Goal: Task Accomplishment & Management: Manage account settings

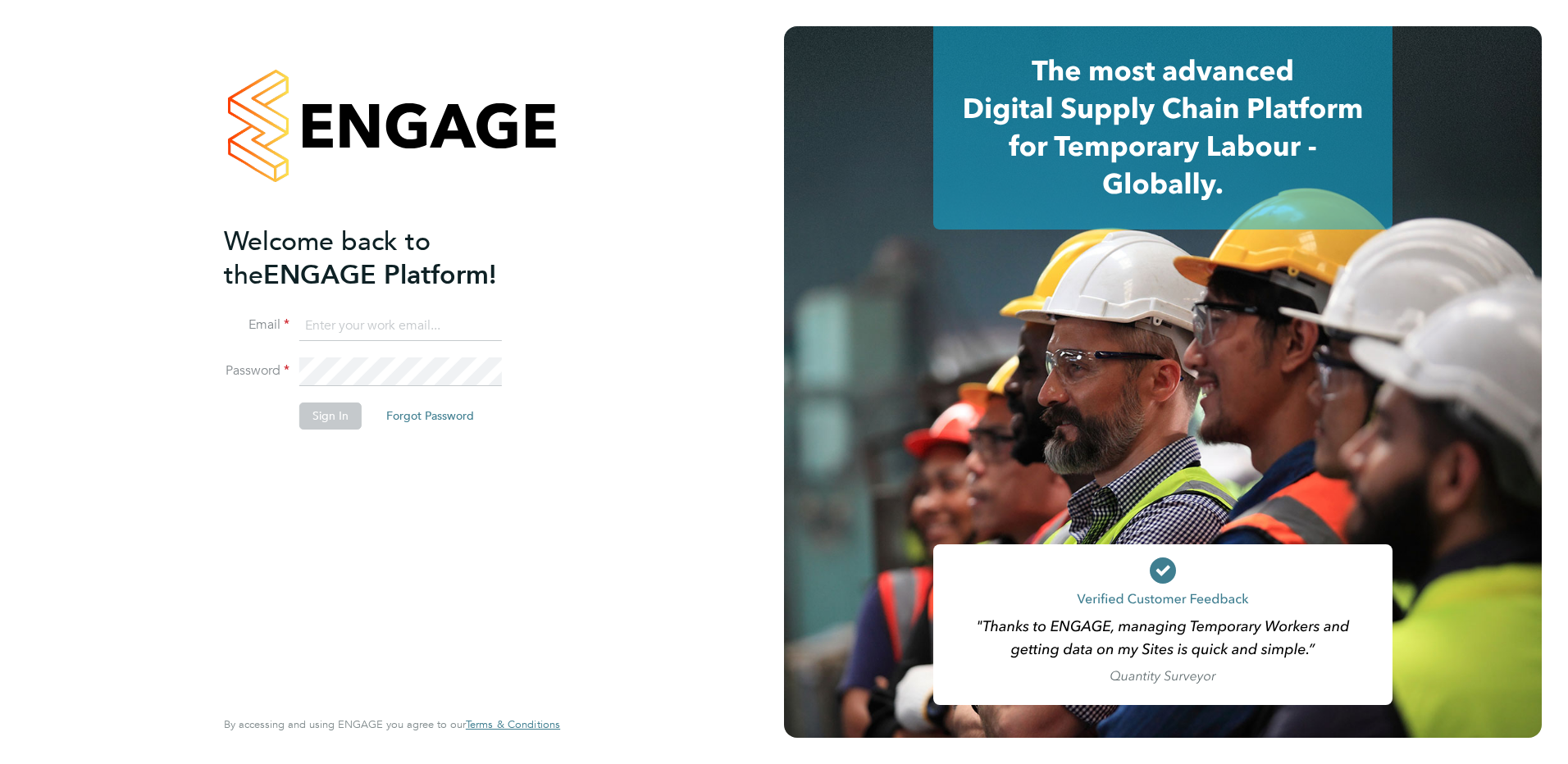
type input "holly@net-temps.co.uk"
click at [341, 421] on button "Sign In" at bounding box center [330, 416] width 62 height 27
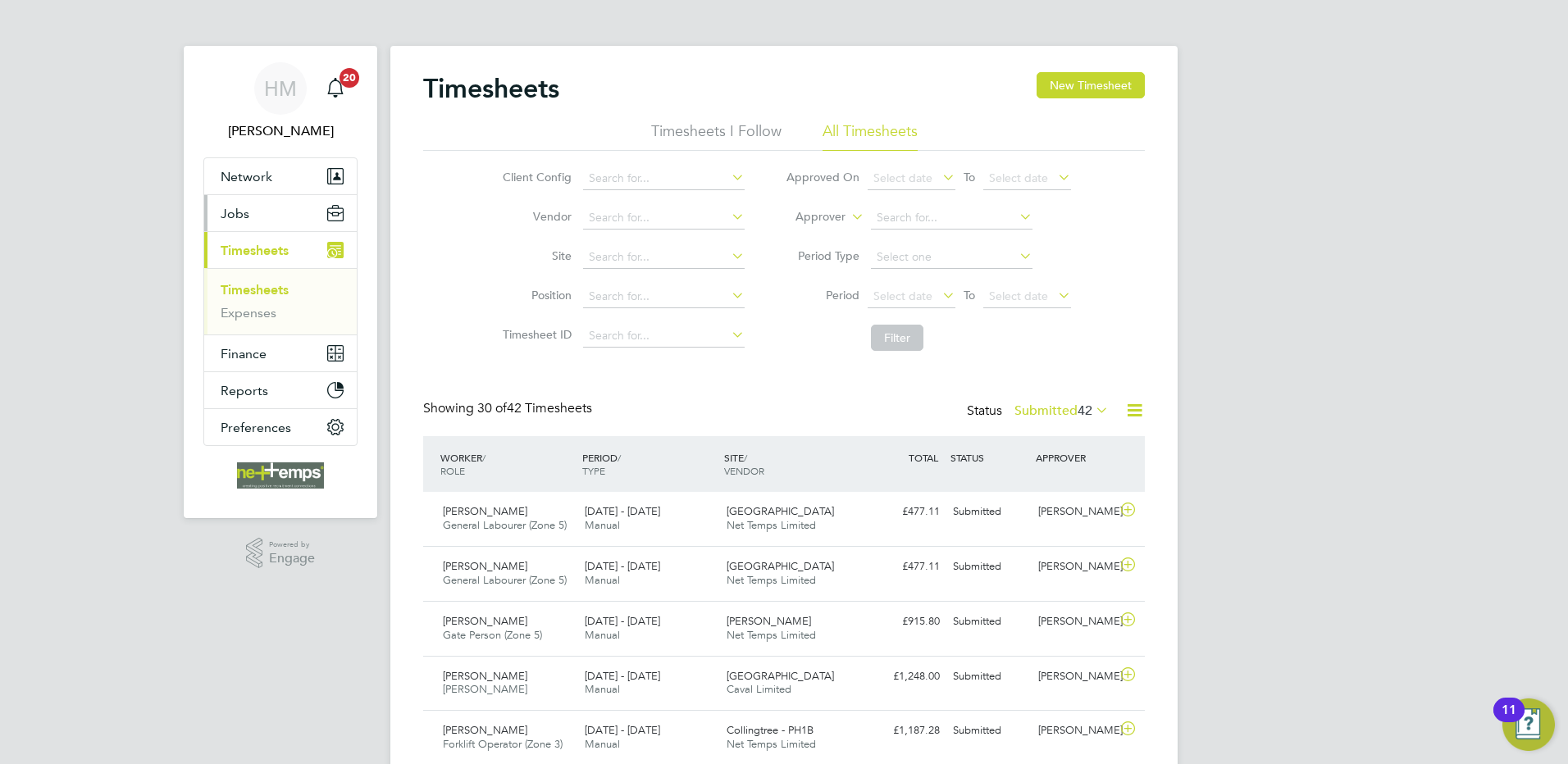
click at [245, 212] on span "Jobs" at bounding box center [235, 213] width 29 height 16
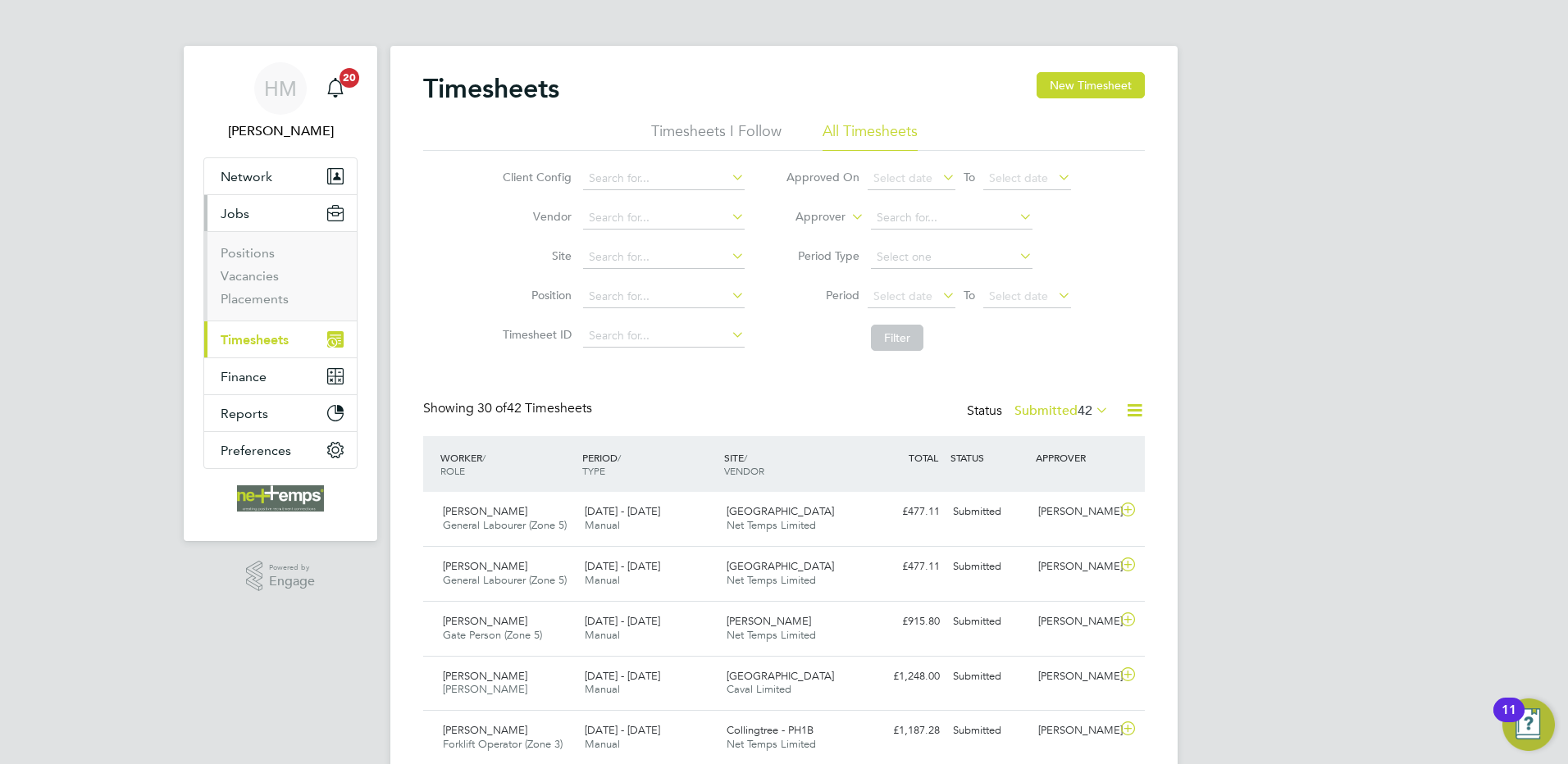
click at [241, 210] on span "Jobs" at bounding box center [235, 213] width 29 height 16
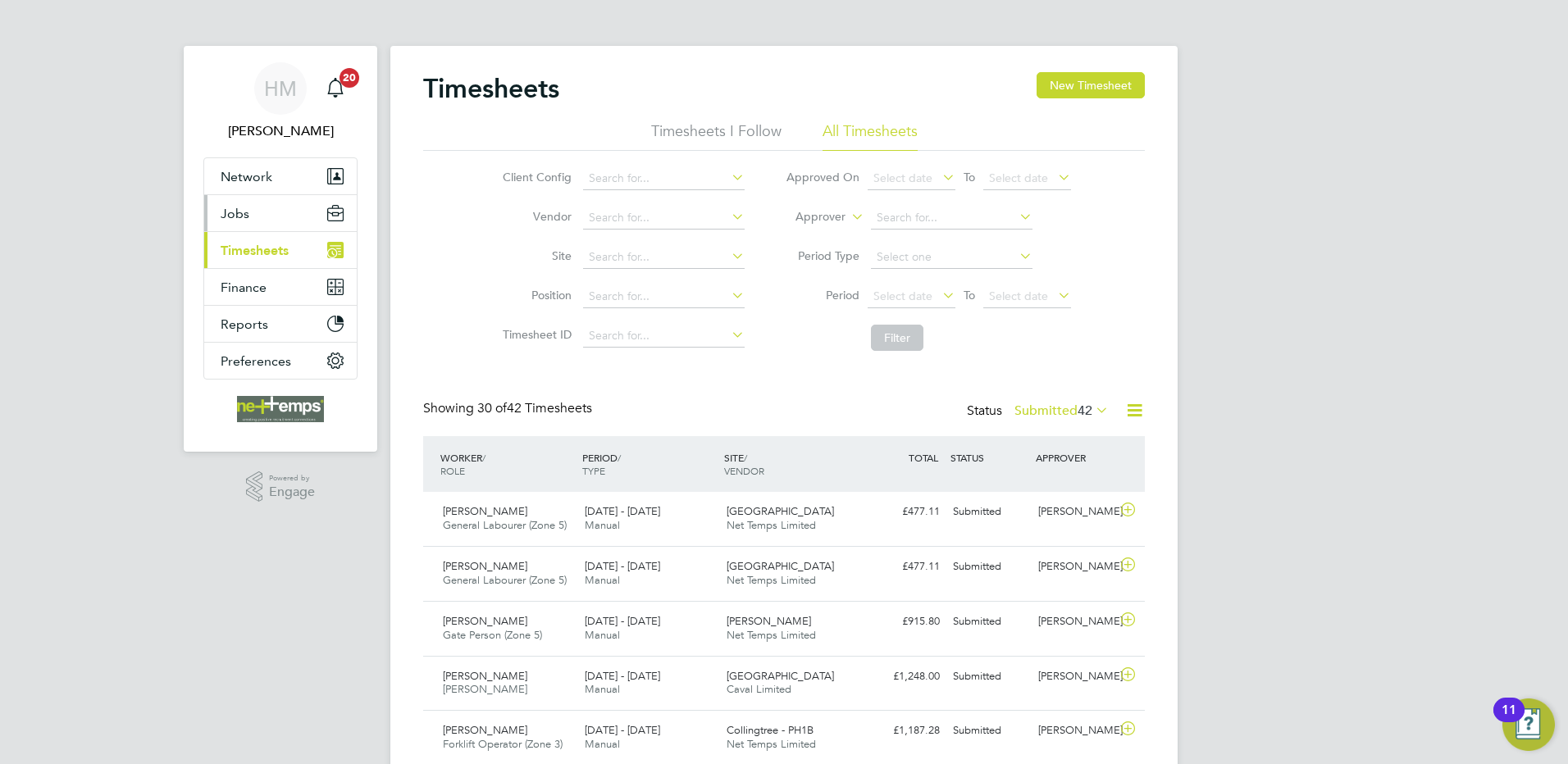
click at [236, 214] on span "Jobs" at bounding box center [235, 213] width 29 height 16
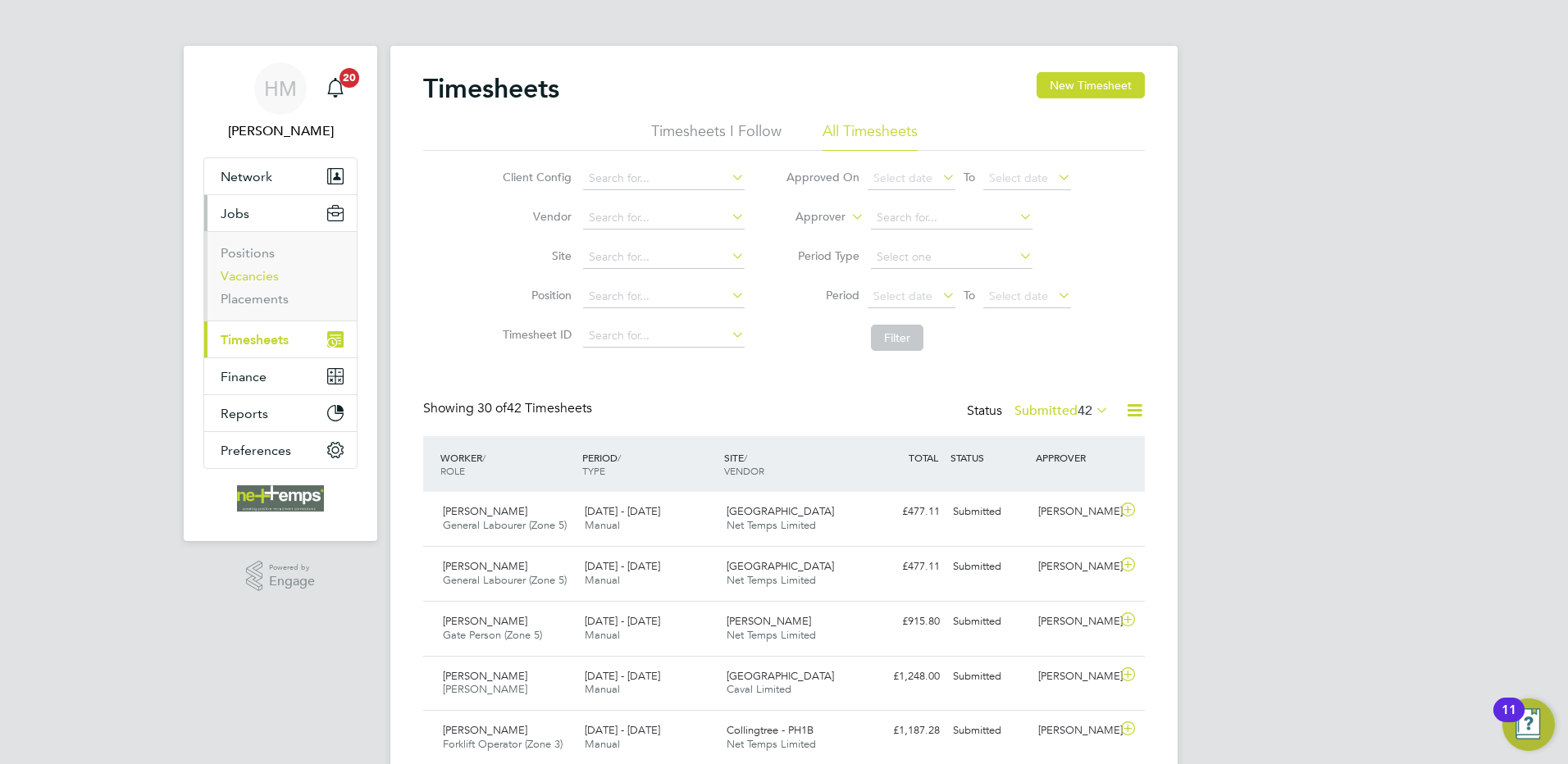
click at [259, 275] on link "Vacancies" at bounding box center [250, 275] width 58 height 16
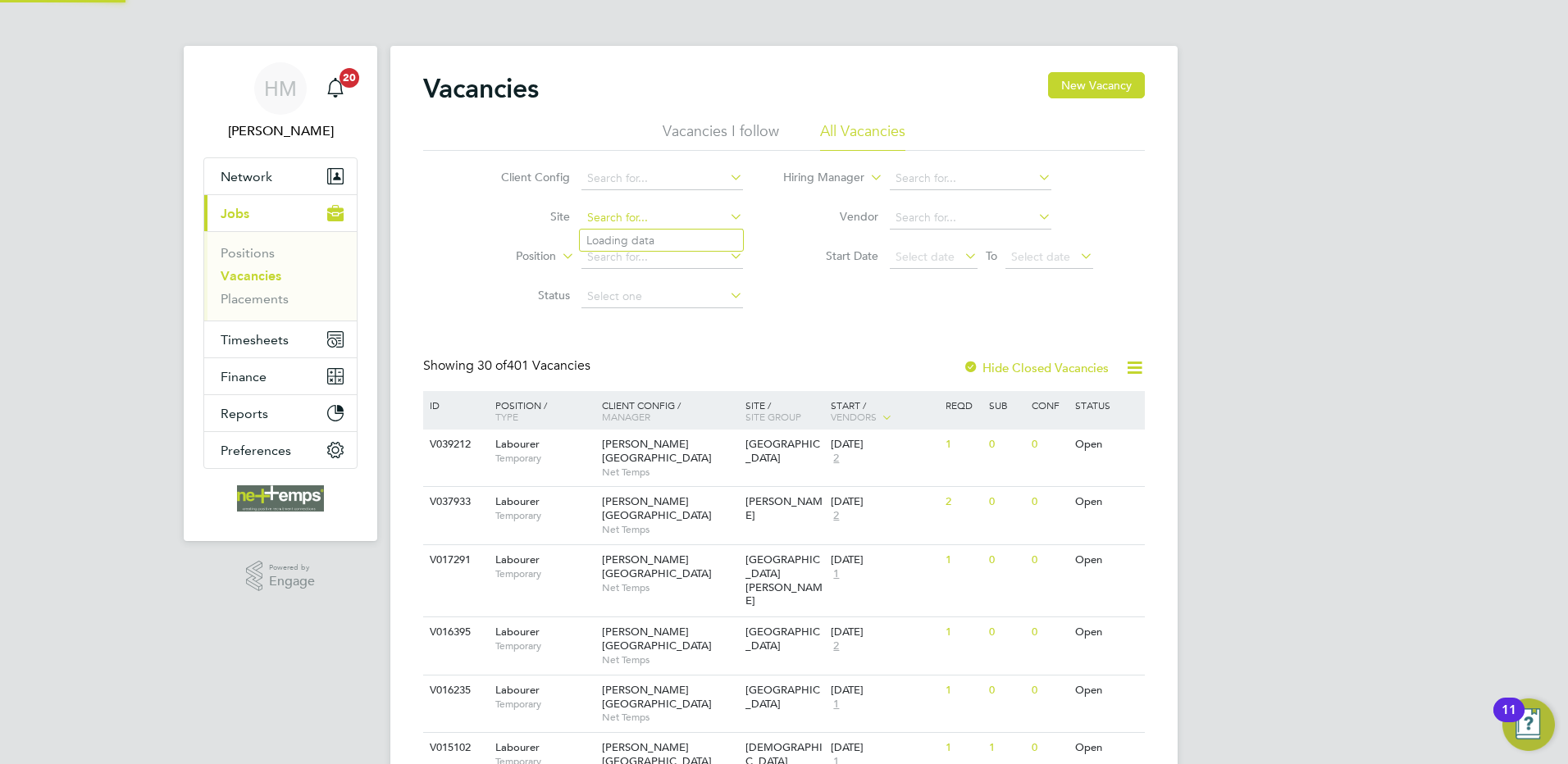
click at [601, 217] on input at bounding box center [662, 218] width 162 height 23
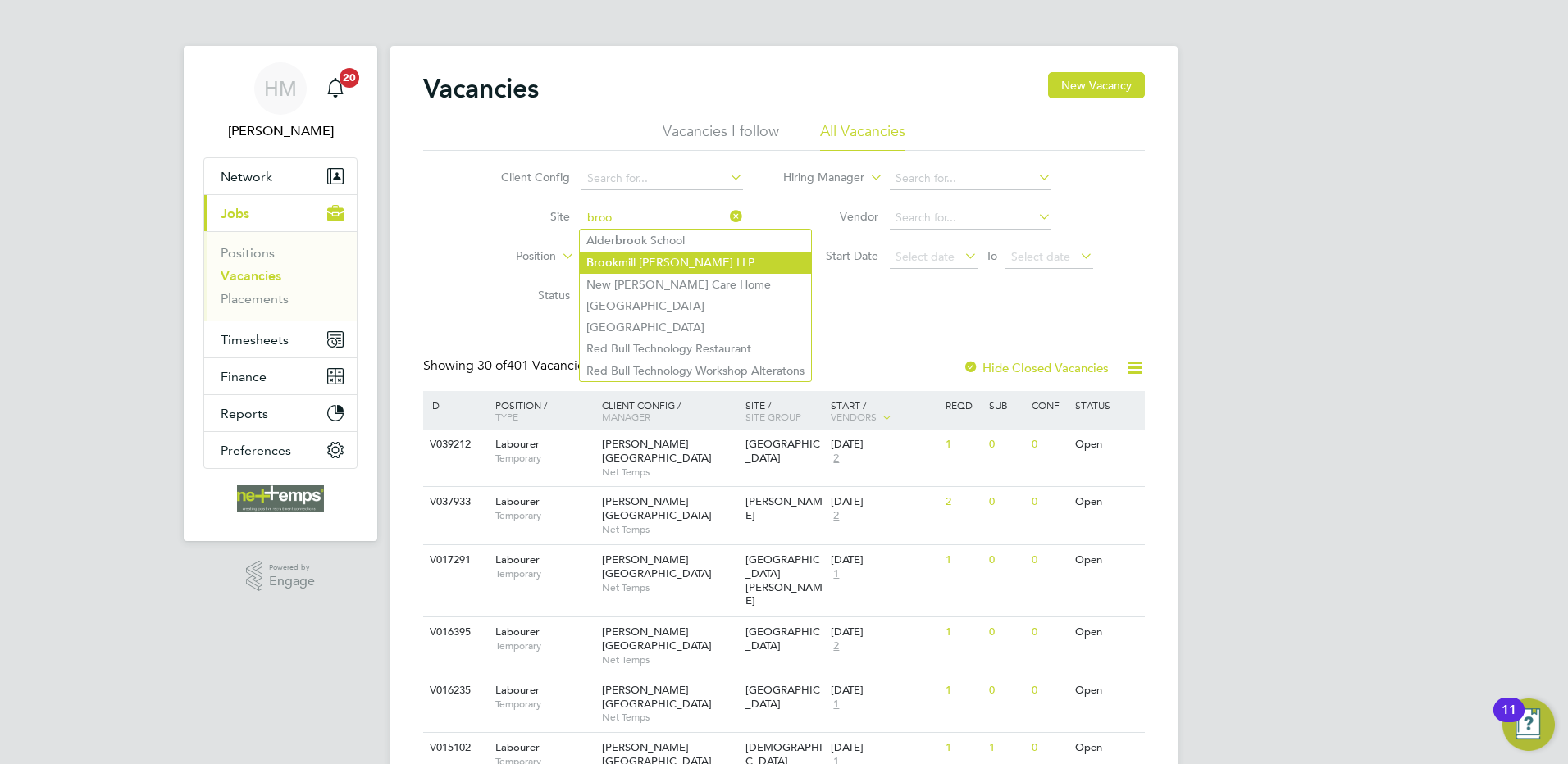
click at [704, 259] on li "Broo kmill Meadows LLP" at bounding box center [695, 263] width 231 height 22
type input "Brookmill Meadows LLP"
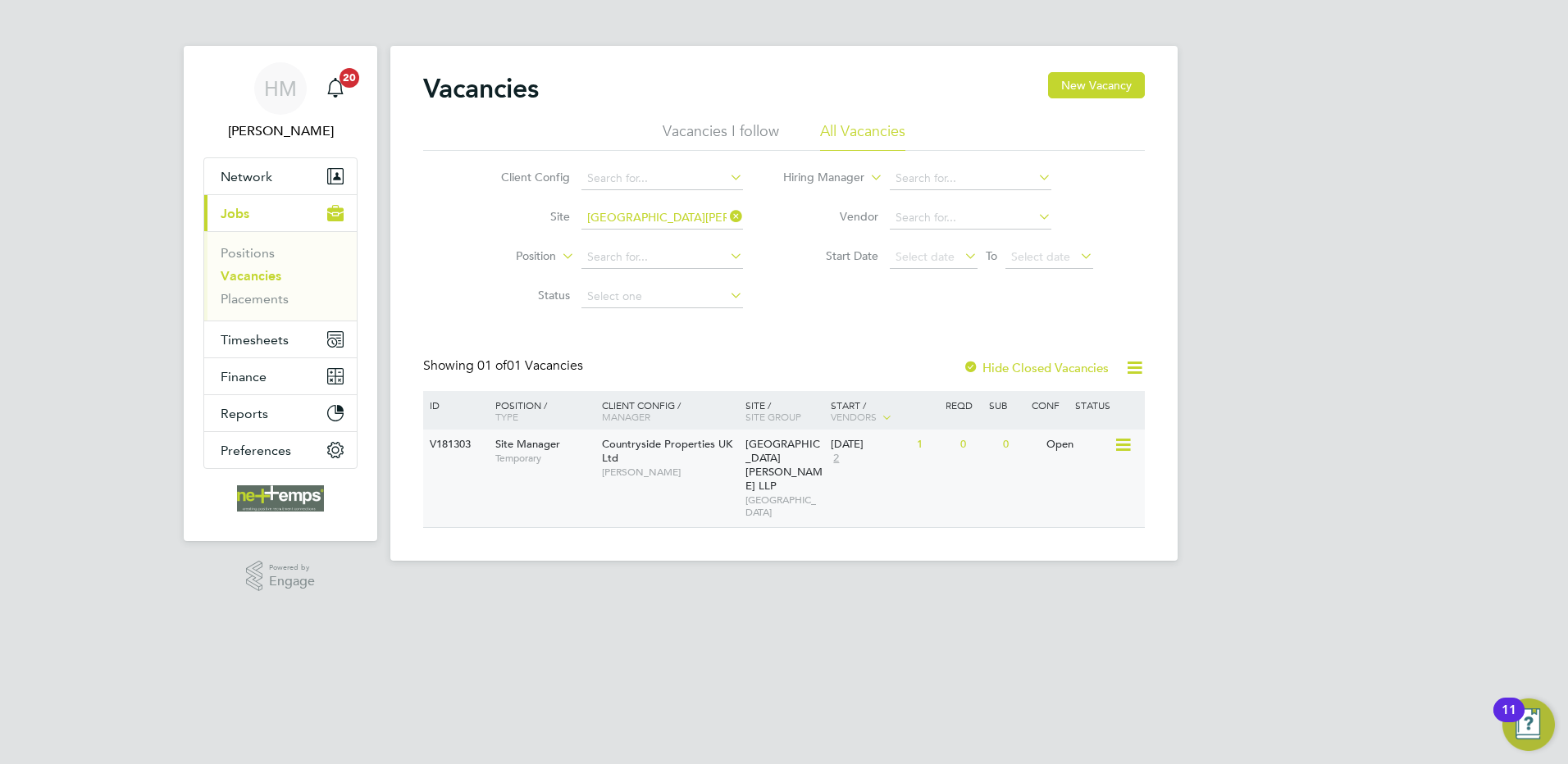
click at [939, 472] on div "V181303 Site Manager Temporary Countryside Properties UK Ltd Simon Kirk Brookmi…" at bounding box center [784, 479] width 722 height 98
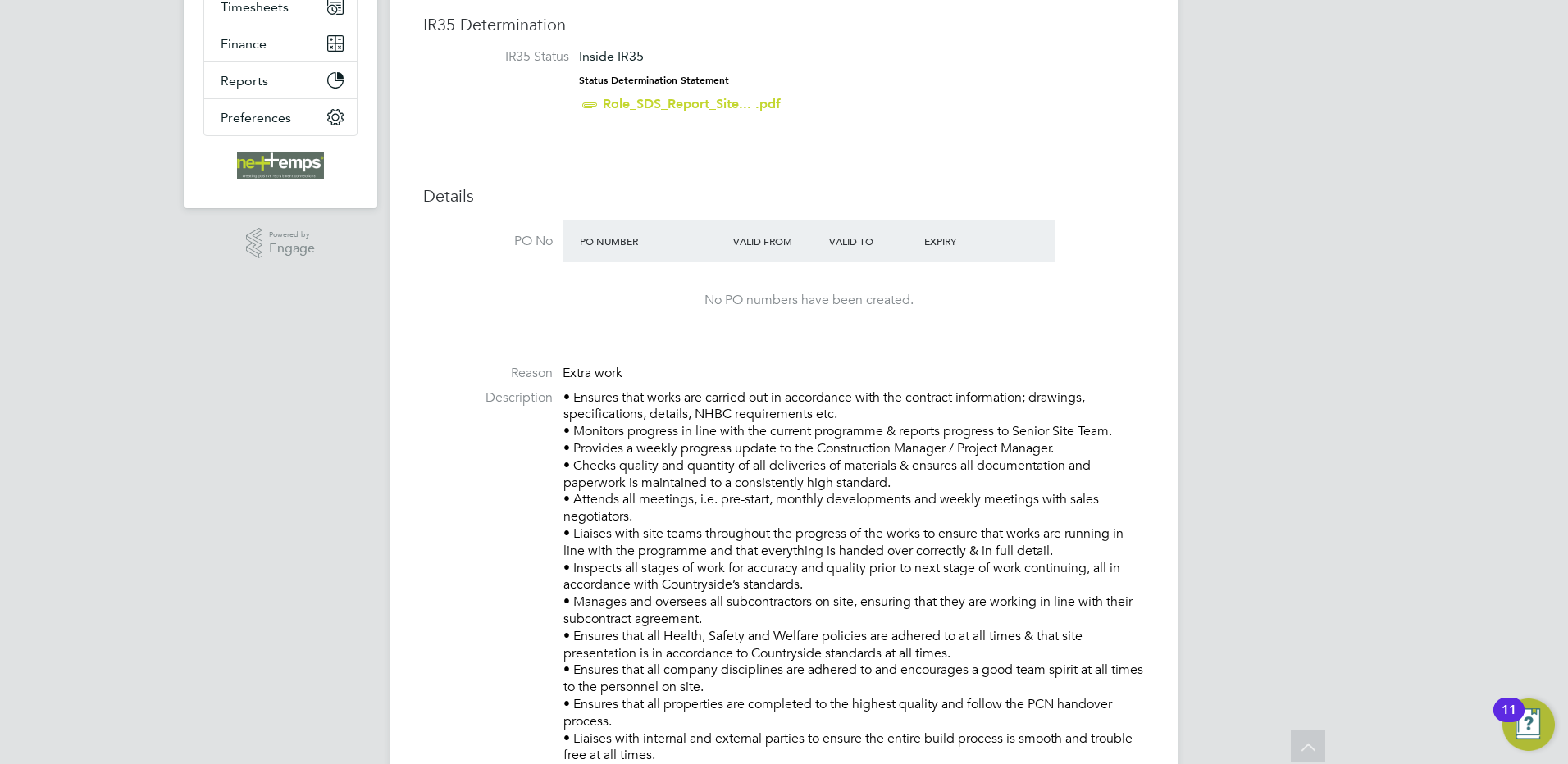
scroll to position [5, 0]
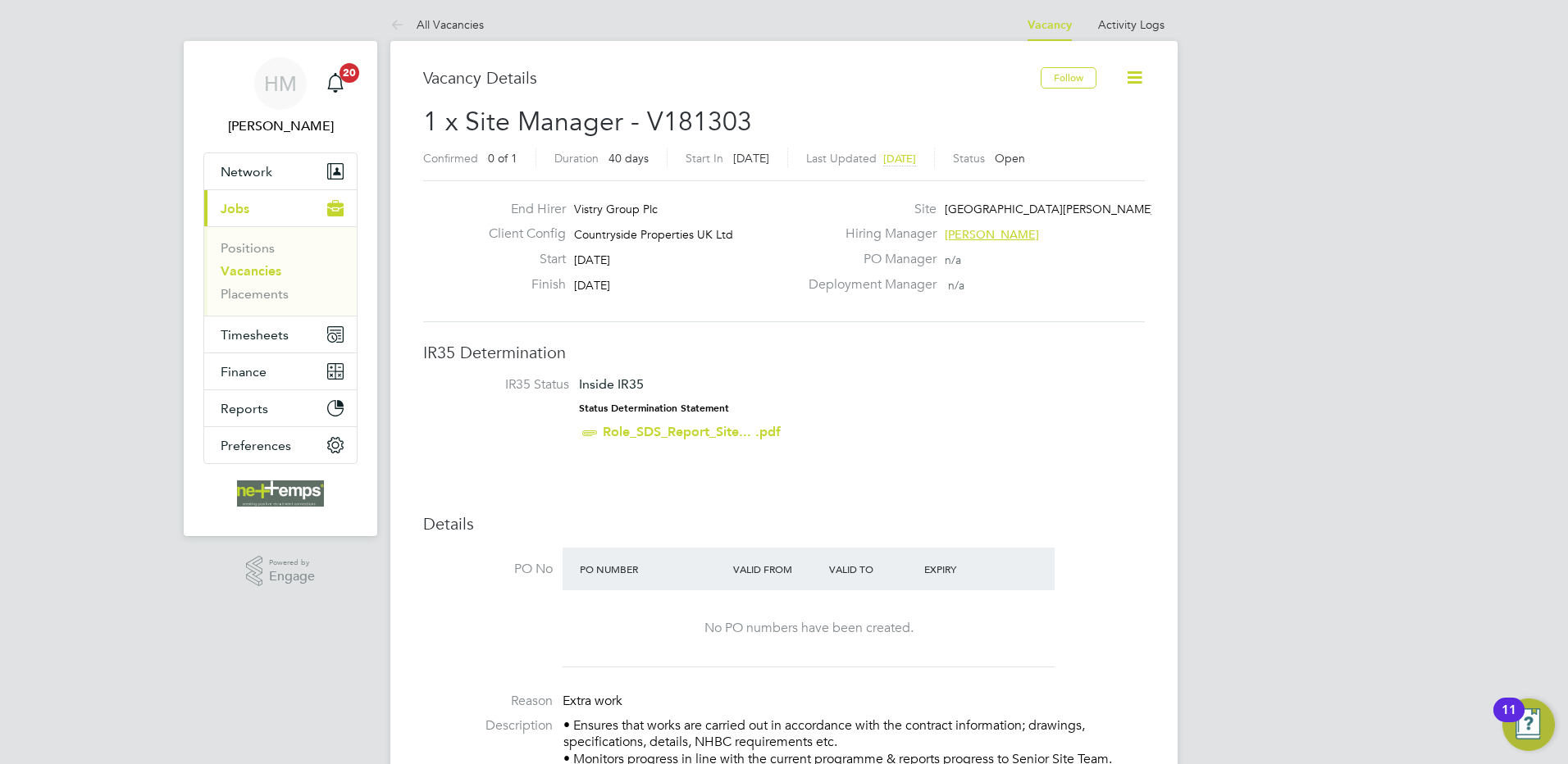
click at [1139, 76] on icon at bounding box center [1134, 77] width 21 height 21
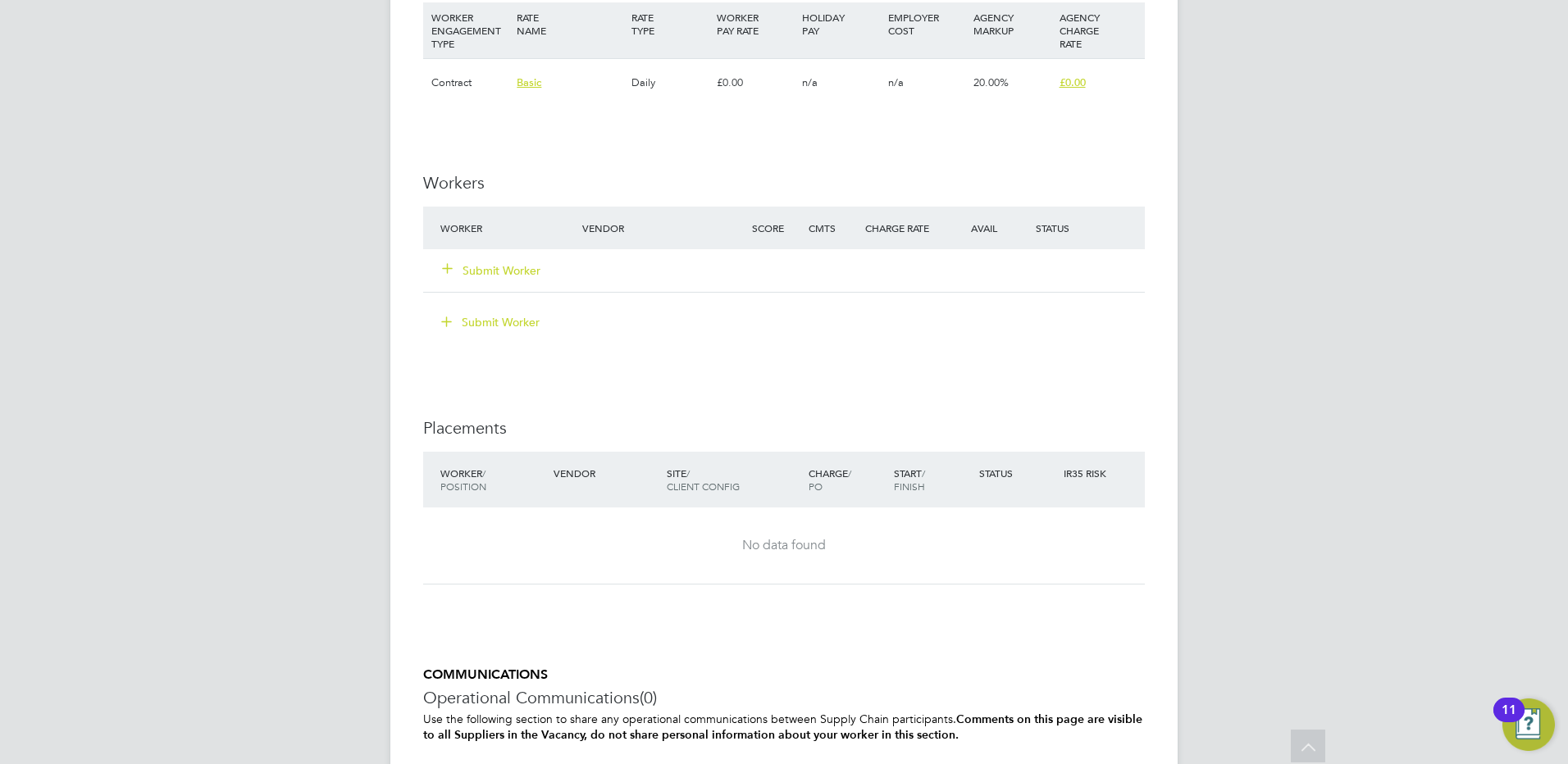
scroll to position [1317, 0]
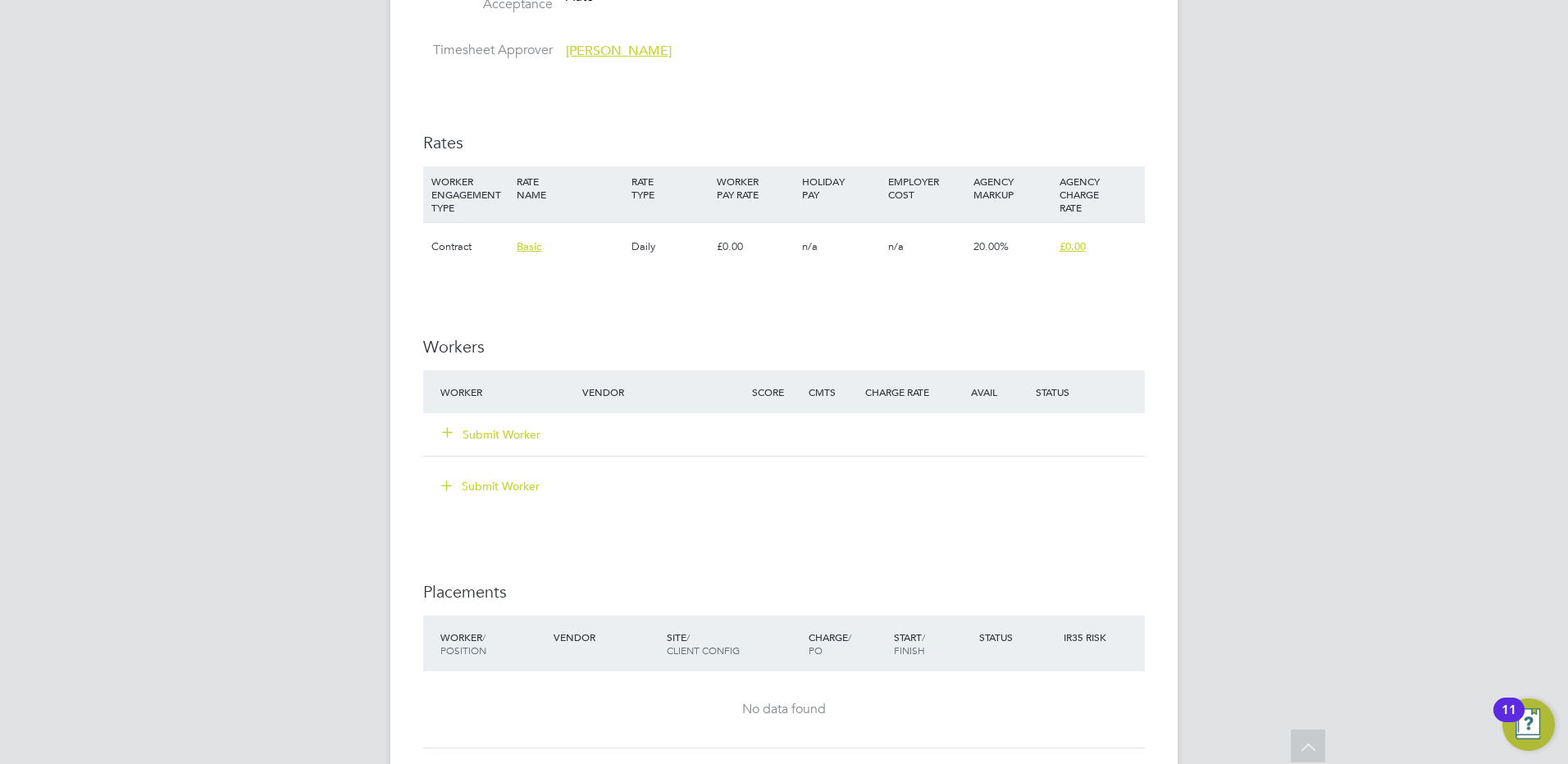
click at [989, 265] on div "20.00%" at bounding box center [1012, 246] width 85 height 47
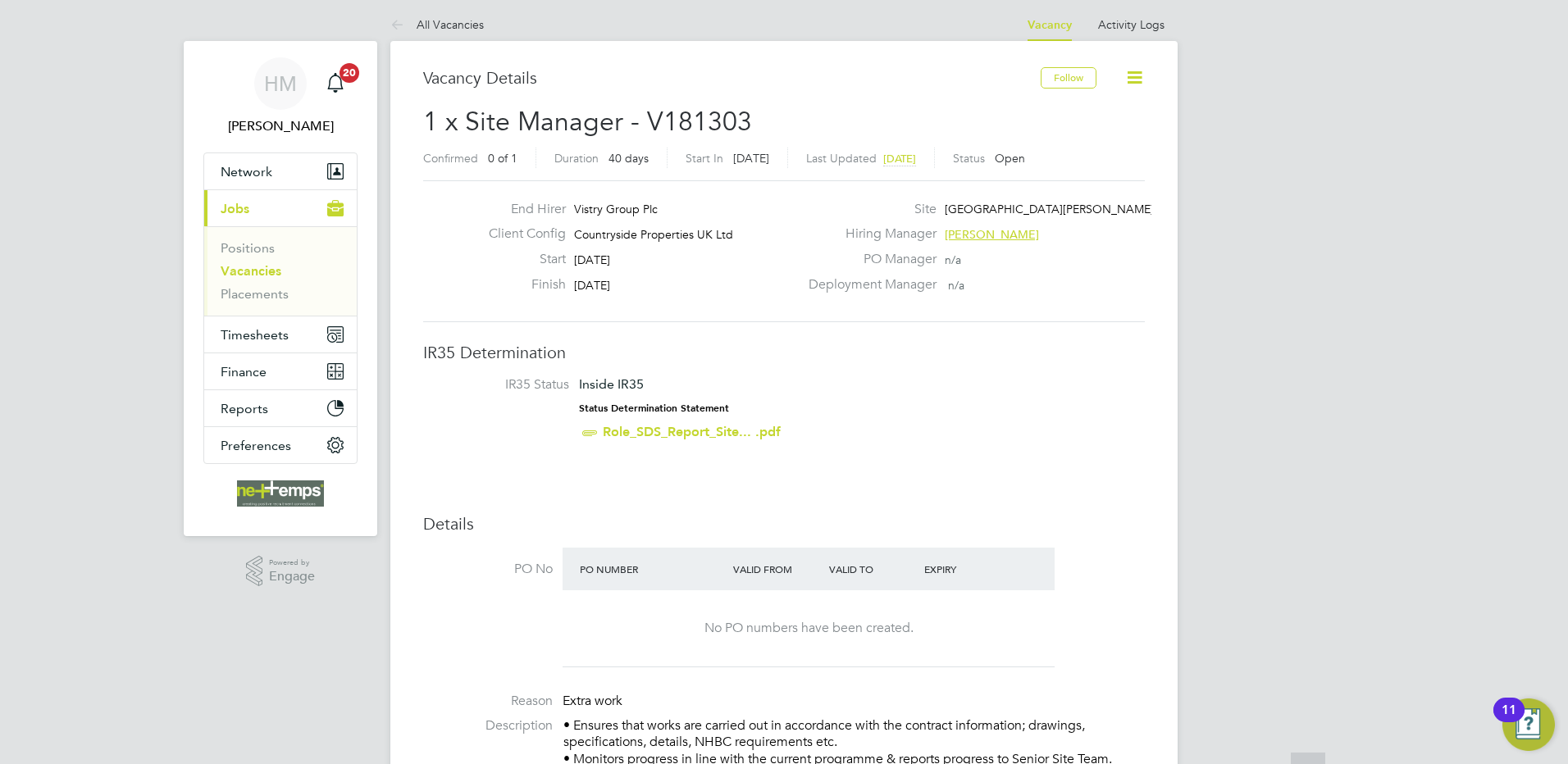
scroll to position [0, 0]
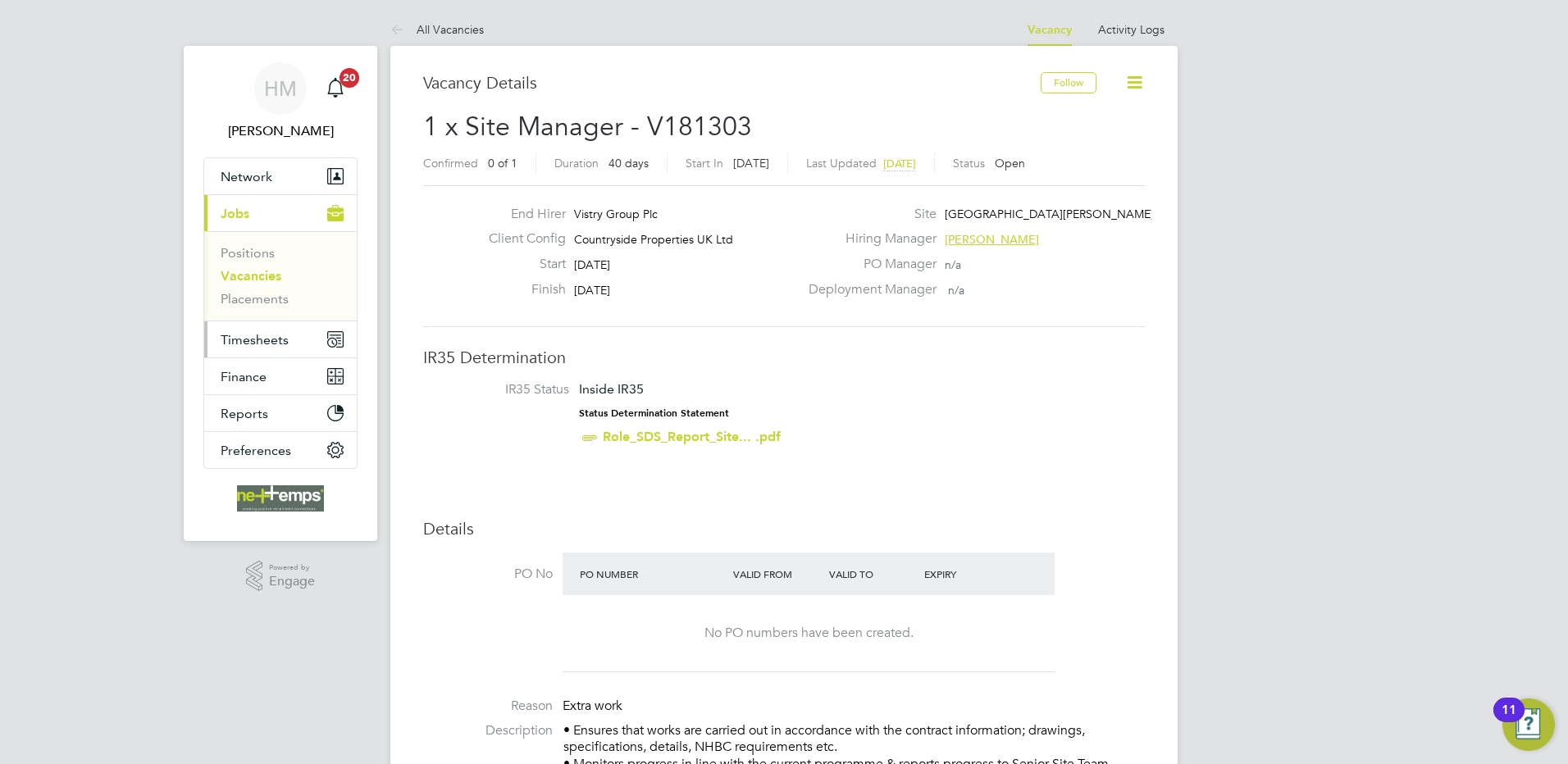
click at [265, 333] on span "Timesheets" at bounding box center [255, 339] width 68 height 16
click at [261, 332] on span "Timesheets" at bounding box center [255, 339] width 68 height 16
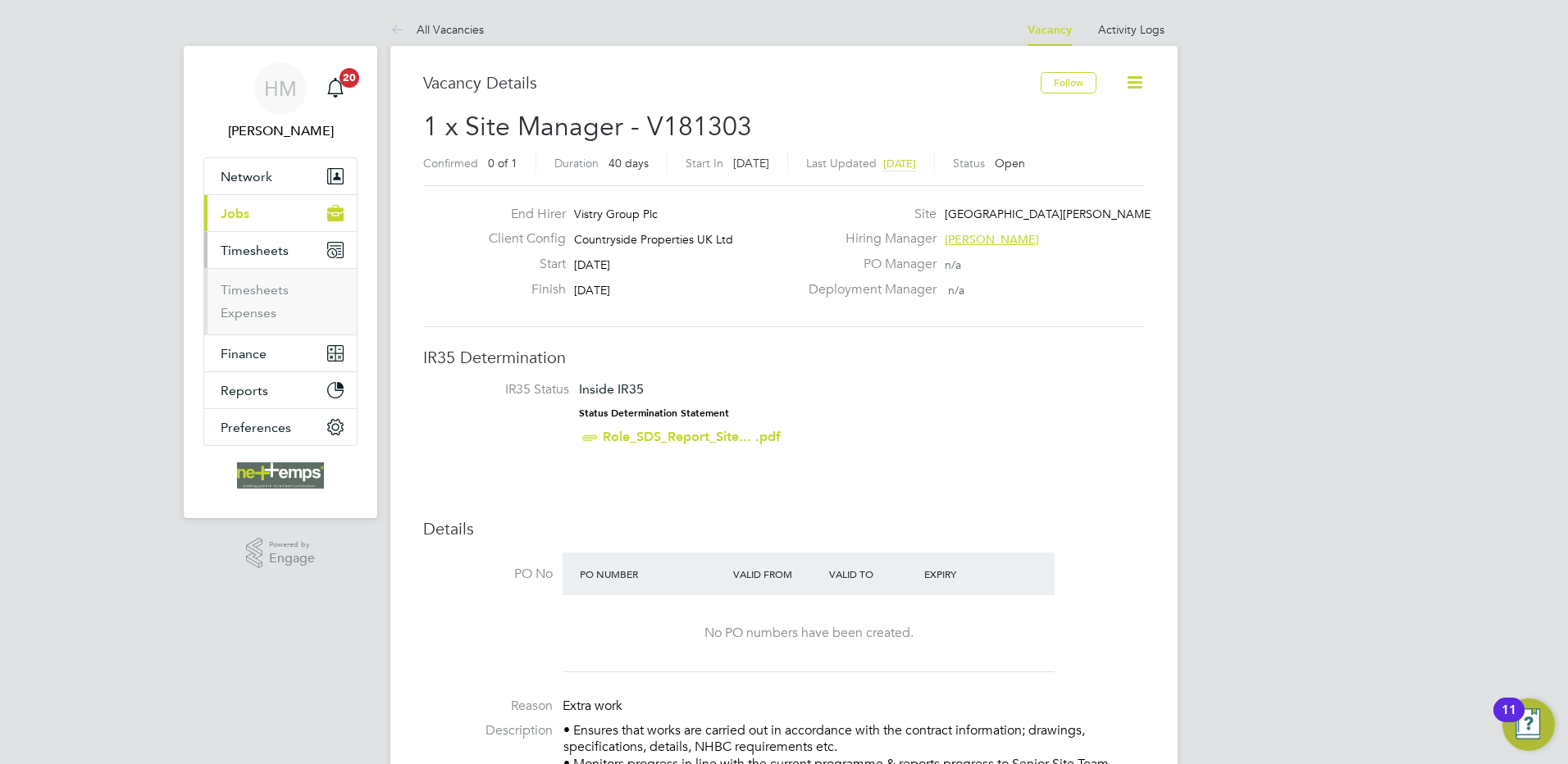
click at [264, 252] on span "Timesheets" at bounding box center [255, 251] width 68 height 16
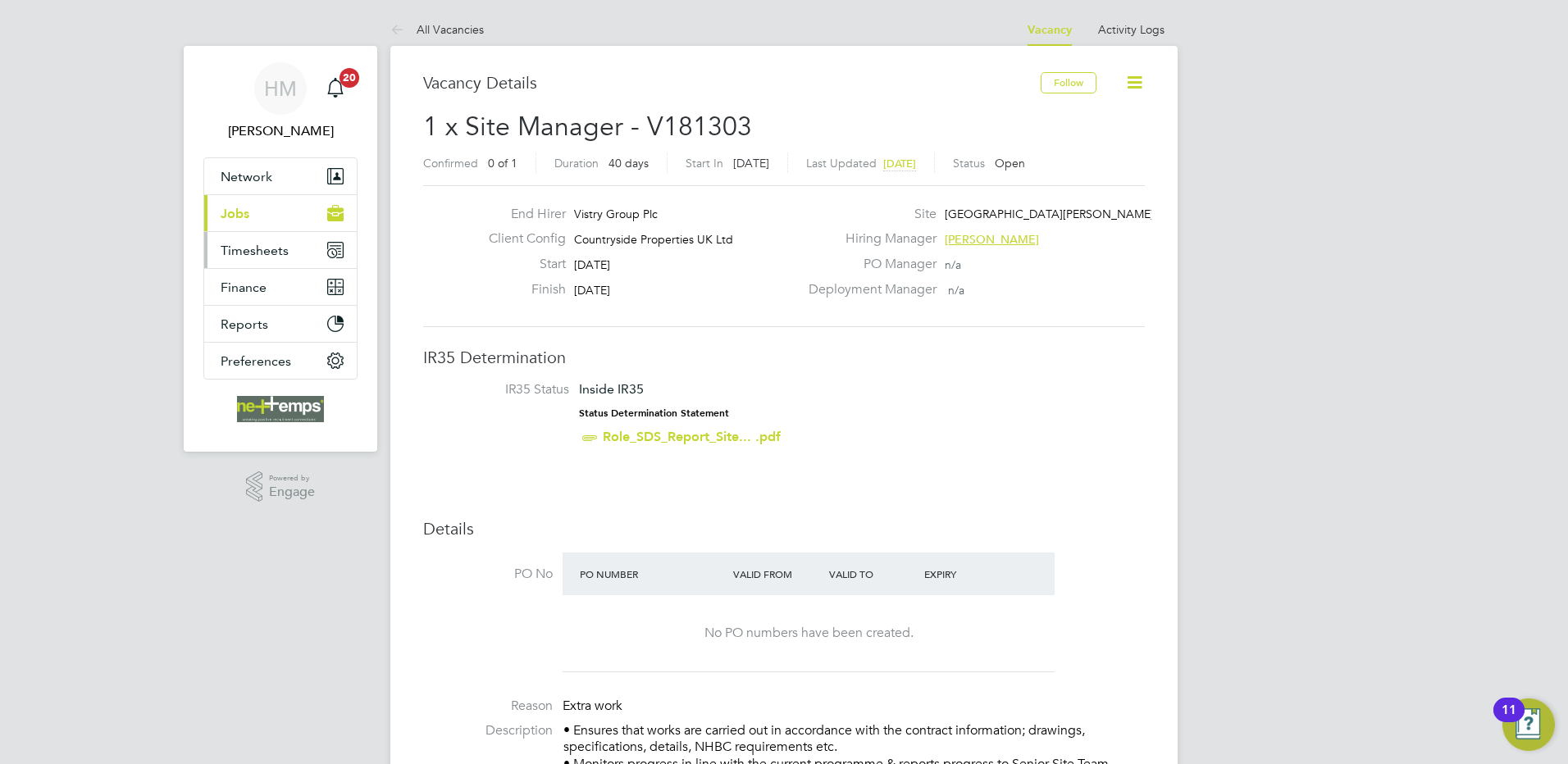
click at [263, 249] on span "Timesheets" at bounding box center [255, 251] width 68 height 16
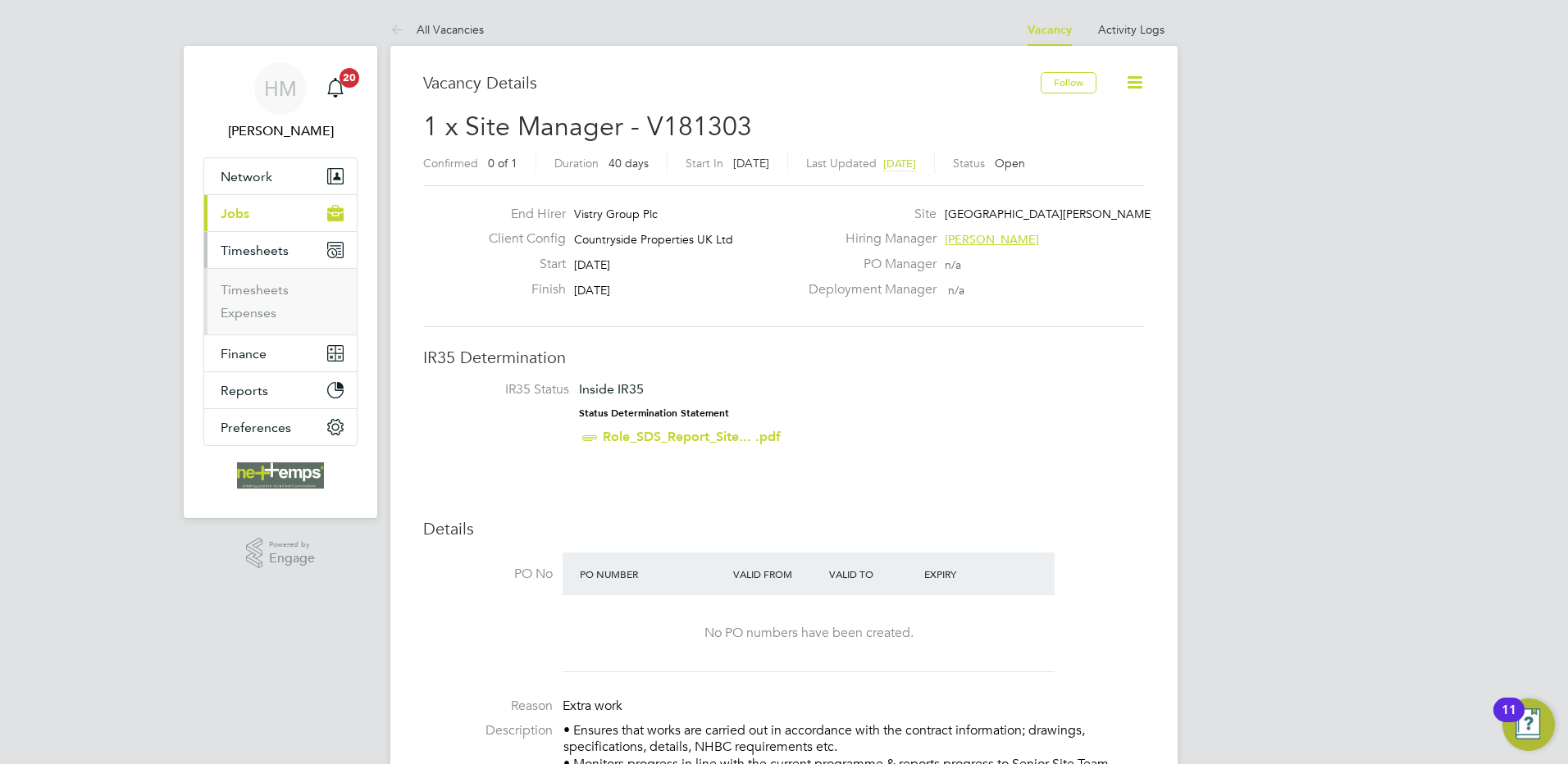
click at [278, 281] on ul "Timesheets Expenses" at bounding box center [280, 301] width 153 height 66
click at [234, 198] on button "Current page: Jobs" at bounding box center [280, 213] width 153 height 36
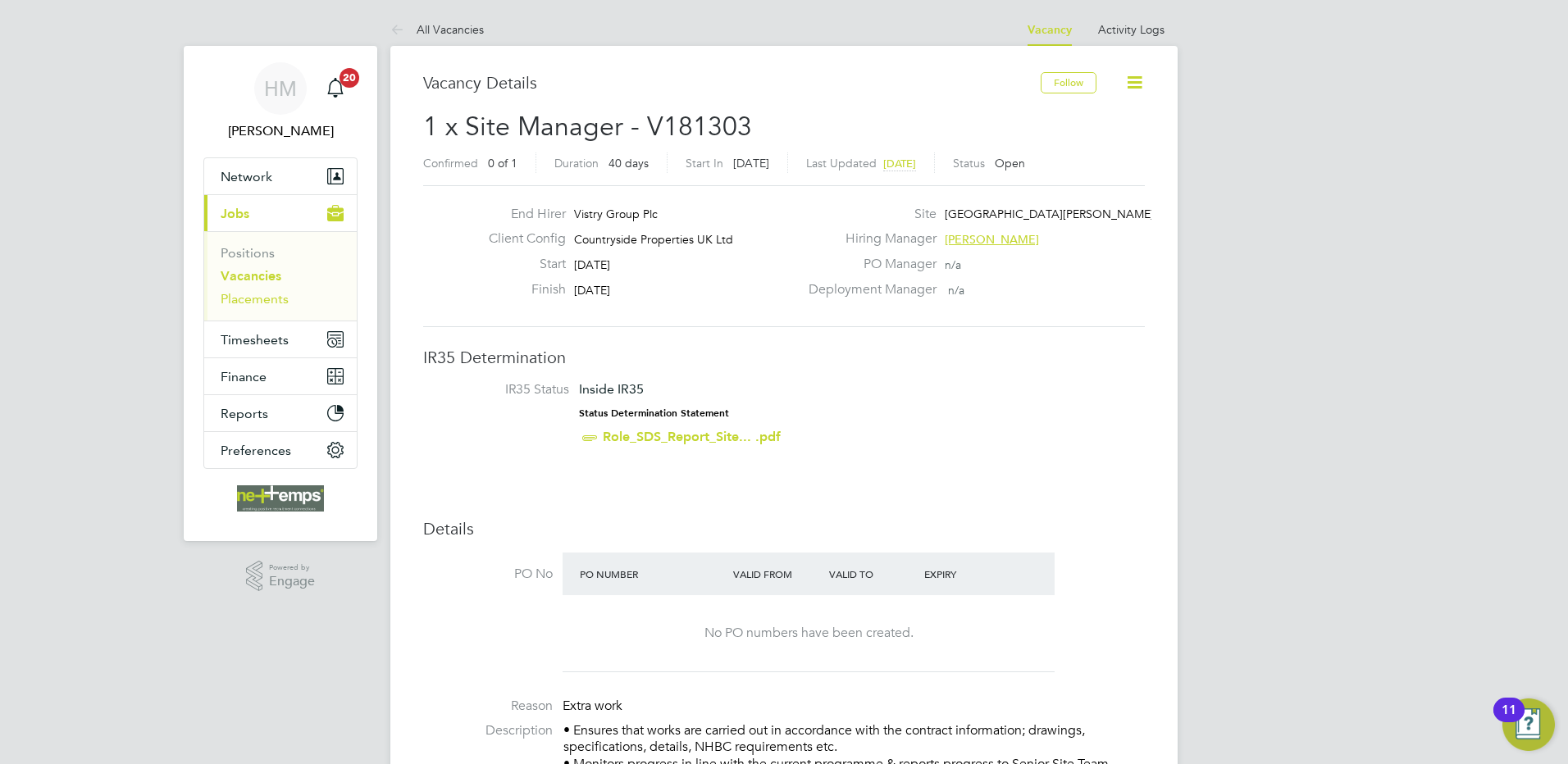
click at [254, 299] on link "Placements" at bounding box center [255, 299] width 68 height 16
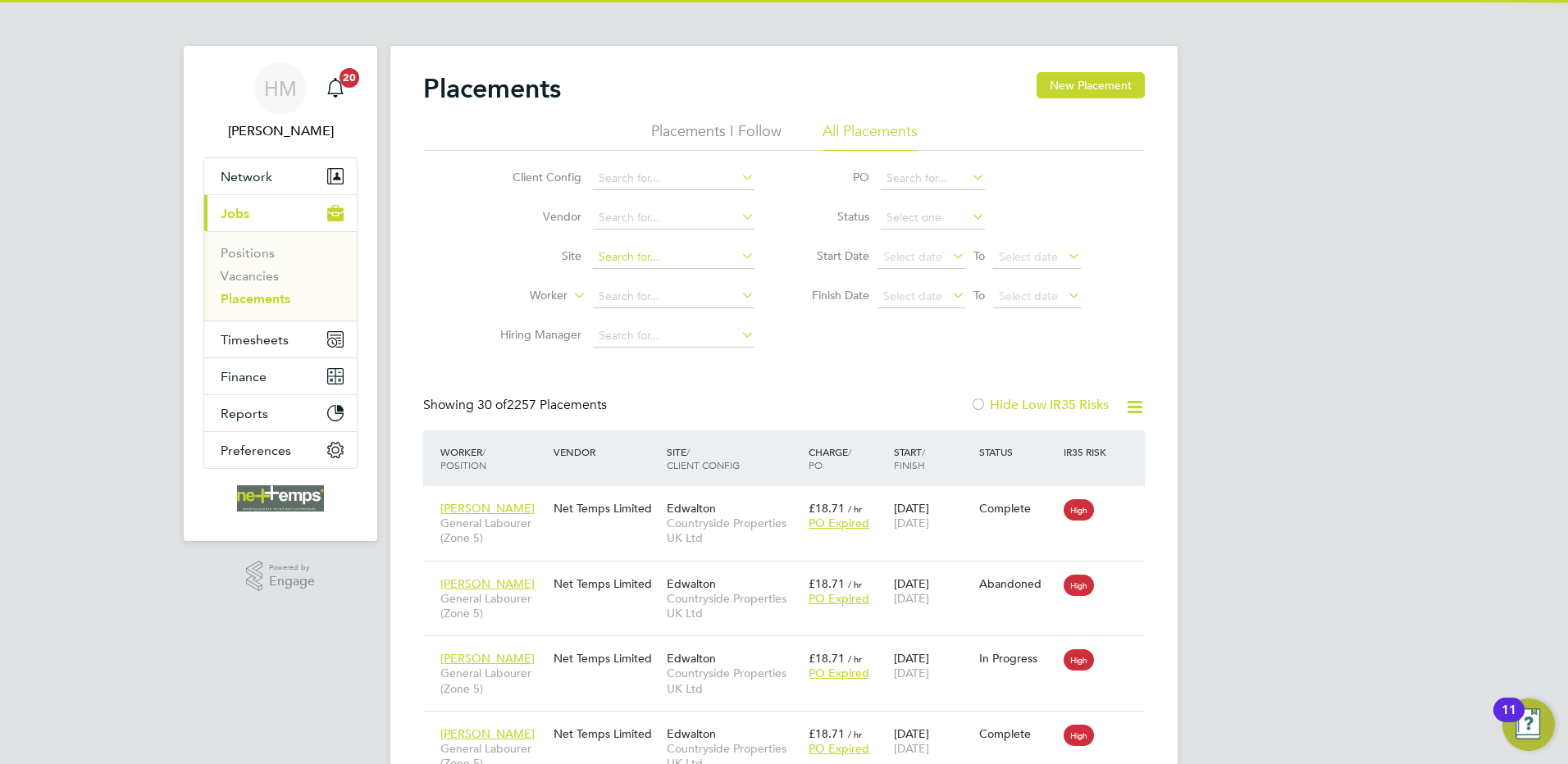
click at [632, 258] on input at bounding box center [674, 258] width 162 height 23
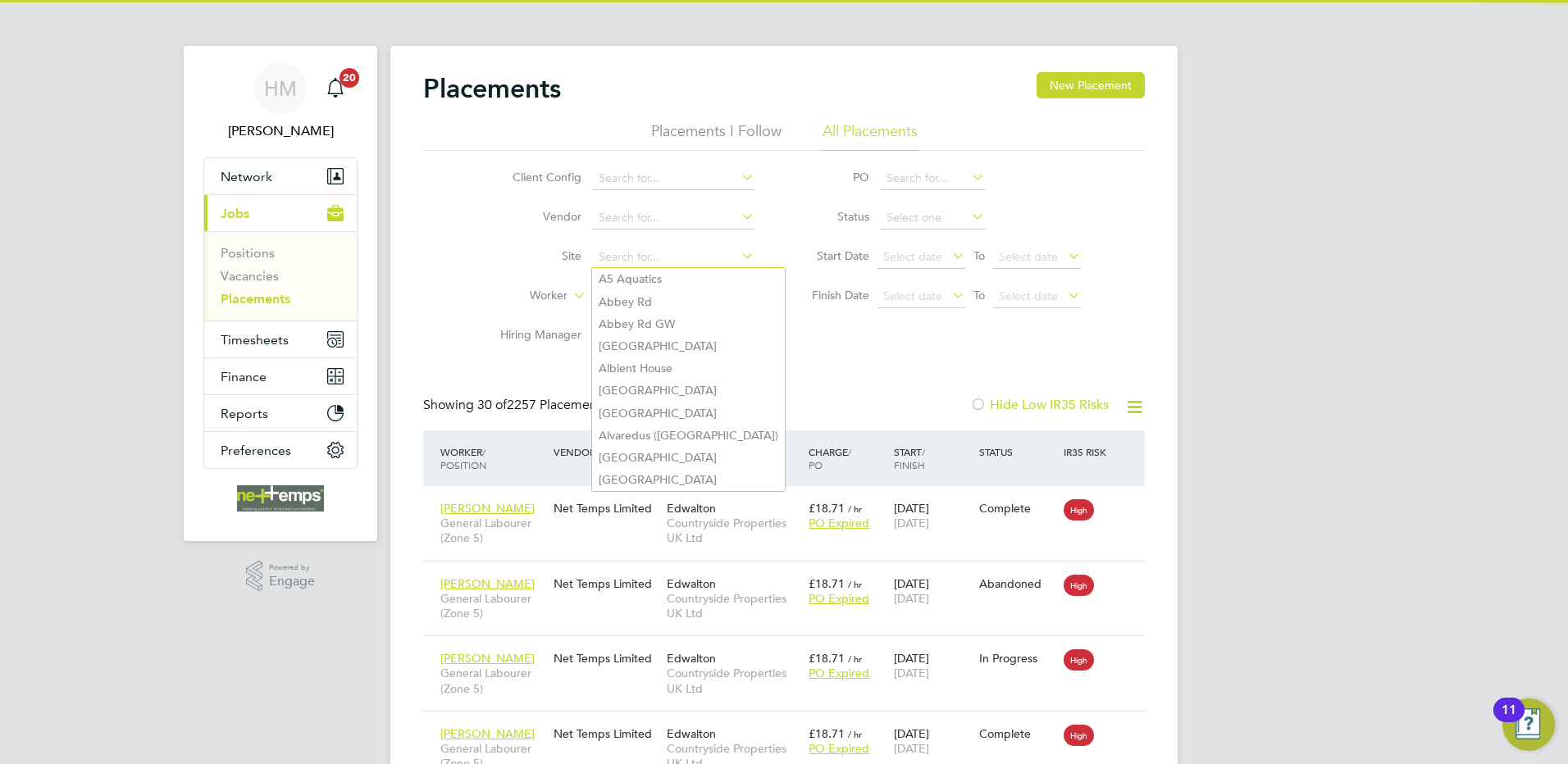
click at [498, 292] on label "Worker" at bounding box center [520, 296] width 95 height 17
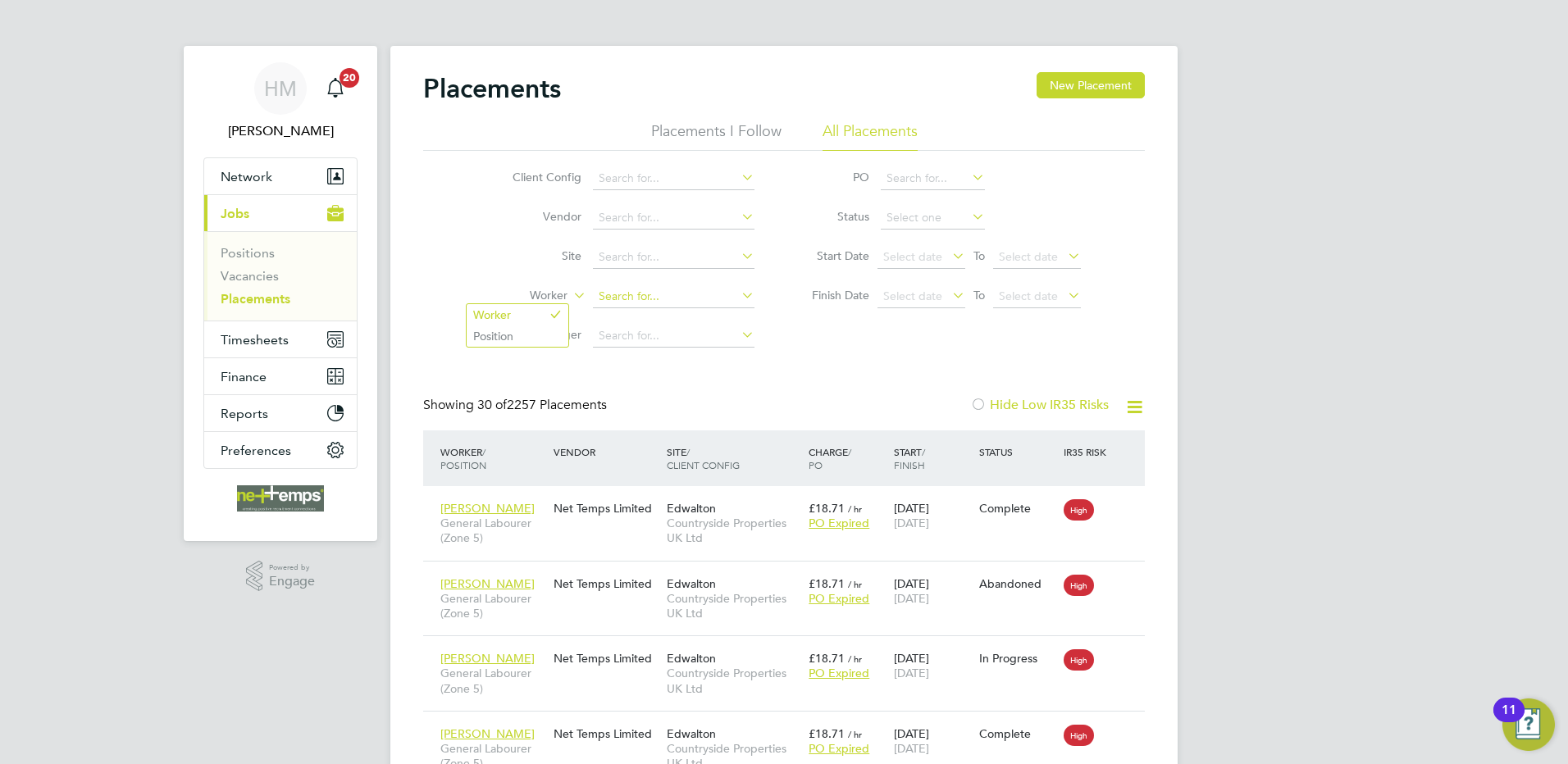
click at [615, 292] on input at bounding box center [674, 297] width 162 height 23
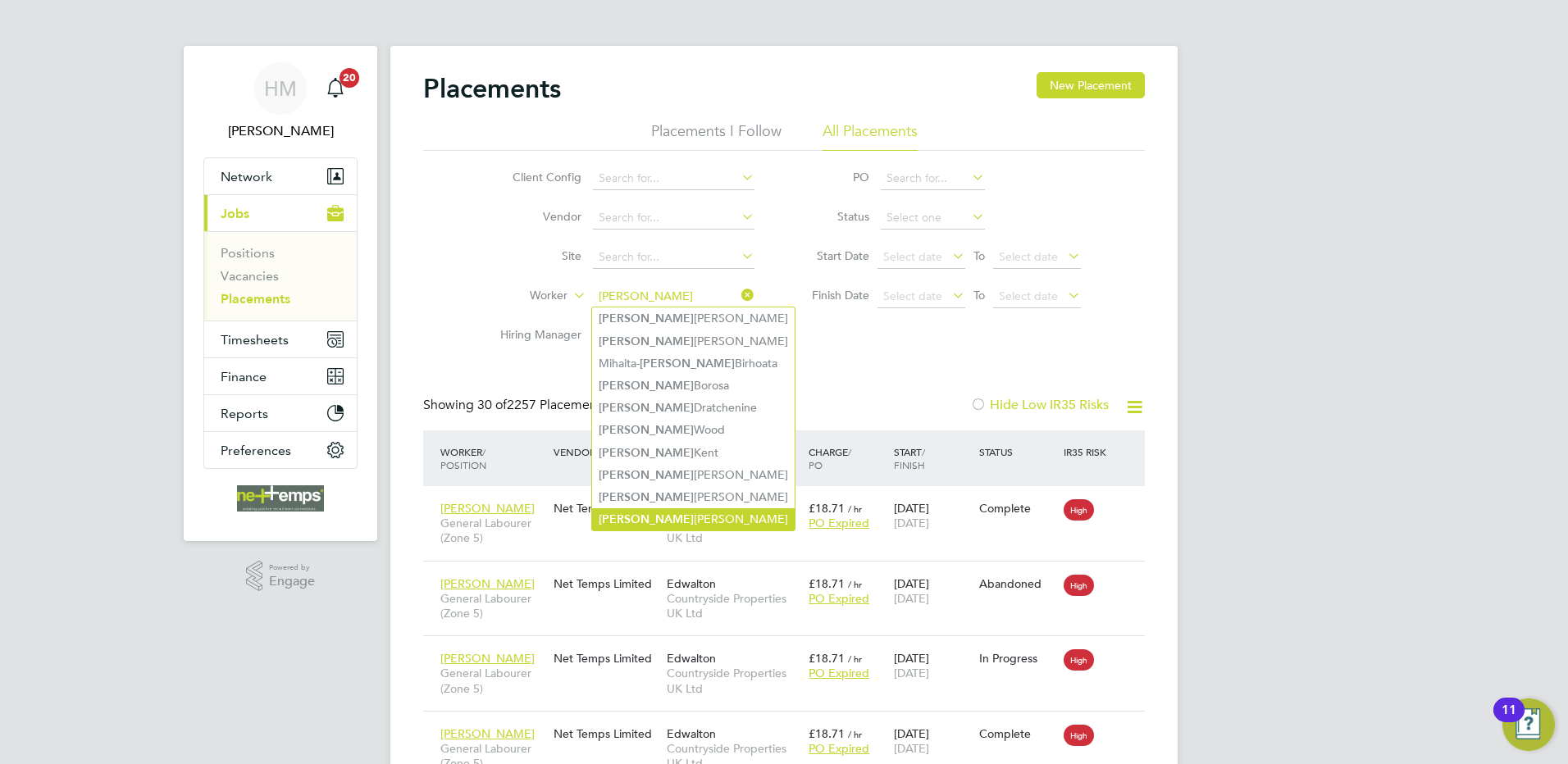
click at [675, 509] on li "Daniel Morrell-Birks" at bounding box center [694, 519] width 202 height 22
type input "[PERSON_NAME]"
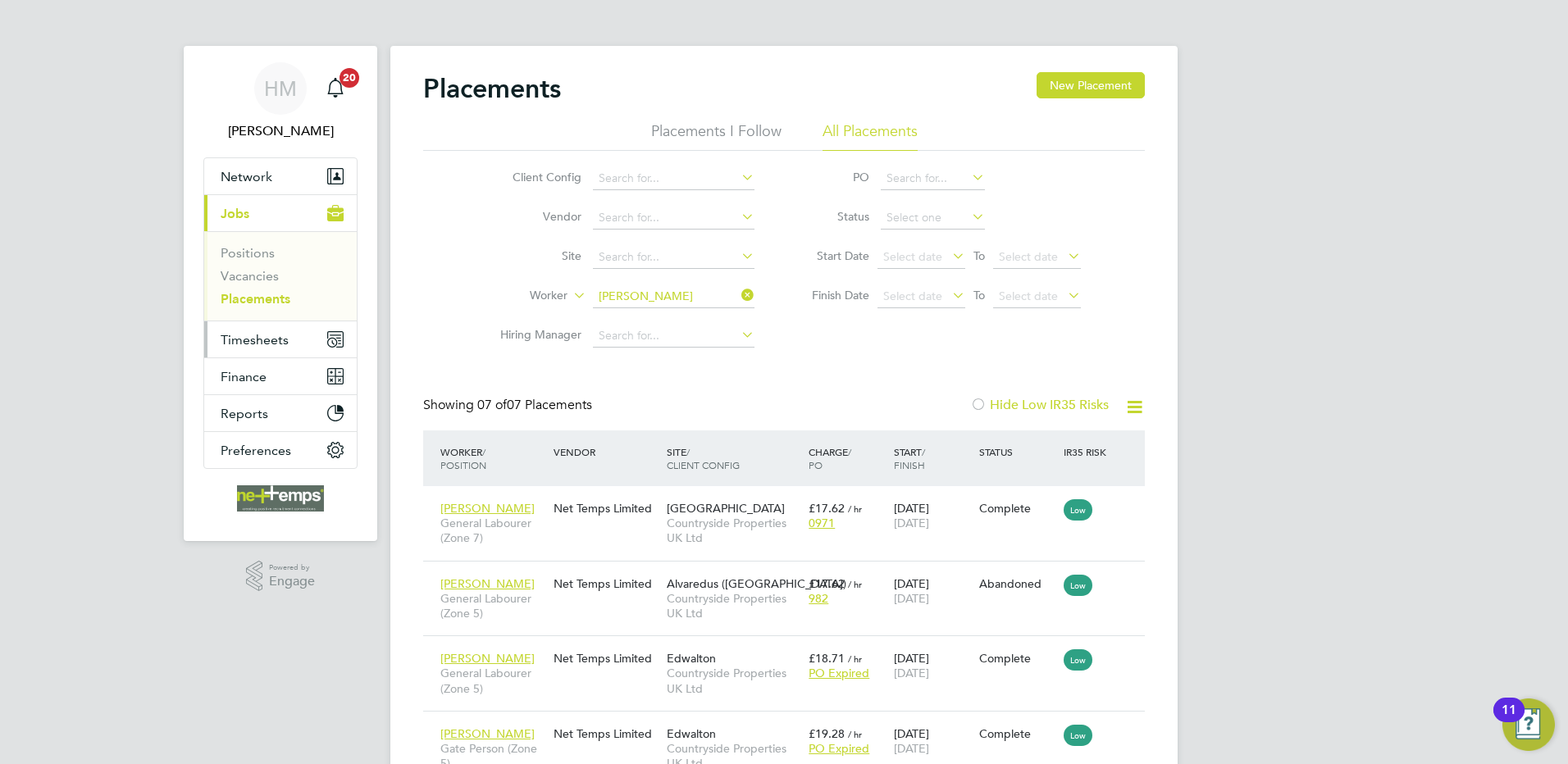
click at [258, 337] on span "Timesheets" at bounding box center [255, 339] width 68 height 16
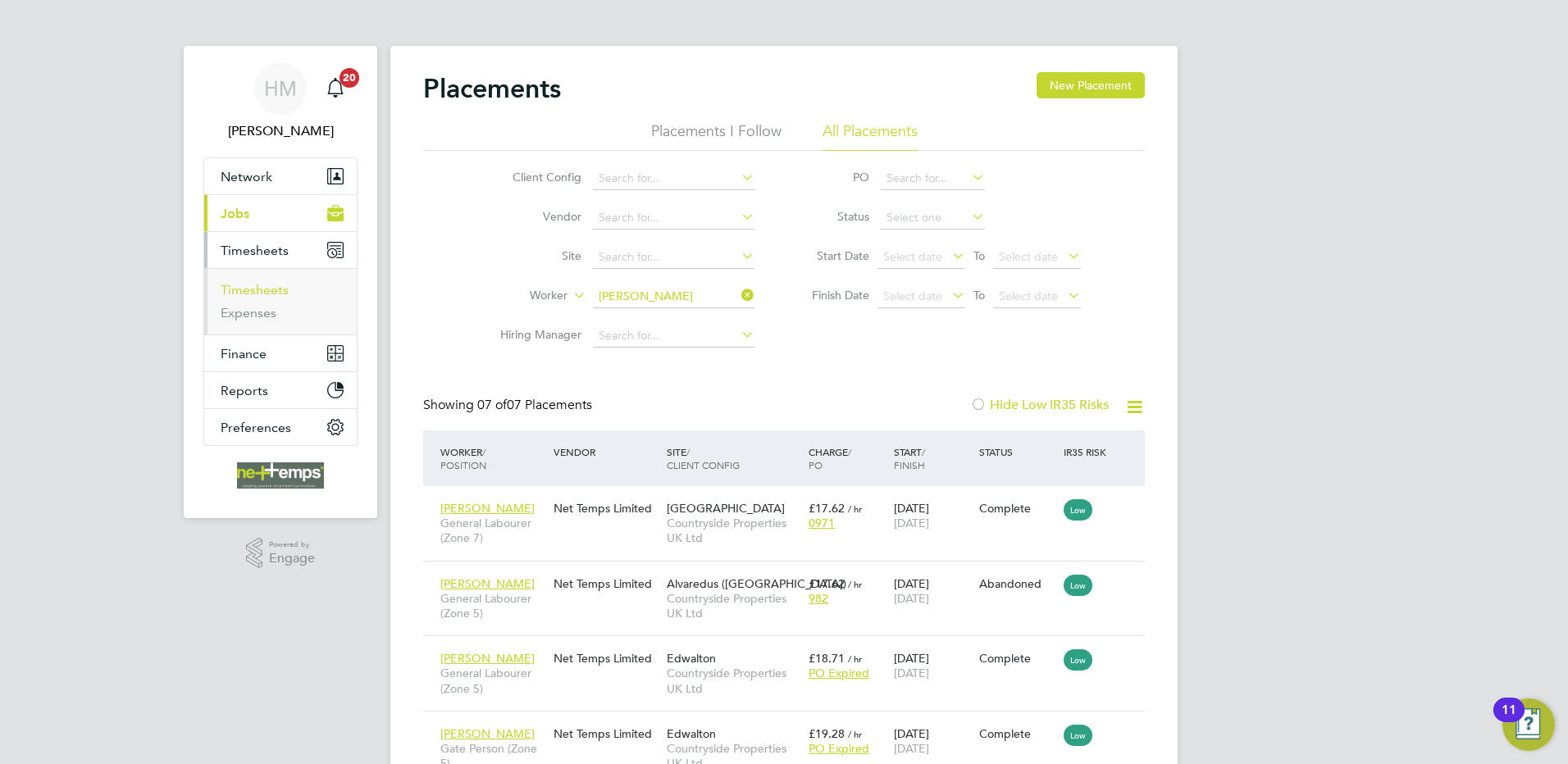
click at [256, 289] on link "Timesheets" at bounding box center [255, 290] width 68 height 16
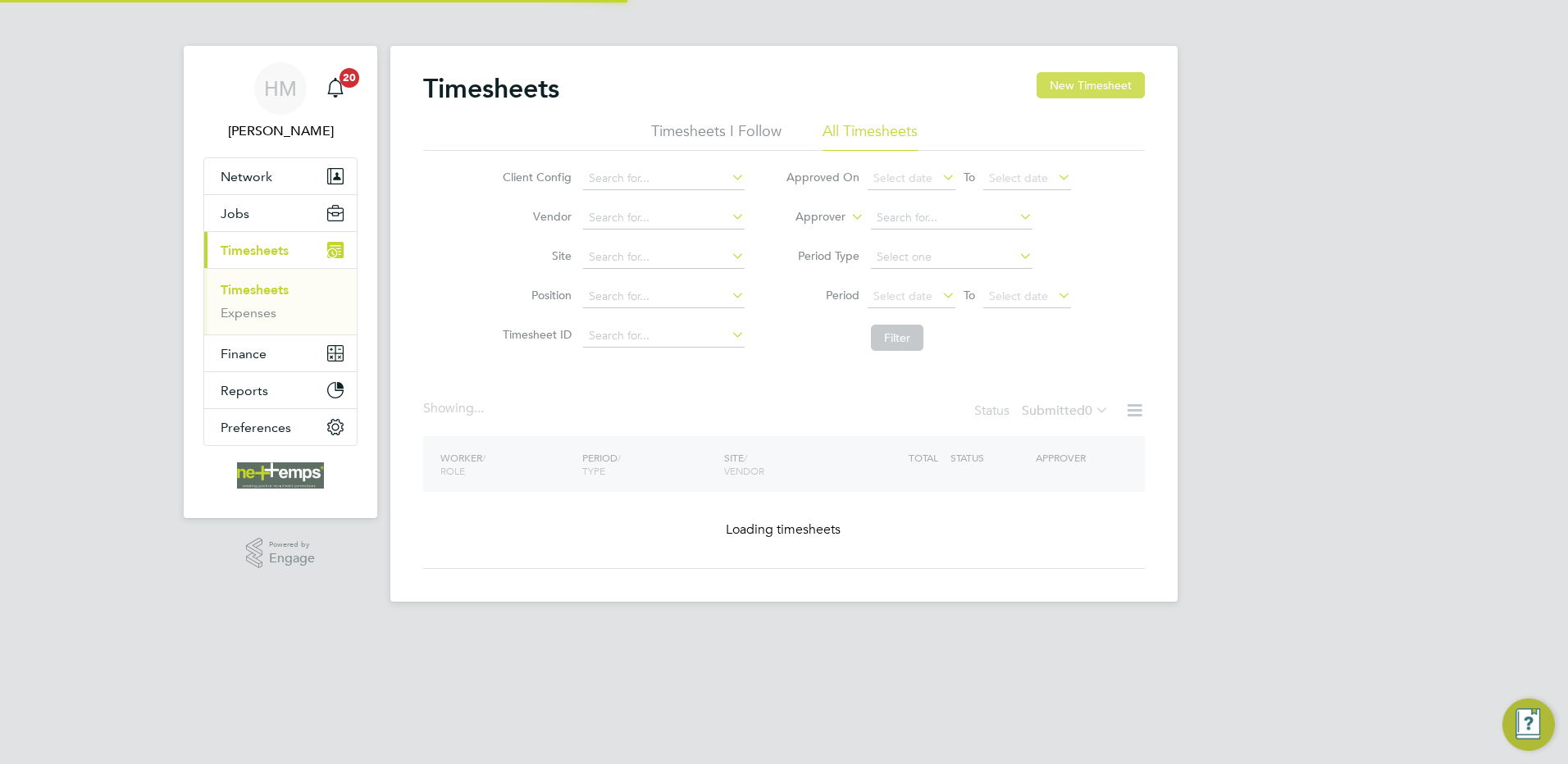
click at [1064, 80] on button "New Timesheet" at bounding box center [1091, 85] width 109 height 27
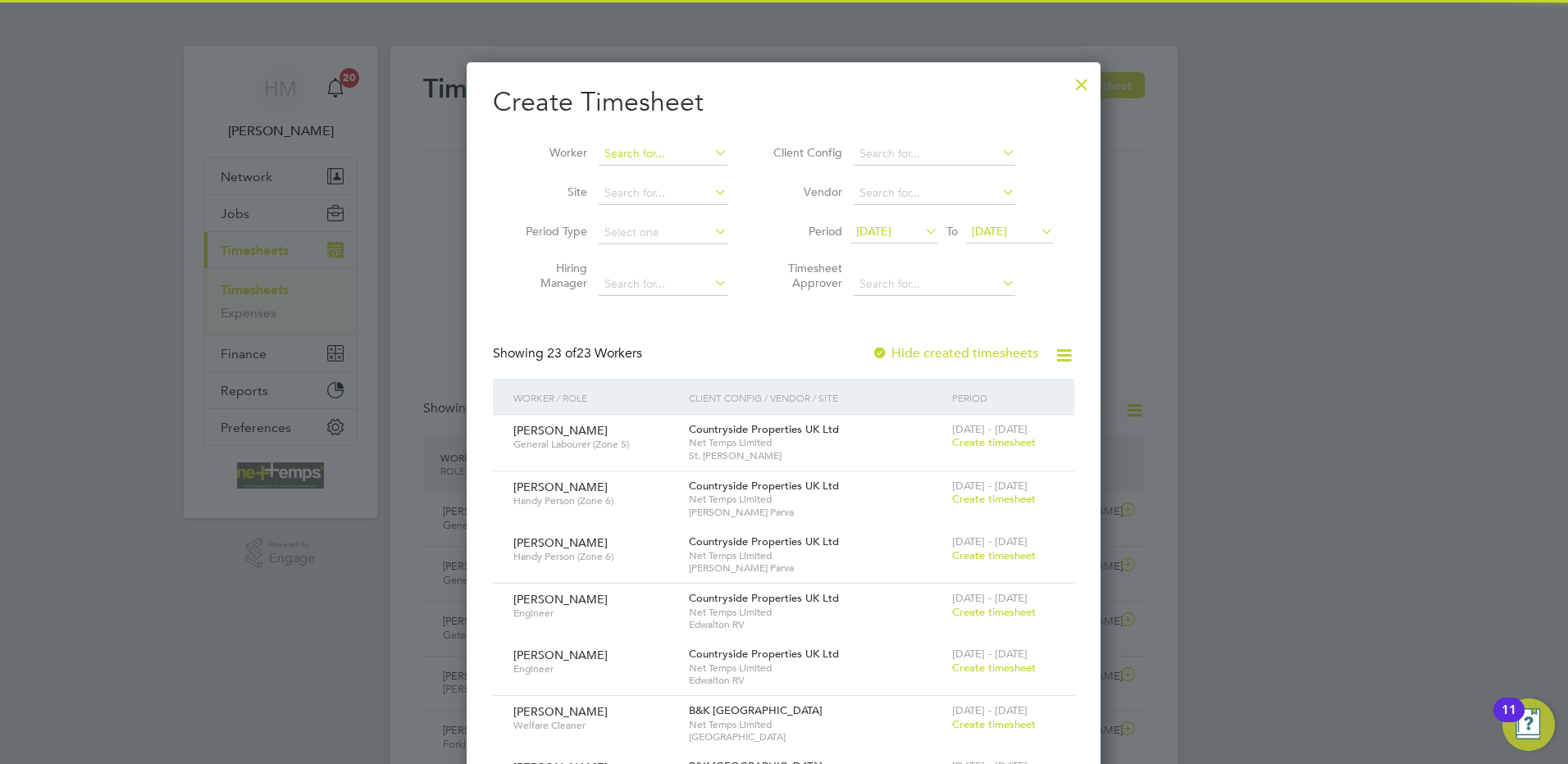
click at [621, 149] on input at bounding box center [663, 154] width 129 height 23
click at [666, 192] on li "Daniel Mo rrell-Birks" at bounding box center [687, 197] width 178 height 22
type input "[PERSON_NAME]"
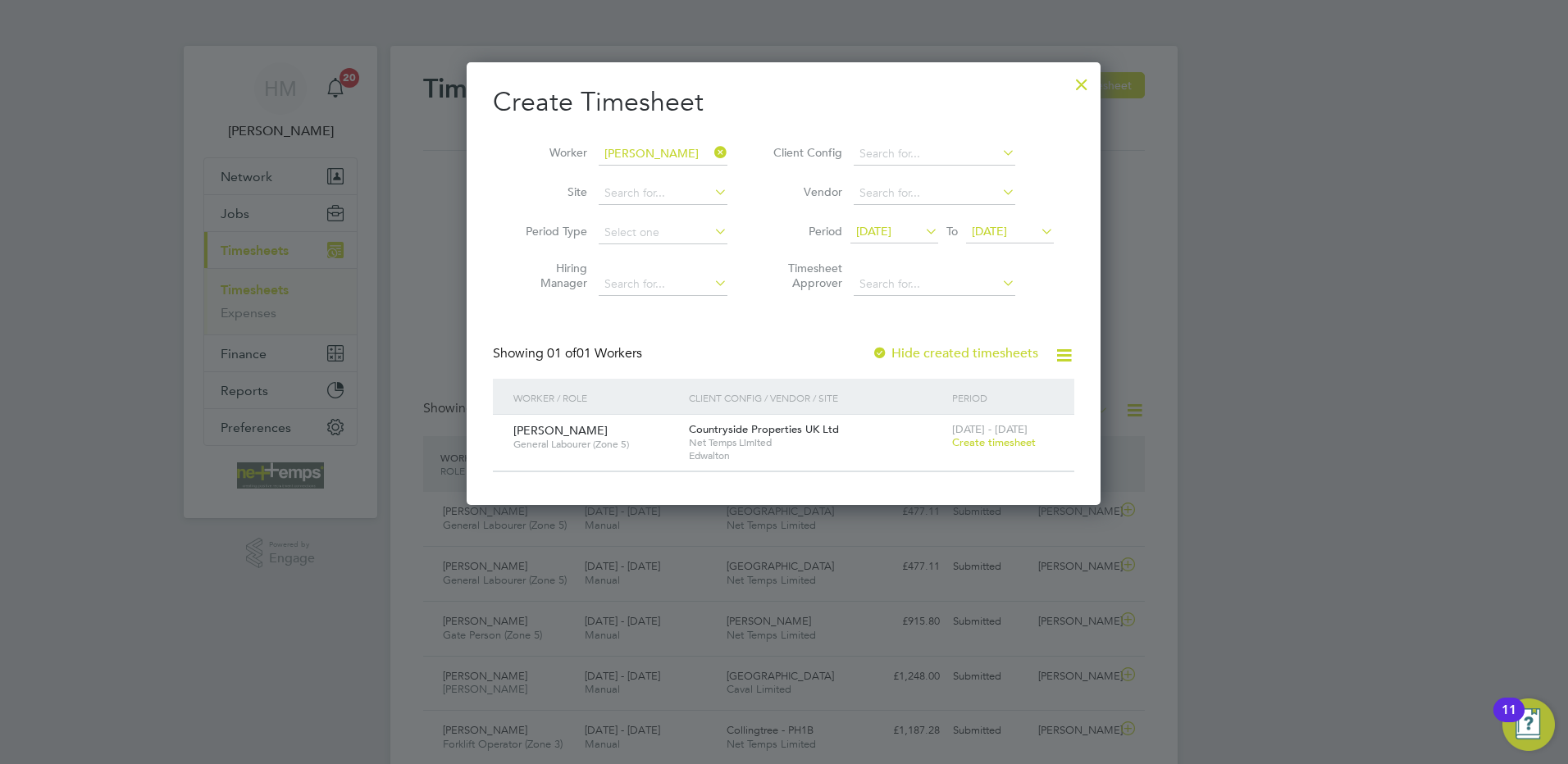
click at [976, 440] on span "Create timesheet" at bounding box center [994, 442] width 84 height 14
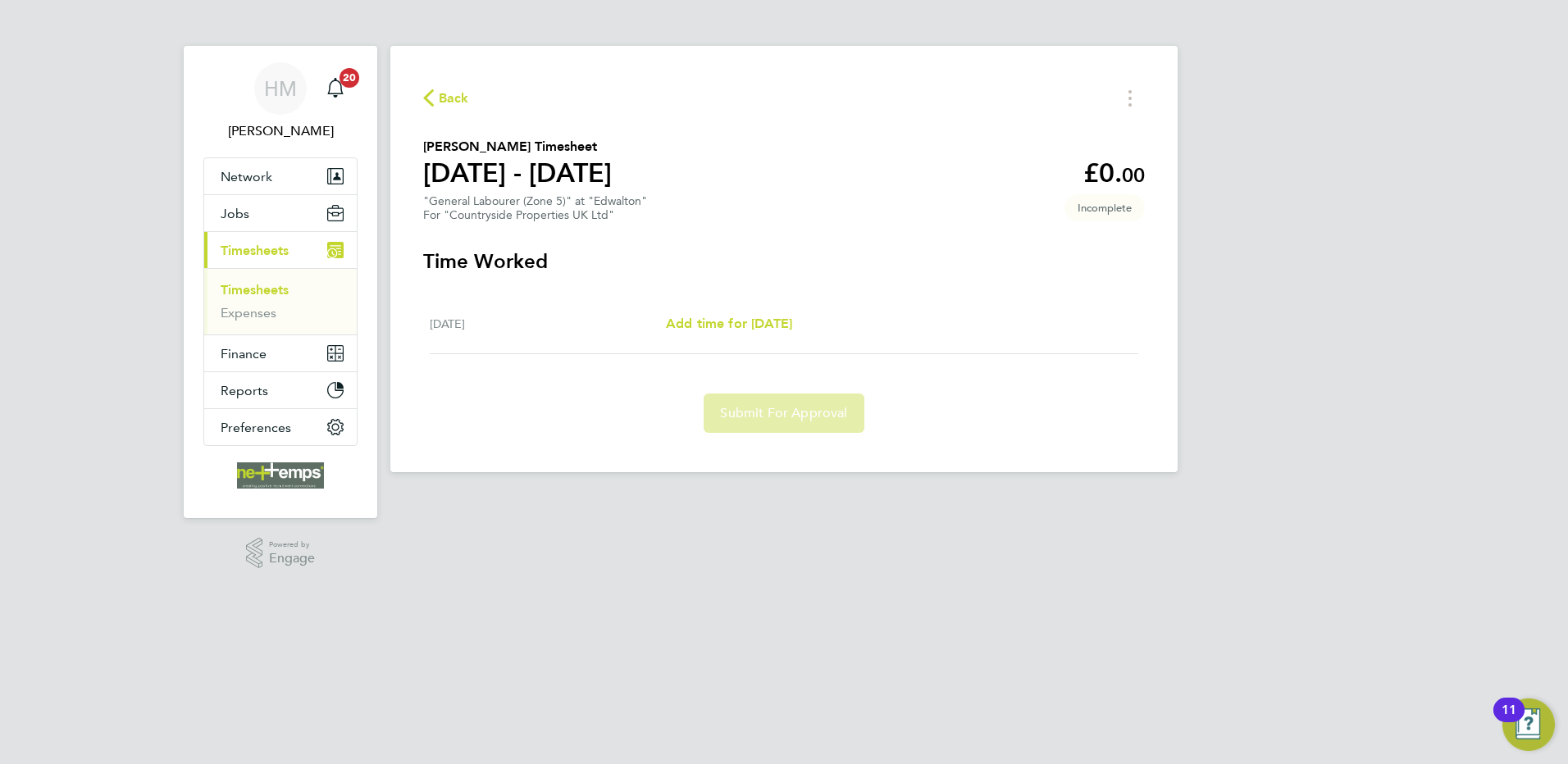
click at [445, 96] on span "Back" at bounding box center [454, 99] width 31 height 20
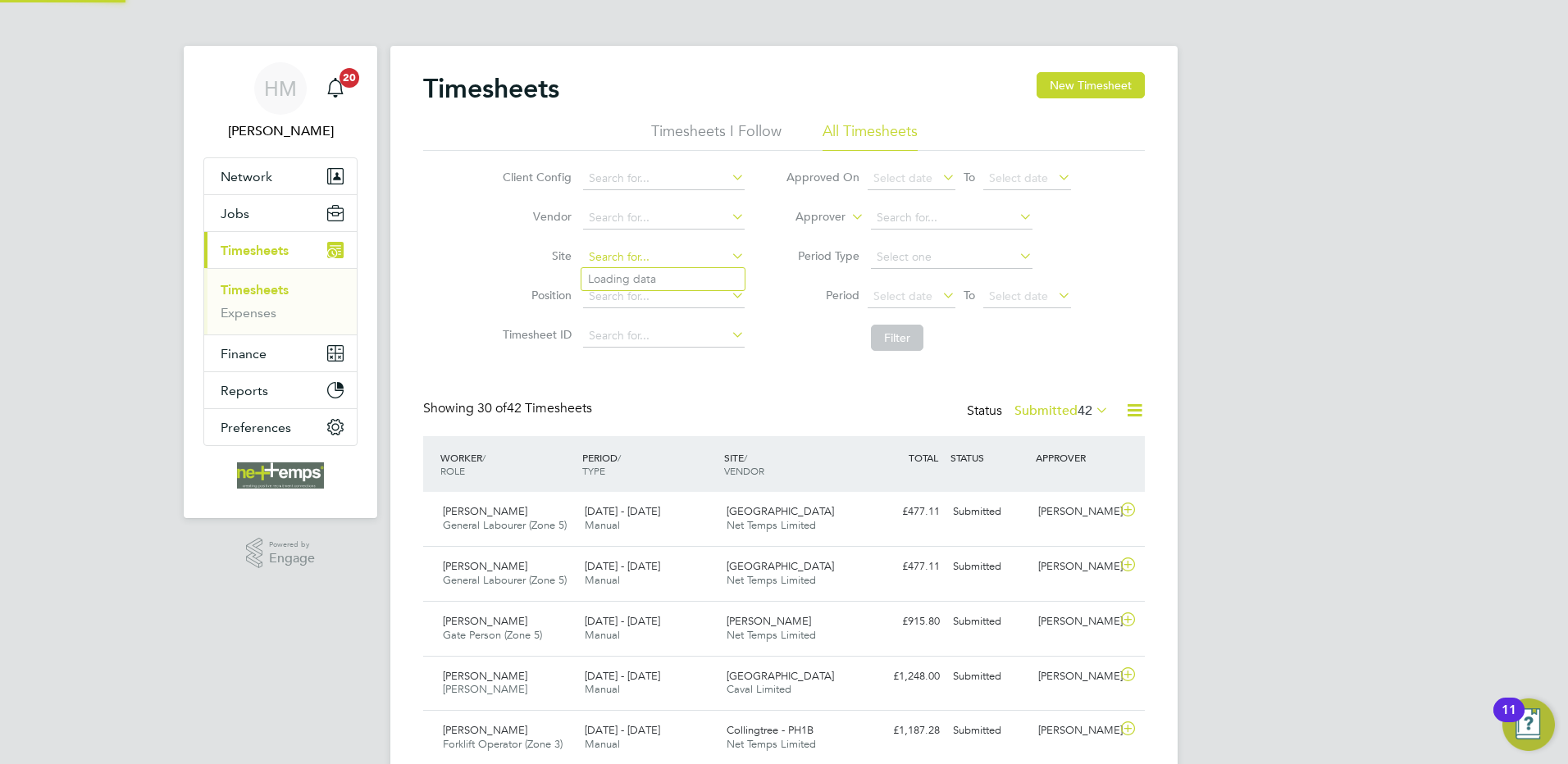
click at [608, 258] on input at bounding box center [664, 258] width 162 height 23
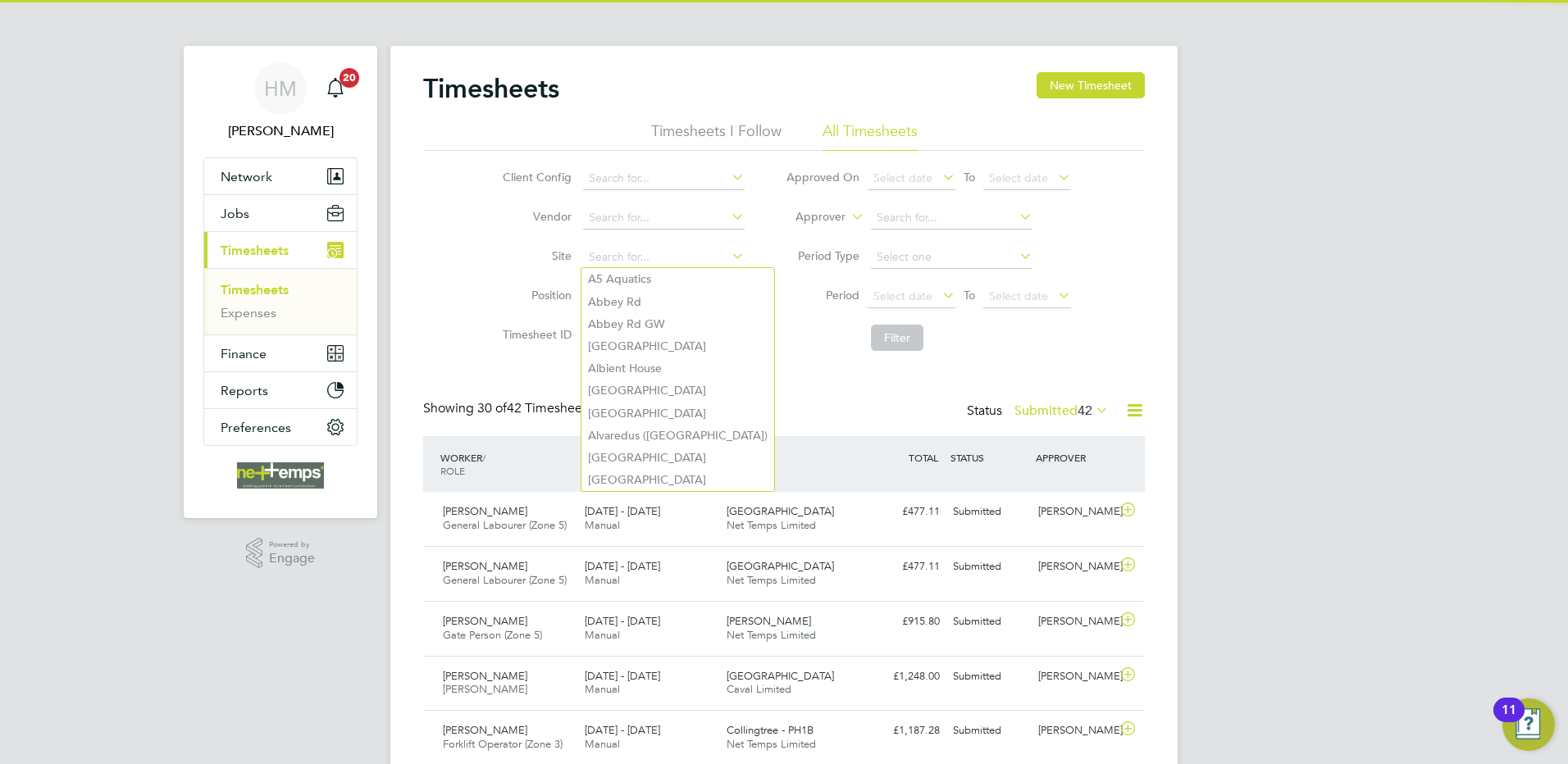
click at [507, 258] on label "Site" at bounding box center [534, 256] width 74 height 15
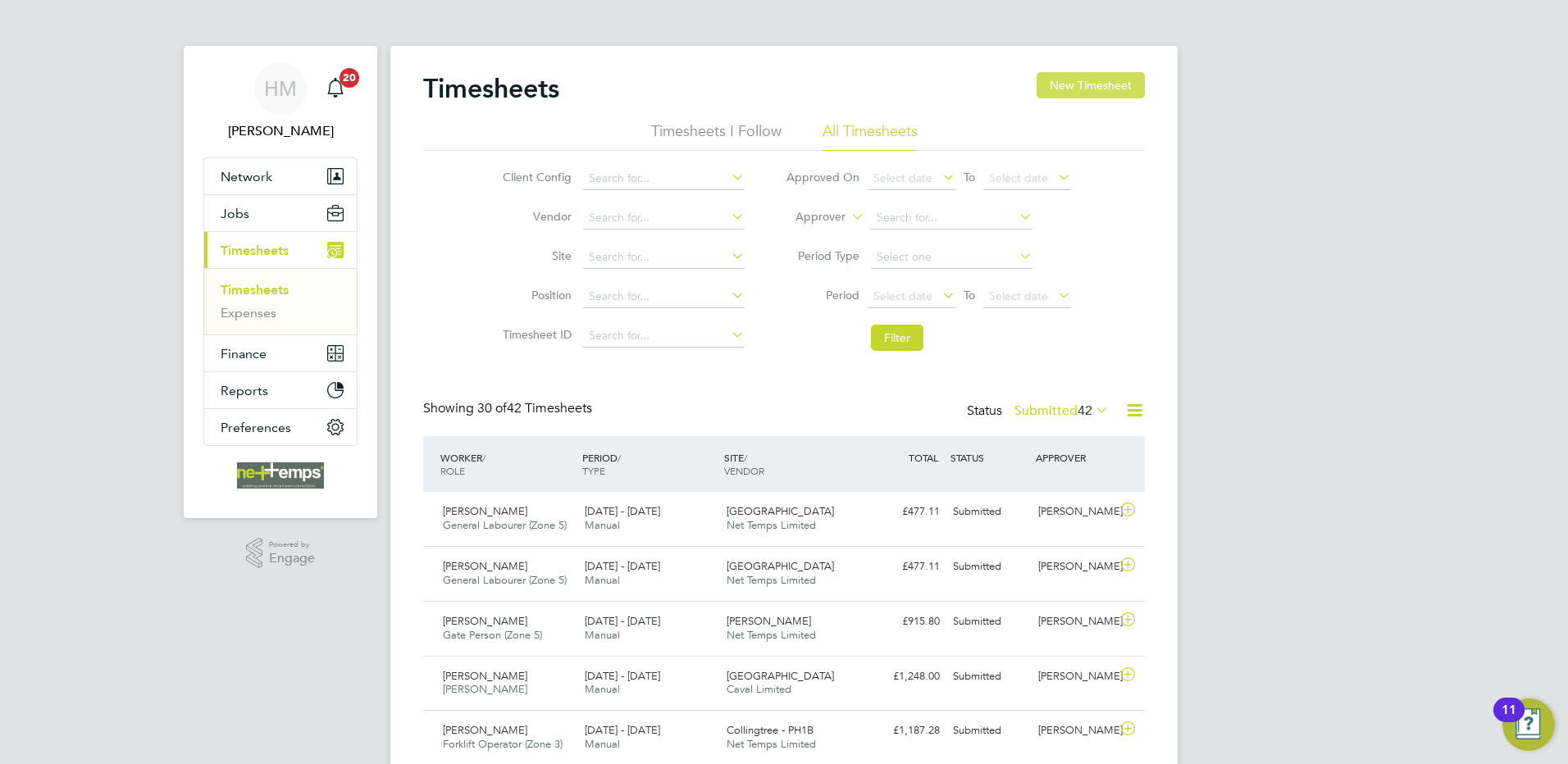
click at [1059, 89] on button "New Timesheet" at bounding box center [1091, 85] width 109 height 27
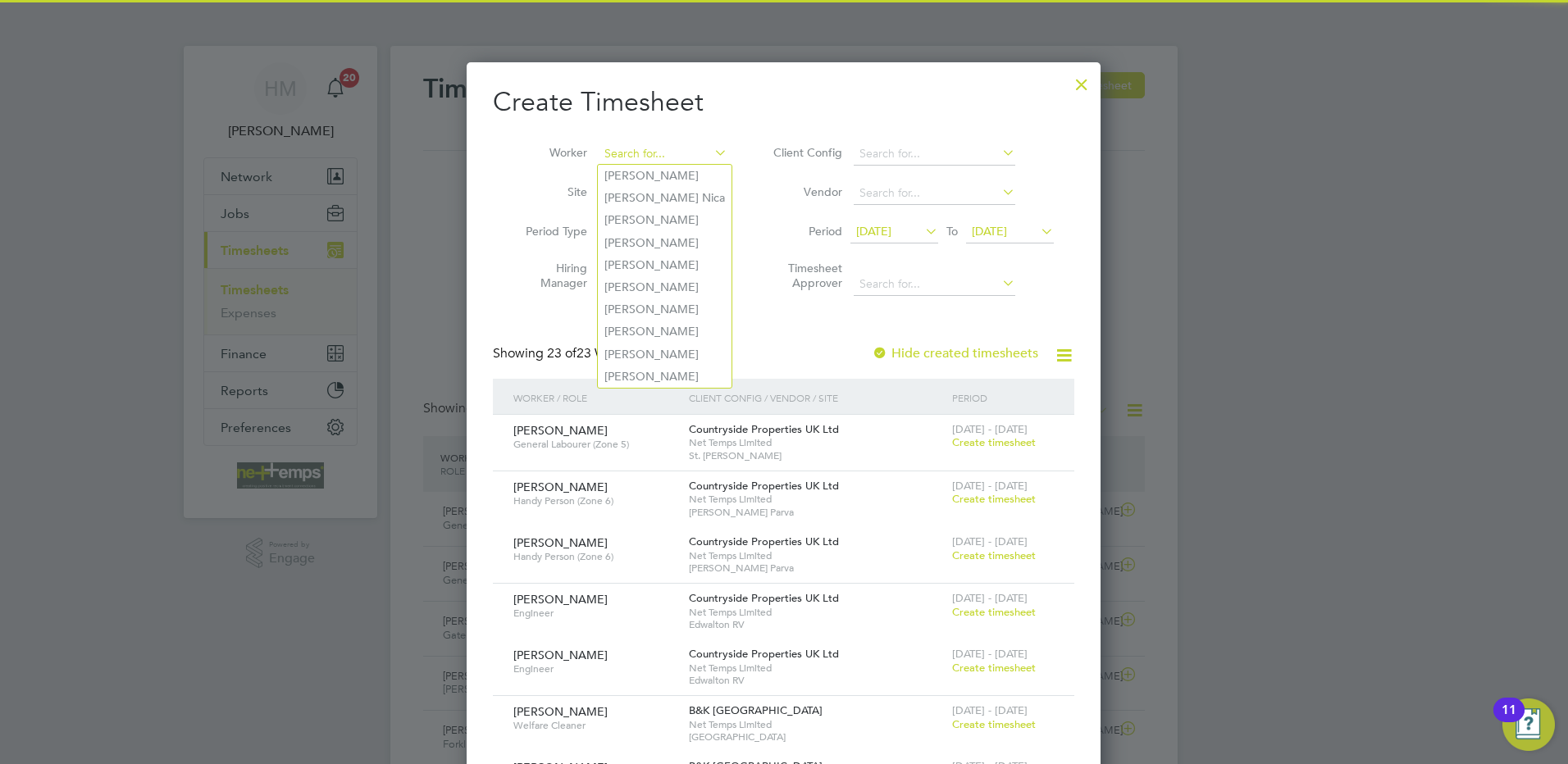
click at [646, 149] on input at bounding box center [663, 154] width 129 height 23
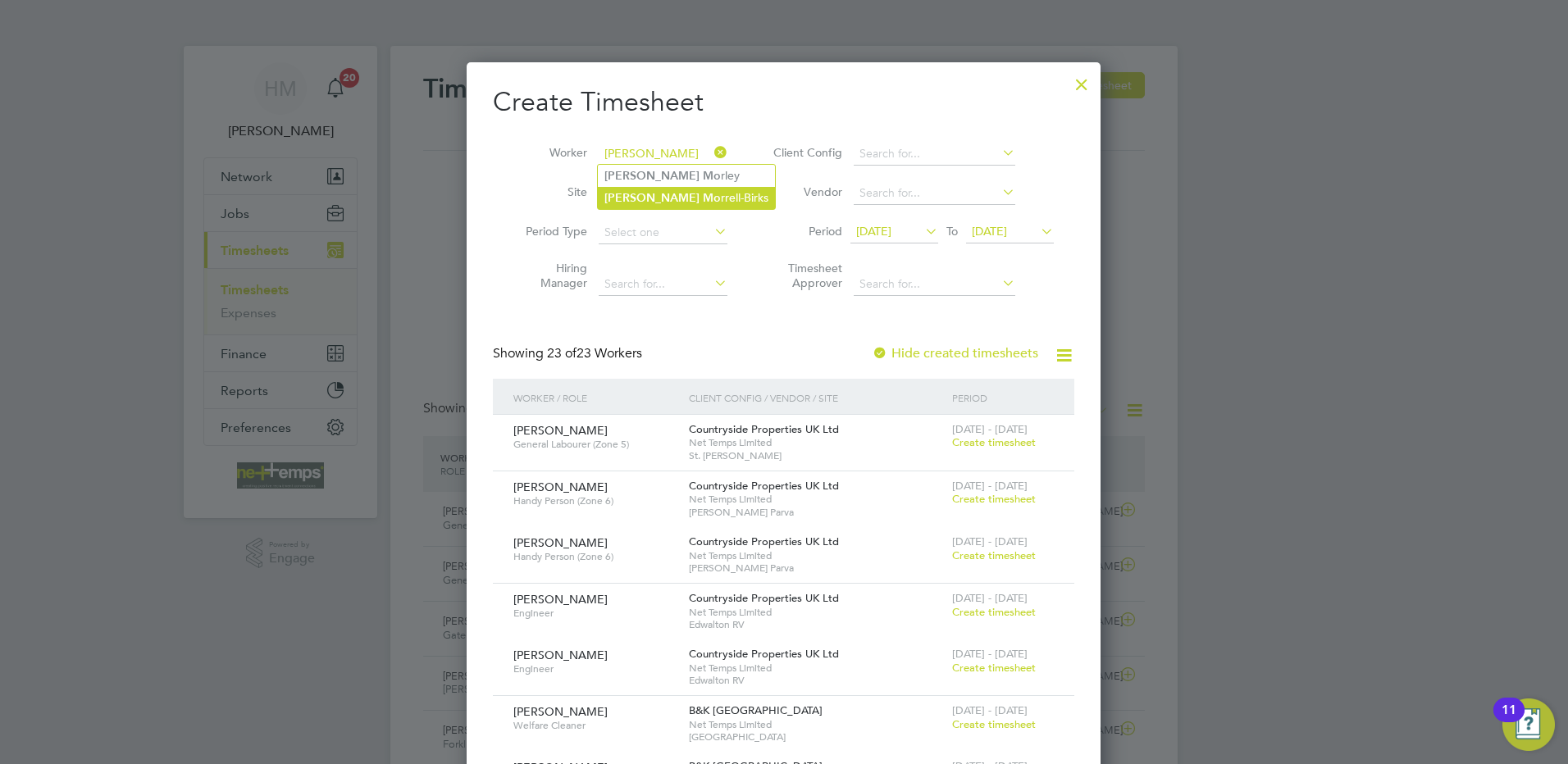
click at [666, 203] on li "Daniel Mo rrell-Birks" at bounding box center [687, 197] width 178 height 22
type input "[PERSON_NAME]"
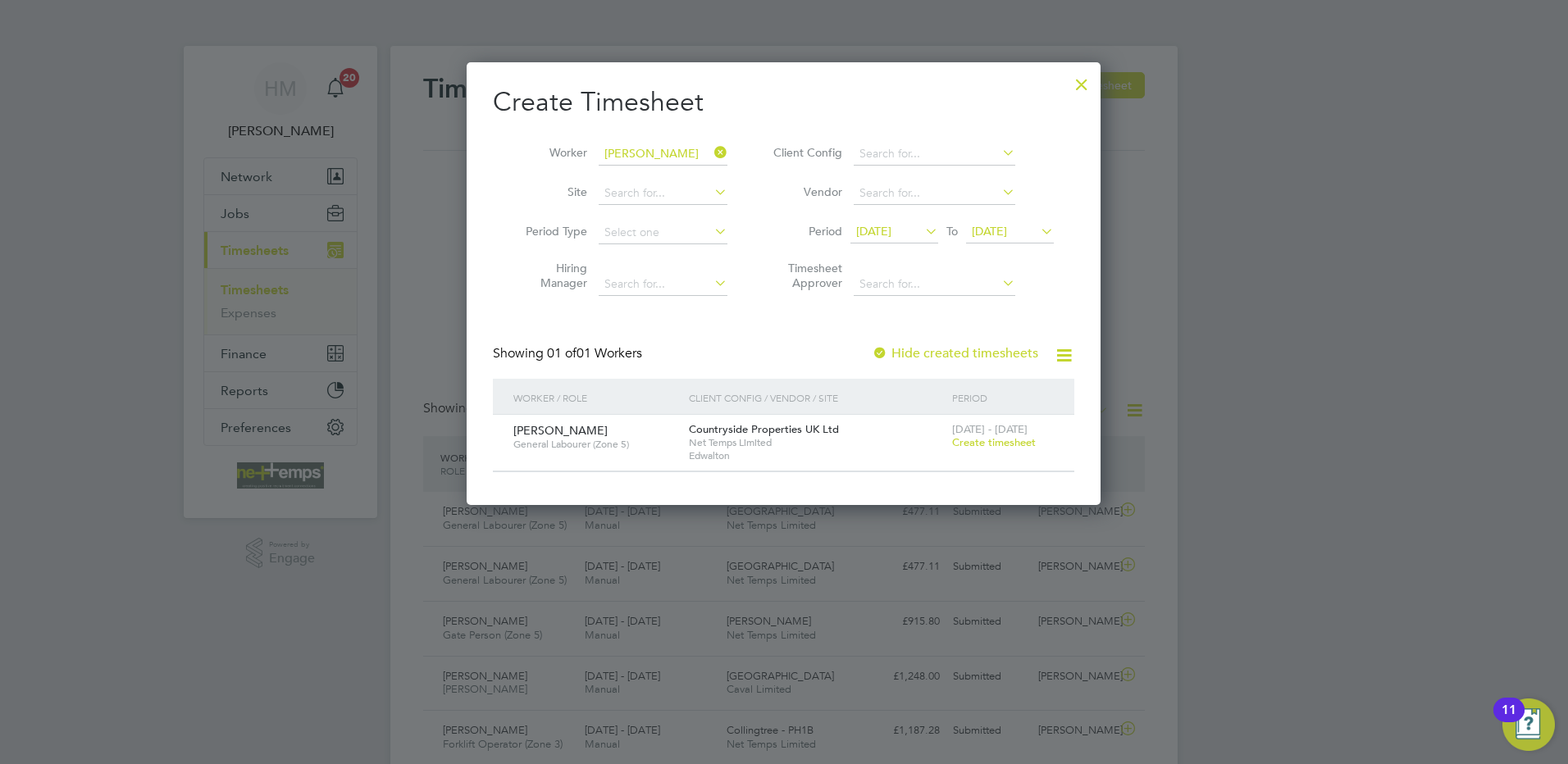
click at [970, 440] on span "Create timesheet" at bounding box center [994, 442] width 84 height 14
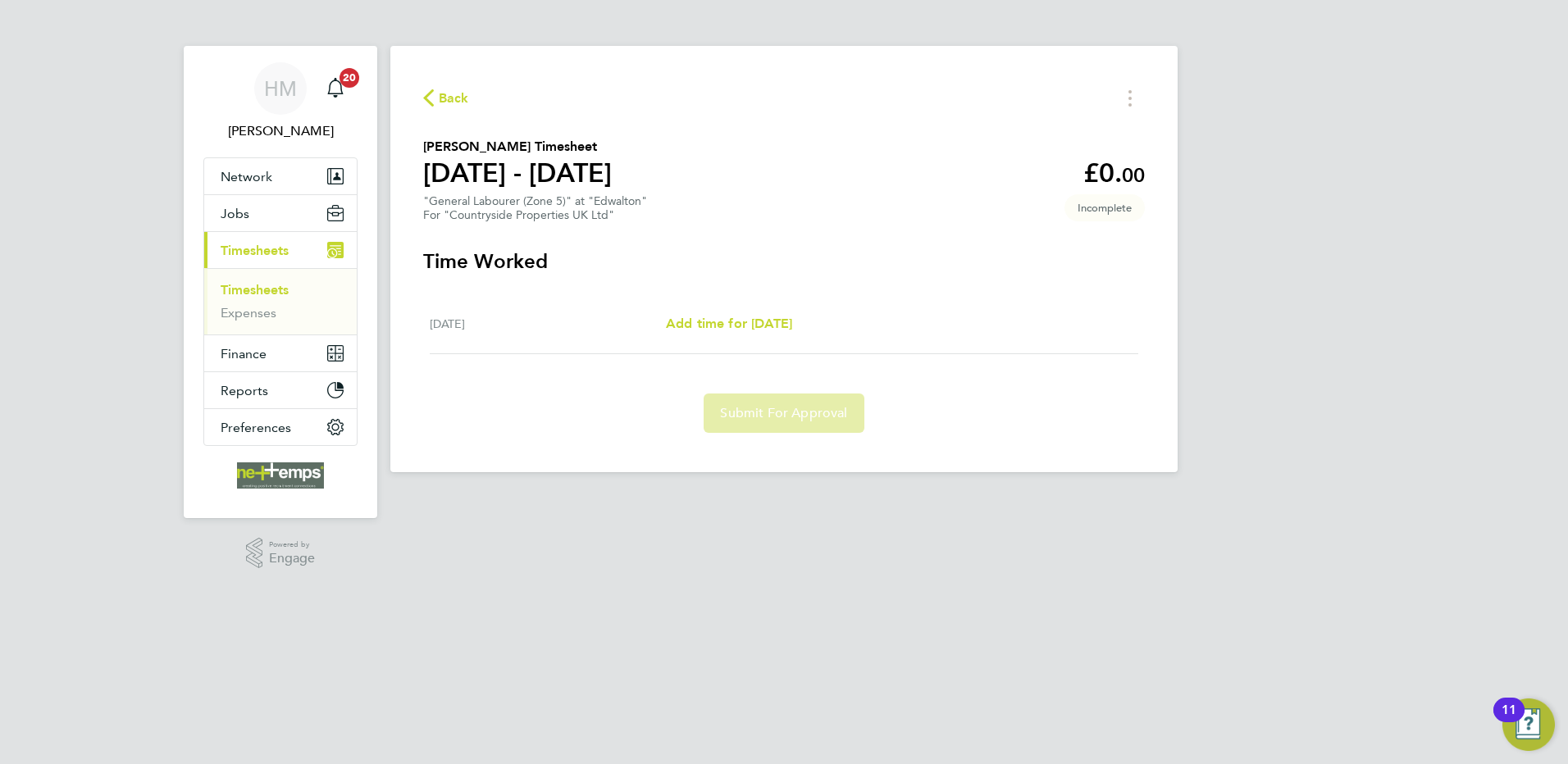
drag, startPoint x: 509, startPoint y: 285, endPoint x: 597, endPoint y: 256, distance: 92.7
click at [514, 282] on section "Time Worked Mon 22 Sep Add time for Mon 22 Sep Add time for Mon 22 Sep Submit F…" at bounding box center [784, 341] width 722 height 184
click at [1131, 104] on circle "Timesheets Menu" at bounding box center [1130, 105] width 3 height 3
drag, startPoint x: 1016, startPoint y: 221, endPoint x: 941, endPoint y: 239, distance: 77.1
click at [1015, 221] on section "Daniel Morrell-Birks's Timesheet 22 - 28 Sept 2025 £0. 00 "General Labourer (Zo…" at bounding box center [784, 179] width 722 height 85
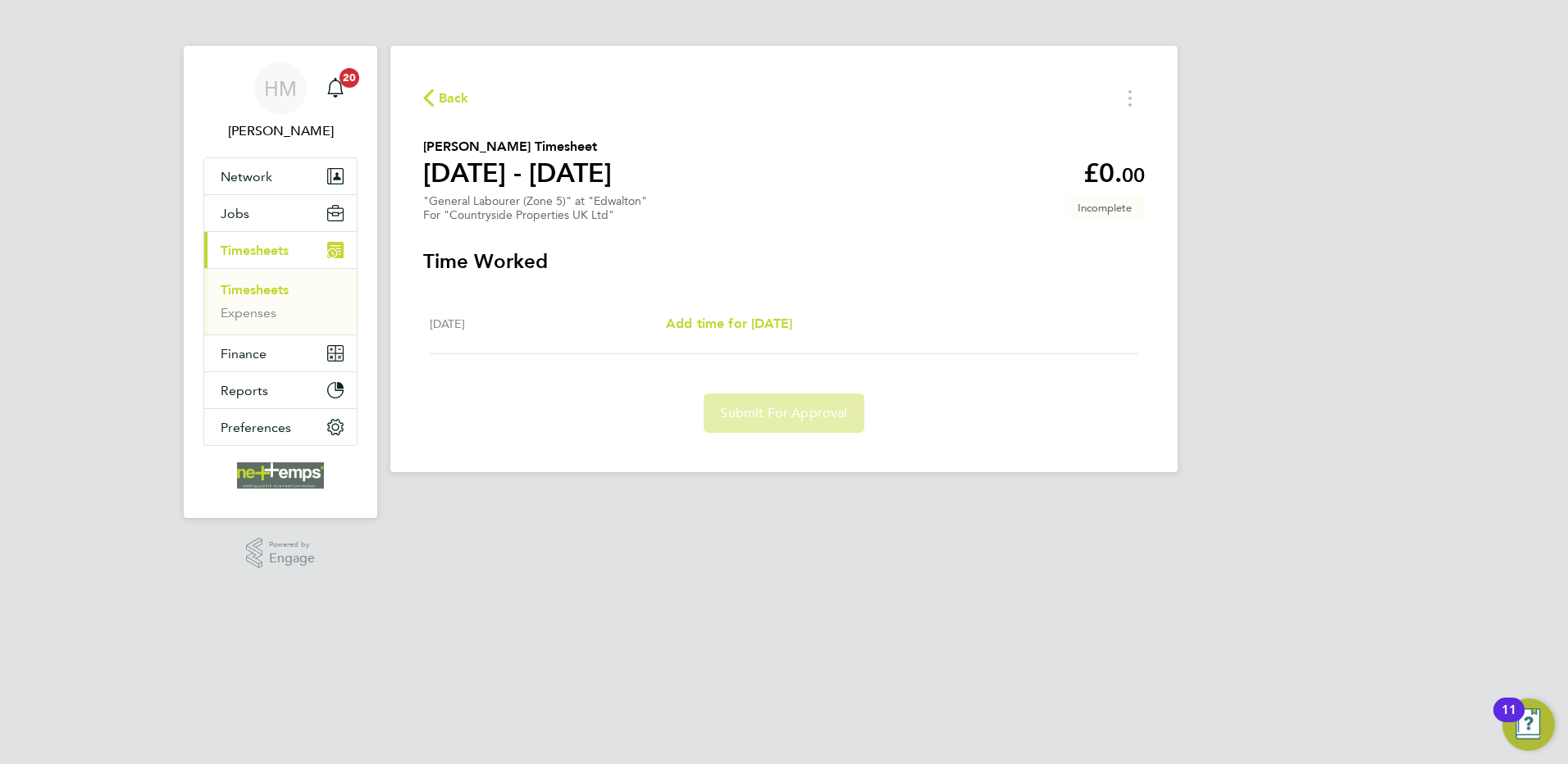
click at [449, 106] on span "Back" at bounding box center [454, 99] width 31 height 20
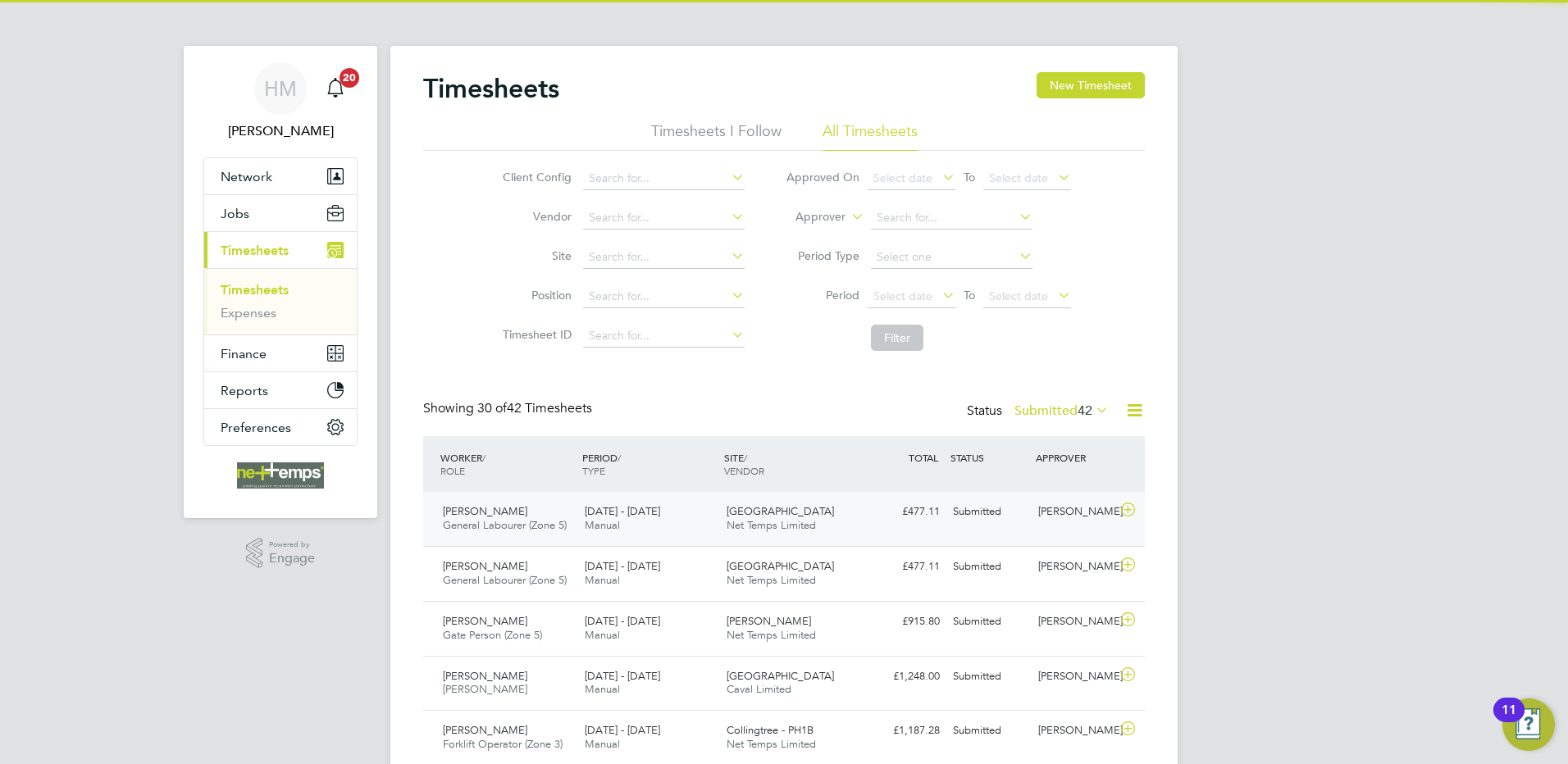
scroll to position [41, 143]
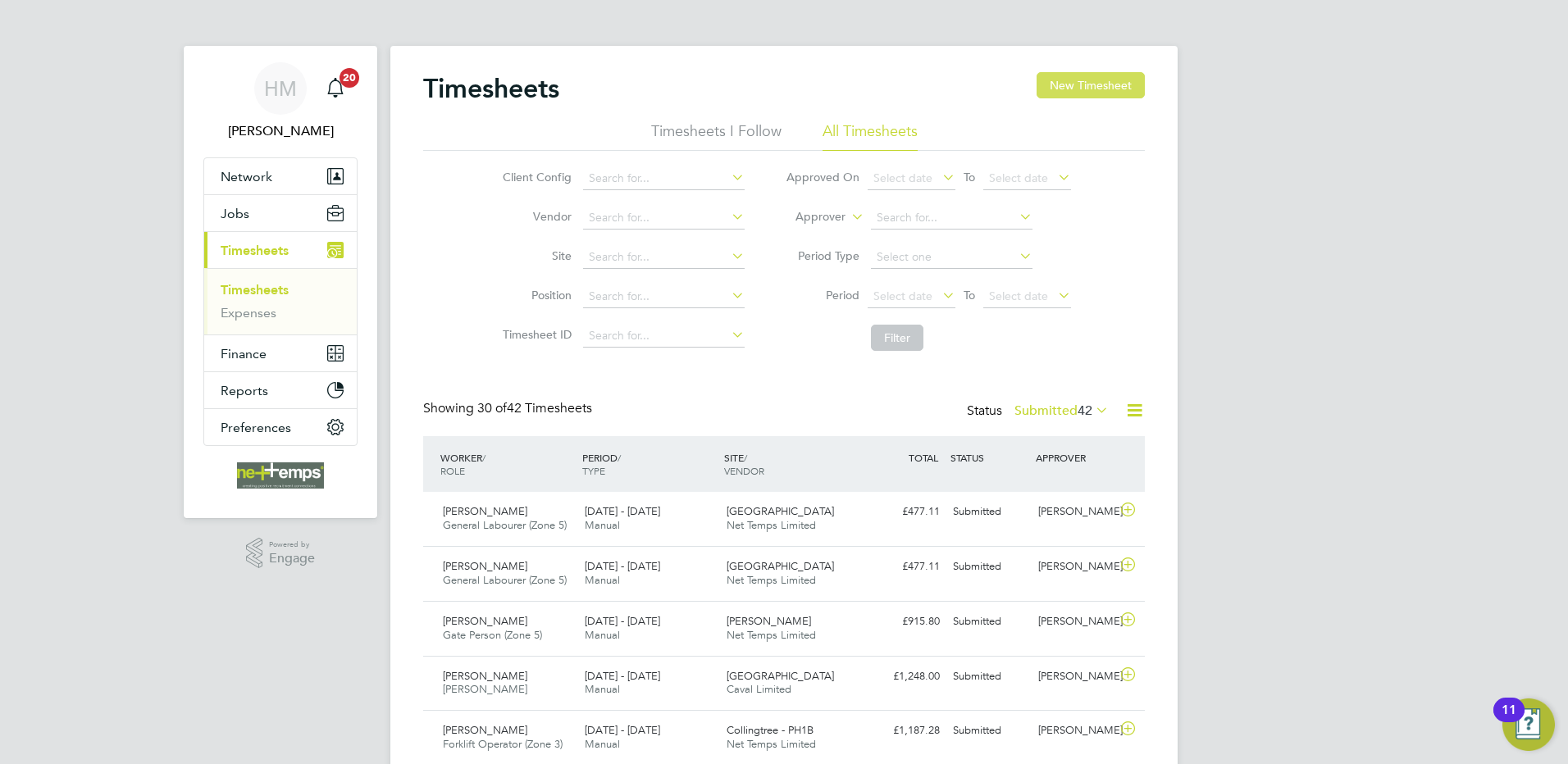
click at [1085, 81] on button "New Timesheet" at bounding box center [1091, 85] width 109 height 27
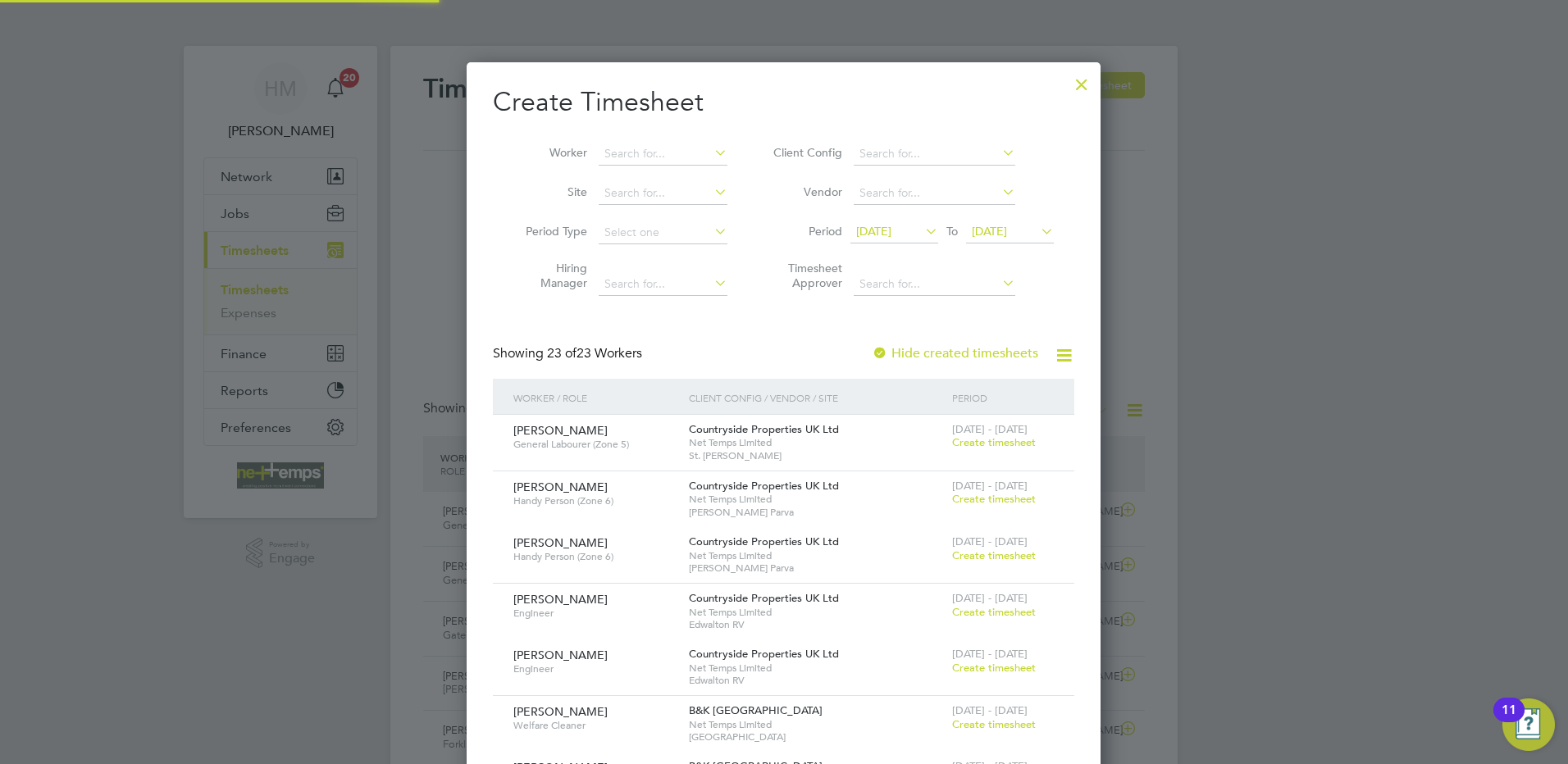
scroll to position [2358, 635]
click at [647, 153] on input at bounding box center [663, 154] width 129 height 23
type input "k"
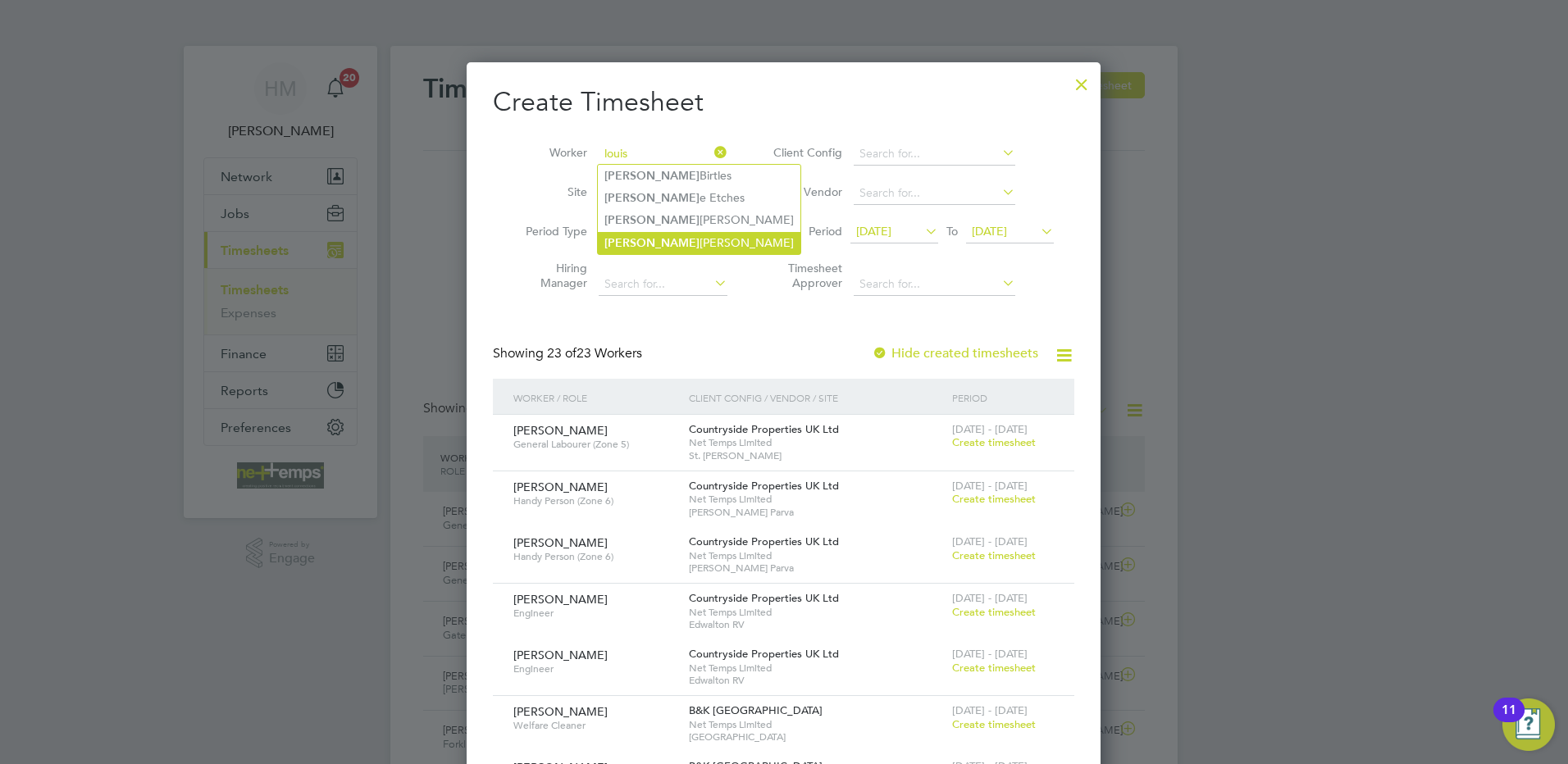
click at [670, 243] on li "Louis Mcelroy" at bounding box center [699, 243] width 202 height 22
type input "Louis Mcelroy"
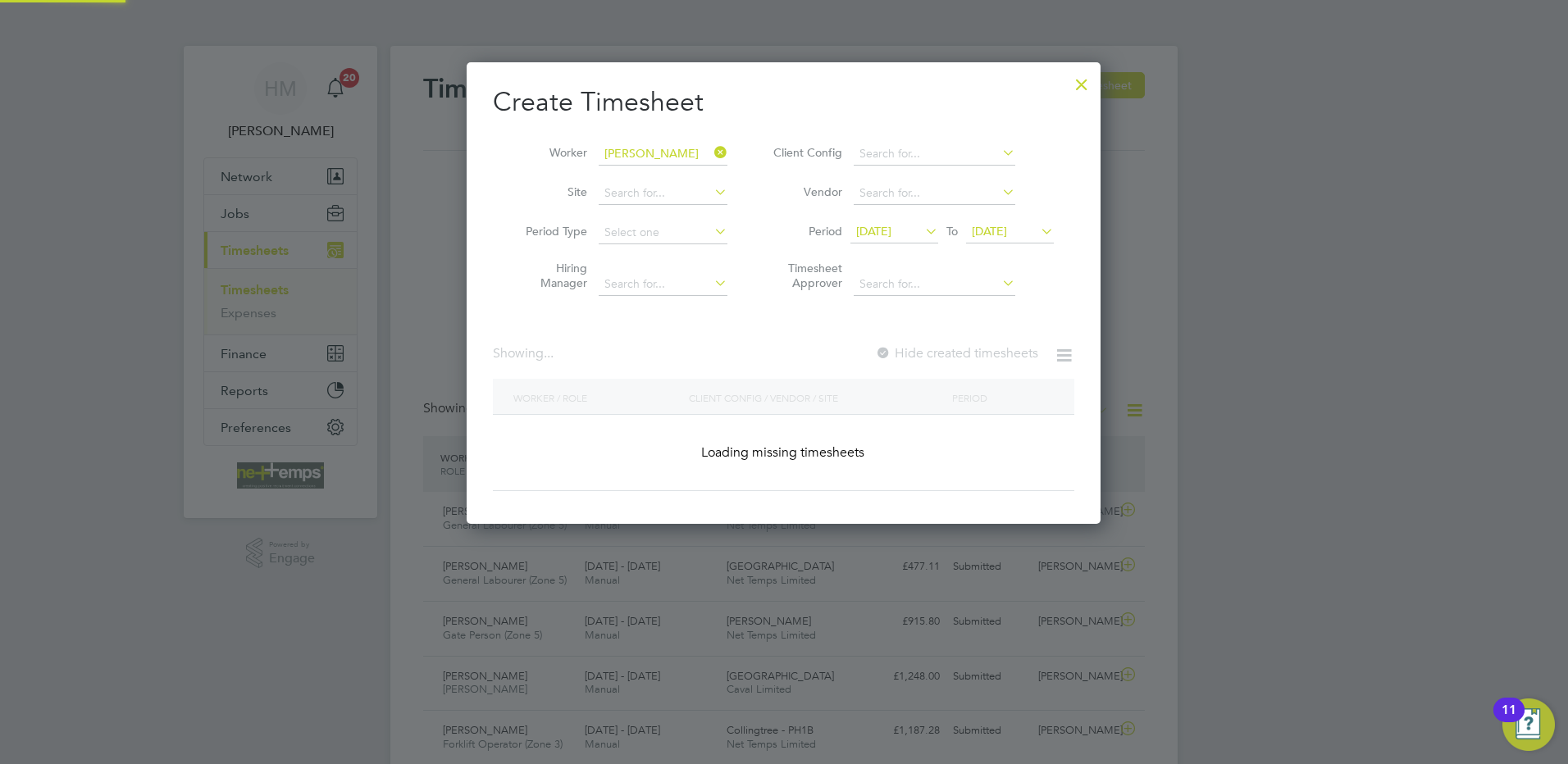
scroll to position [8, 8]
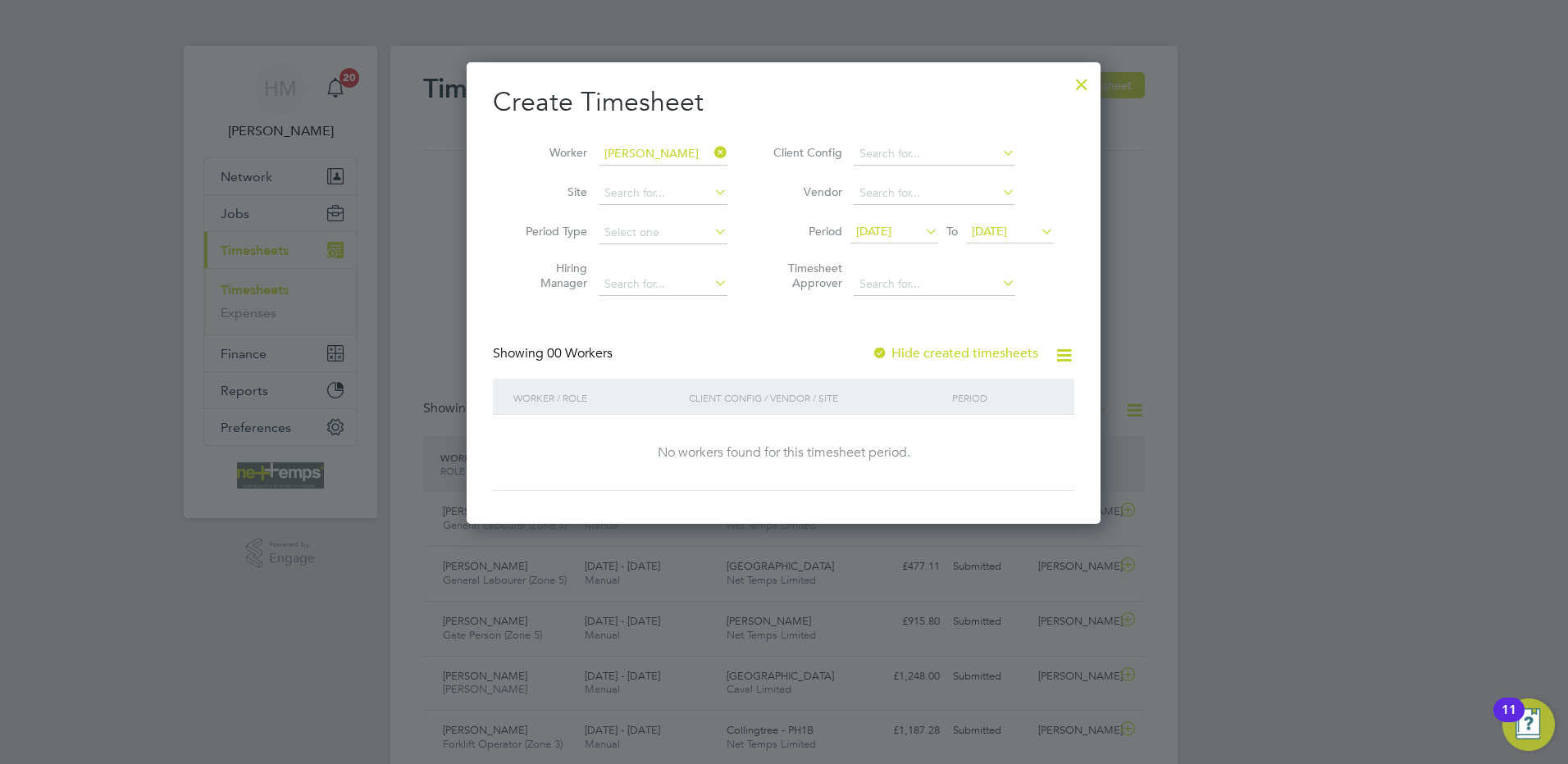
click at [892, 224] on span "17 Sep 2025" at bounding box center [874, 231] width 36 height 15
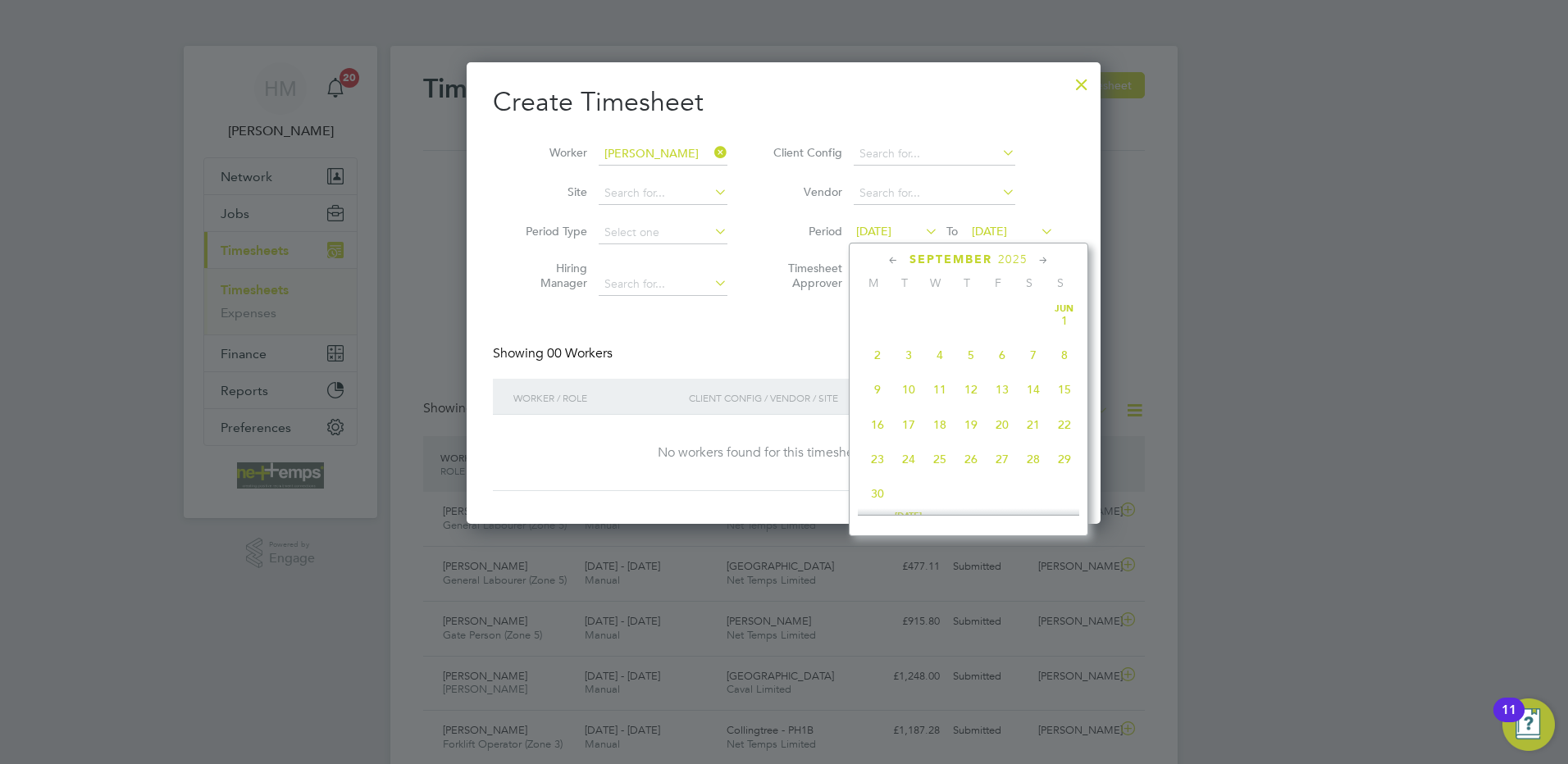
scroll to position [567, 0]
click at [875, 353] on span "8" at bounding box center [878, 342] width 32 height 32
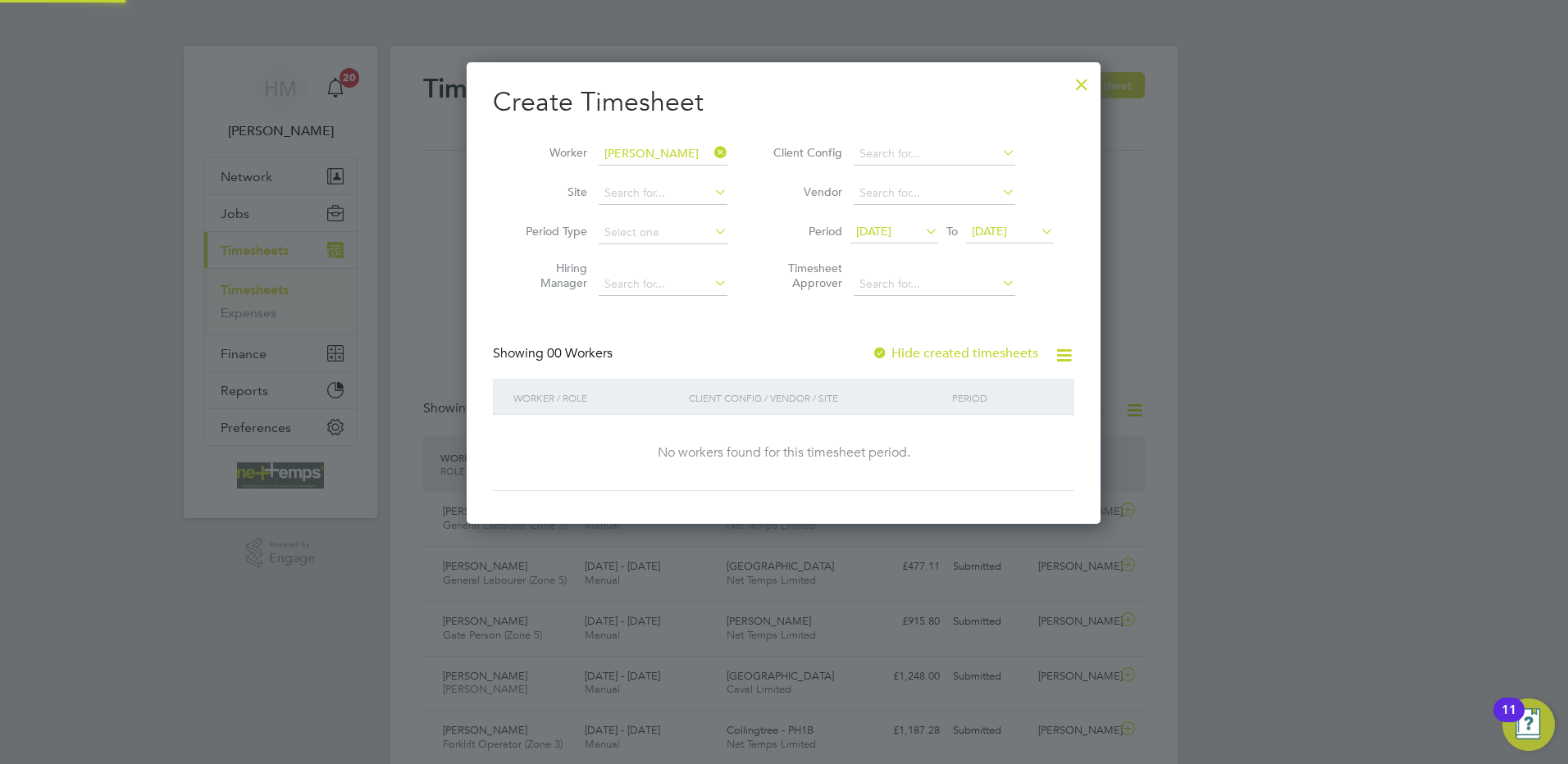
scroll to position [463, 635]
click at [924, 353] on label "Hide created timesheets" at bounding box center [955, 353] width 167 height 17
click at [993, 234] on span "24 Sep 2025" at bounding box center [990, 231] width 36 height 15
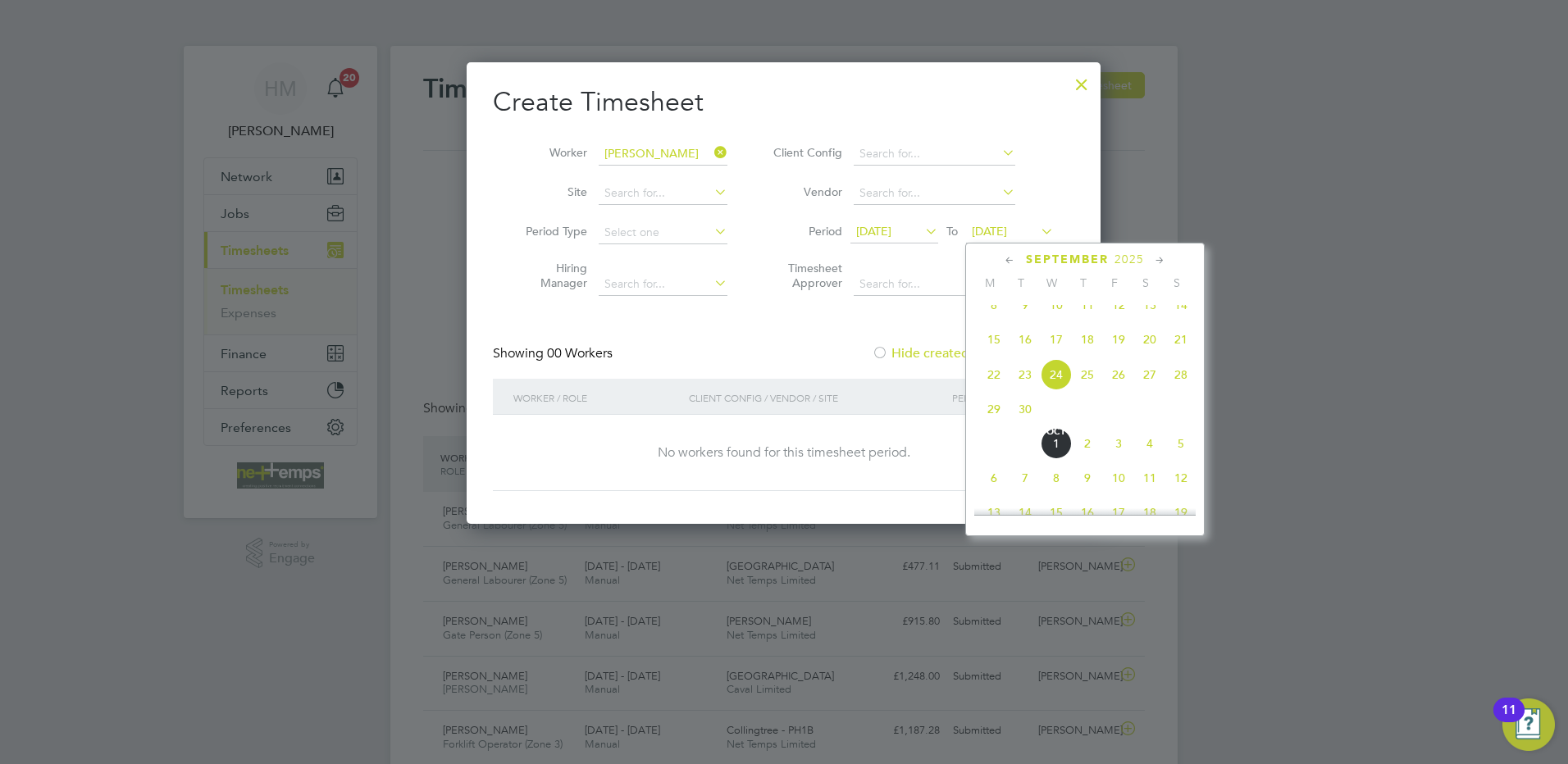
click at [1176, 384] on span "28" at bounding box center [1181, 375] width 32 height 32
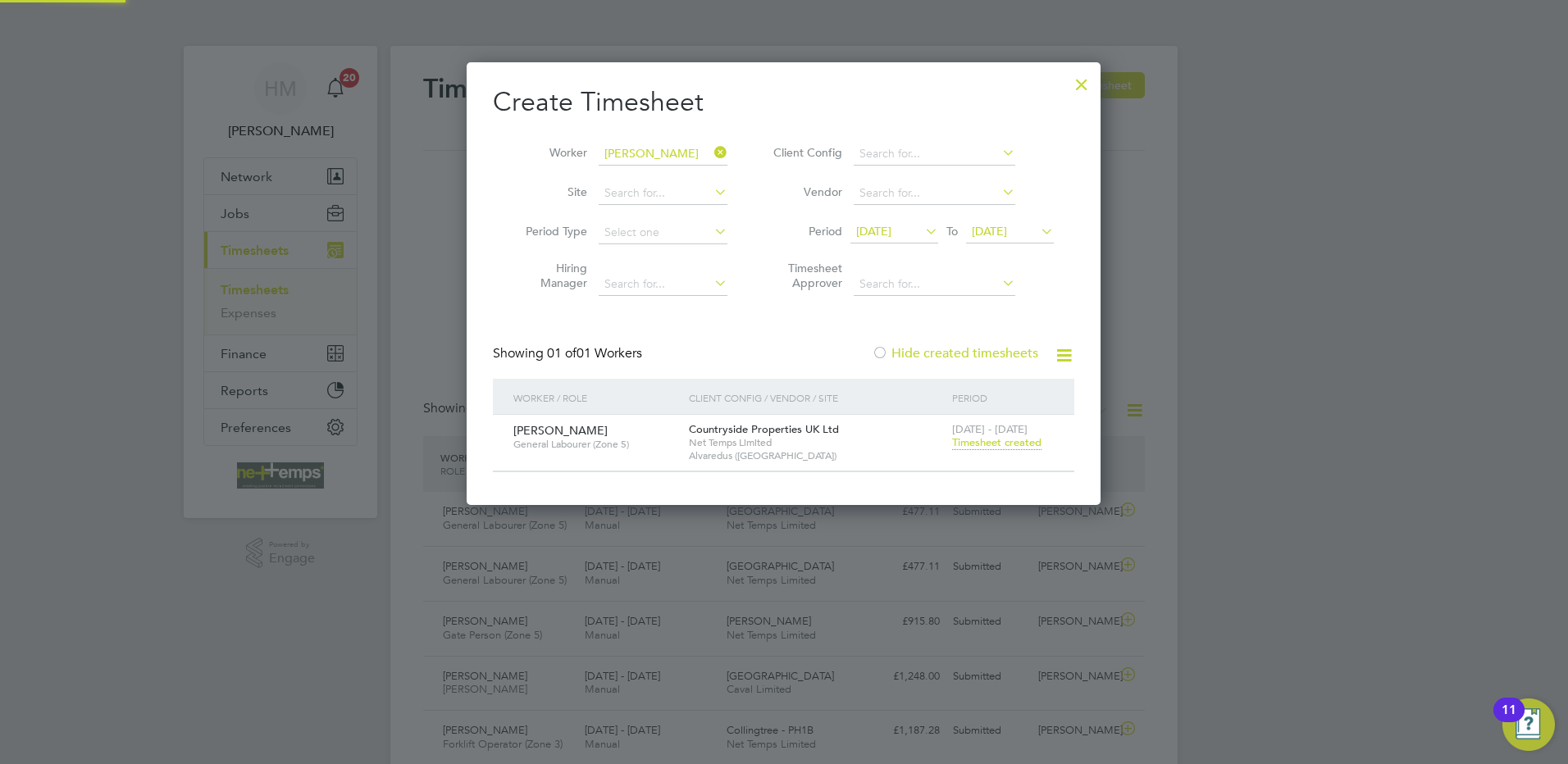
scroll to position [8, 8]
click at [998, 440] on span "Timesheet created" at bounding box center [997, 443] width 90 height 15
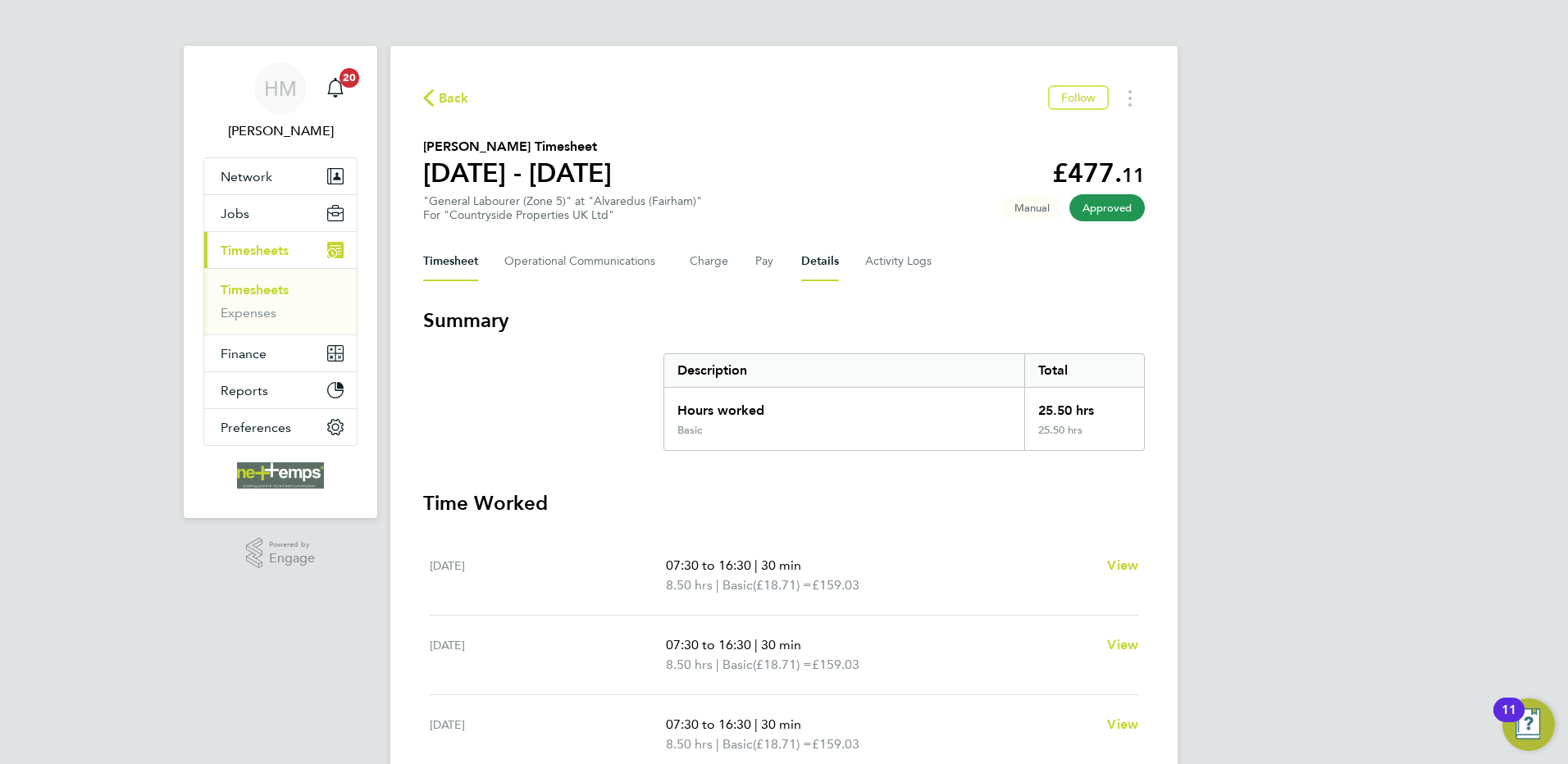
click at [819, 265] on button "Details" at bounding box center [820, 261] width 37 height 39
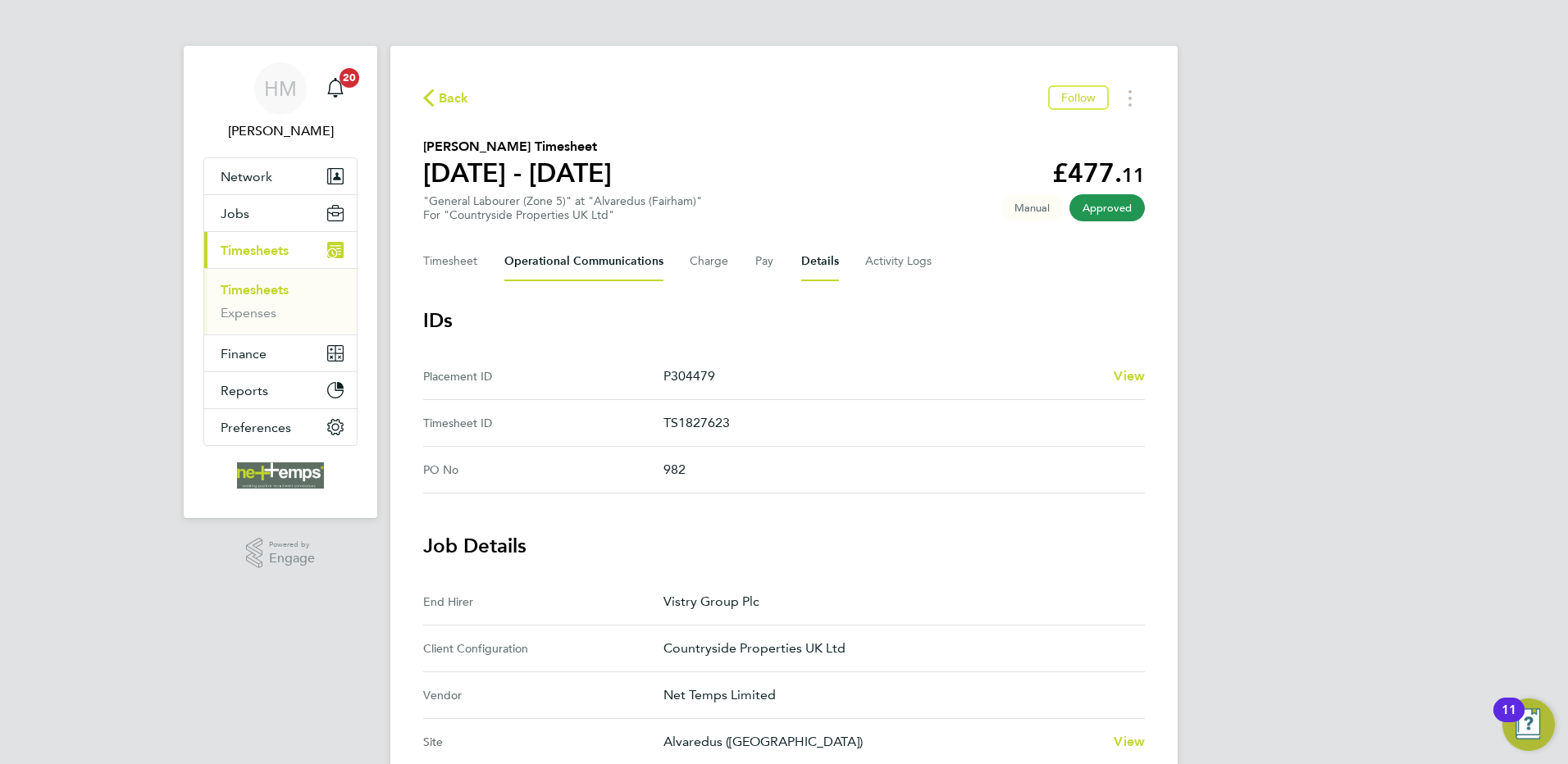
click at [600, 275] on Communications-tab "Operational Communications" at bounding box center [584, 261] width 159 height 39
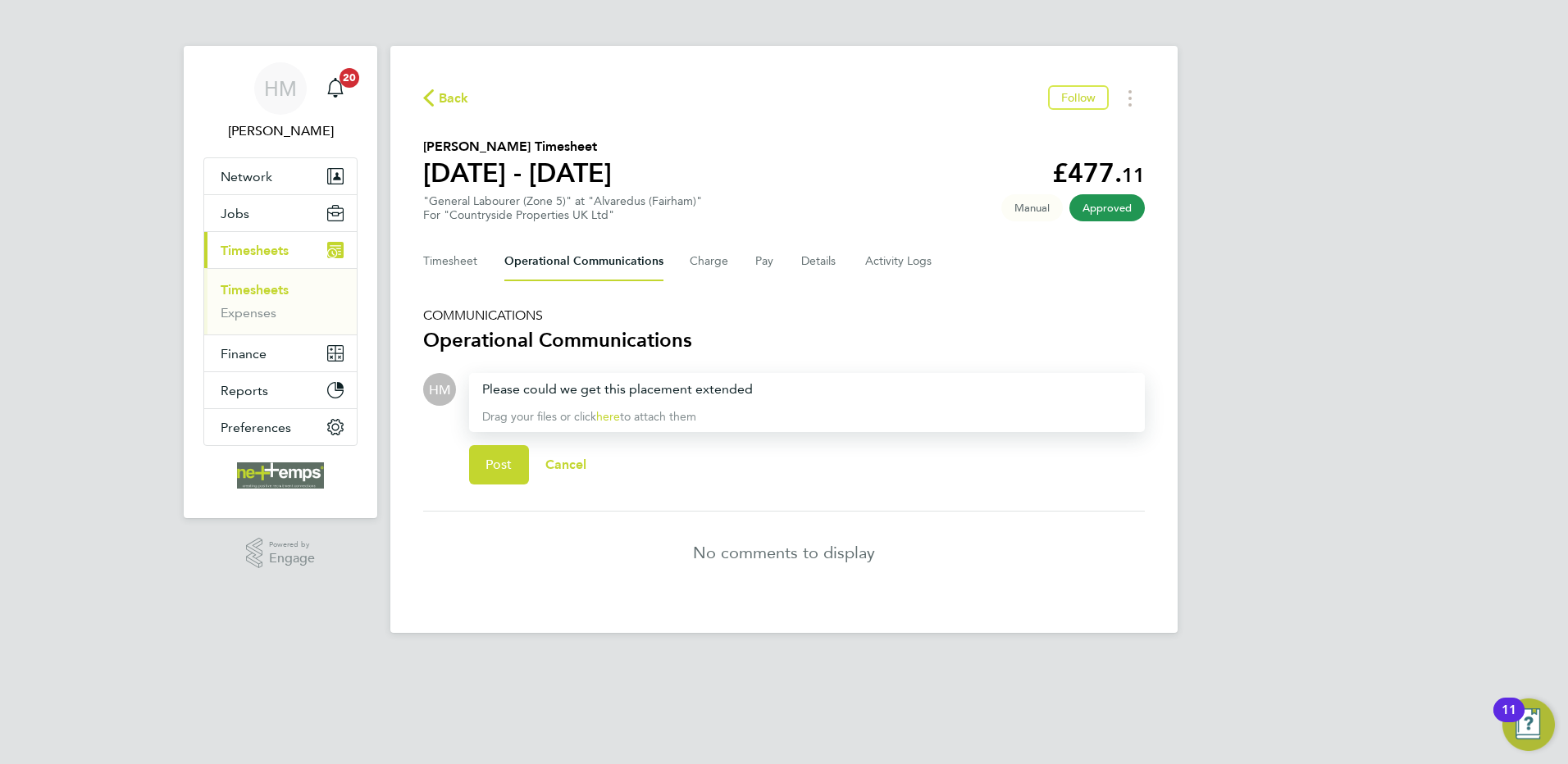
click at [803, 394] on div "Please could we get this placement extended" at bounding box center [806, 390] width 650 height 20
click at [490, 471] on span "Post" at bounding box center [499, 465] width 27 height 17
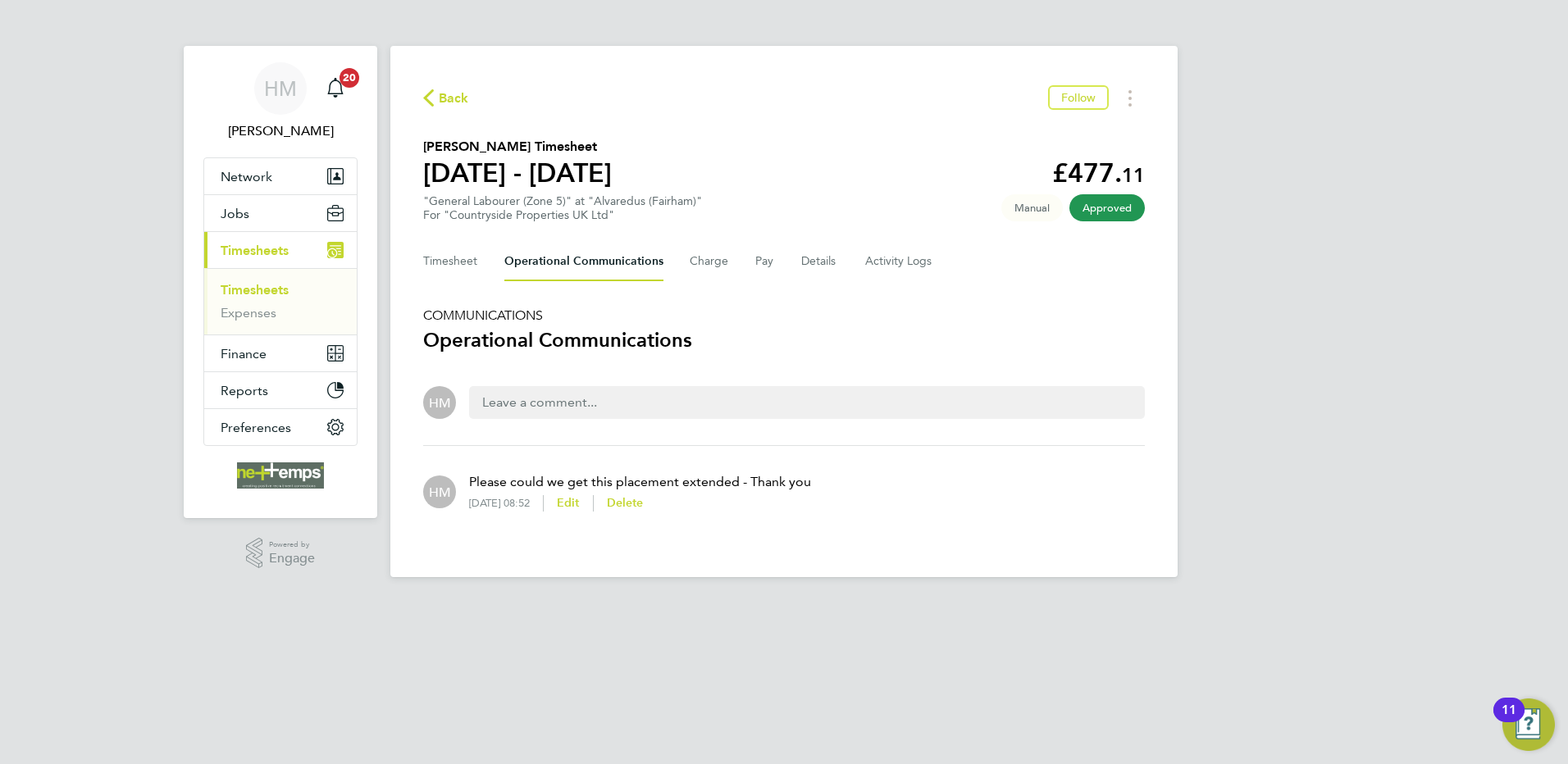
drag, startPoint x: 452, startPoint y: 95, endPoint x: 454, endPoint y: 13, distance: 82.0
click at [452, 81] on div "Back Follow Louis Mcelroy's Timesheet 15 - 21 Sept 2025 £477. 11 "General Labou…" at bounding box center [784, 311] width 787 height 532
click at [440, 259] on button "Timesheet" at bounding box center [450, 261] width 55 height 39
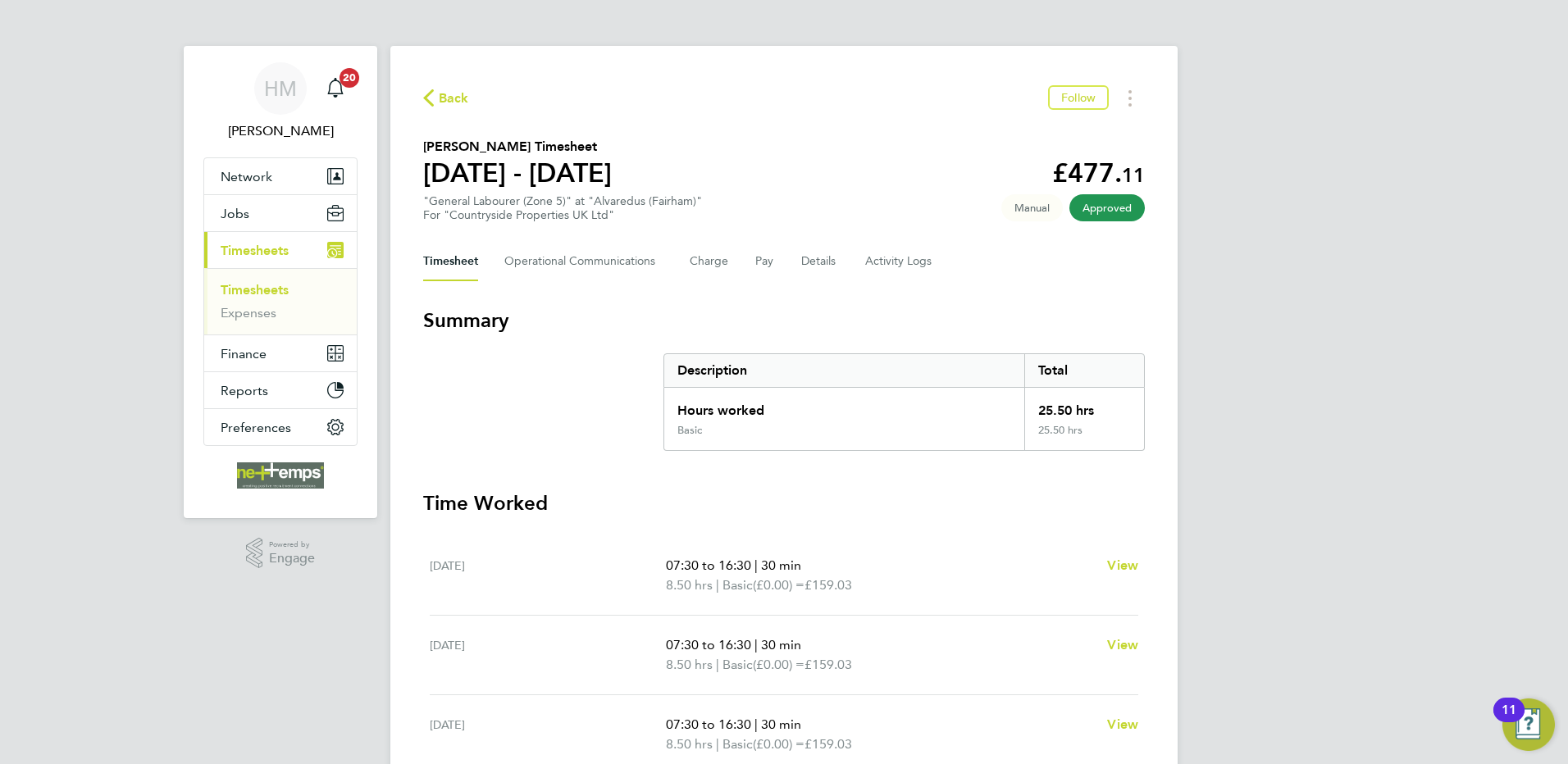
drag, startPoint x: 432, startPoint y: 94, endPoint x: 685, endPoint y: 129, distance: 255.4
click at [433, 94] on icon "button" at bounding box center [428, 98] width 11 height 17
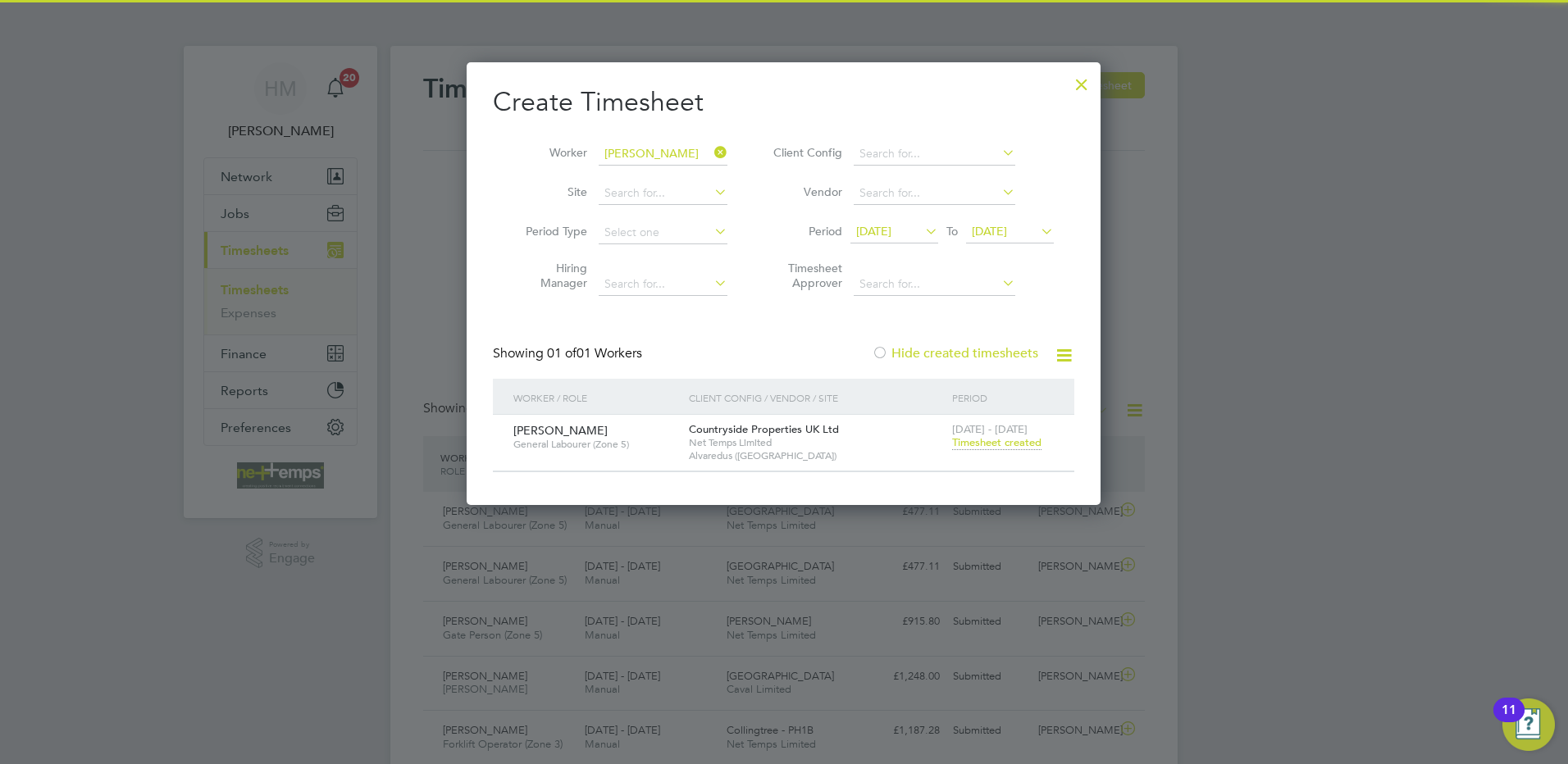
scroll to position [41, 143]
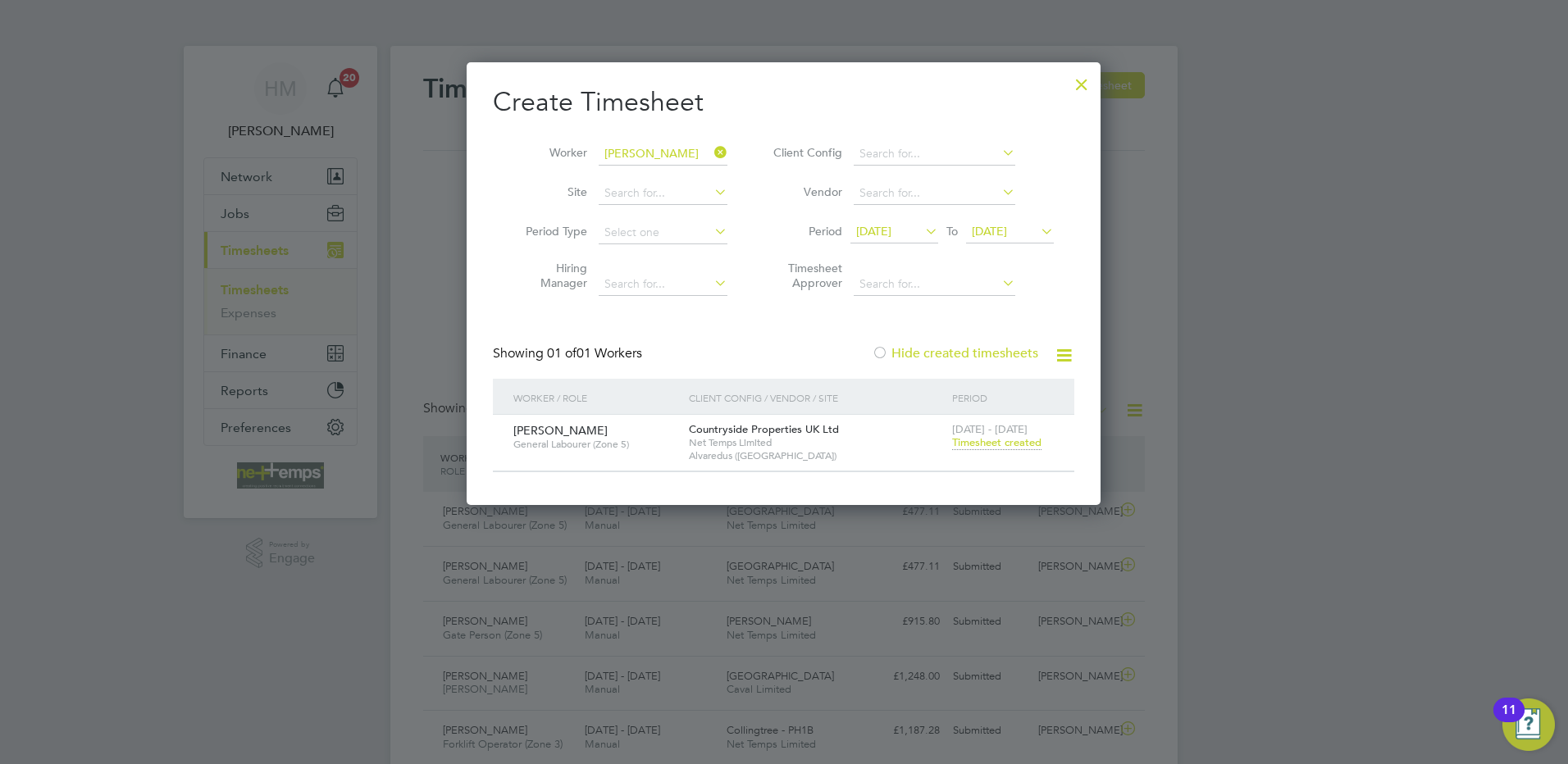
click at [1080, 79] on div at bounding box center [1082, 80] width 30 height 30
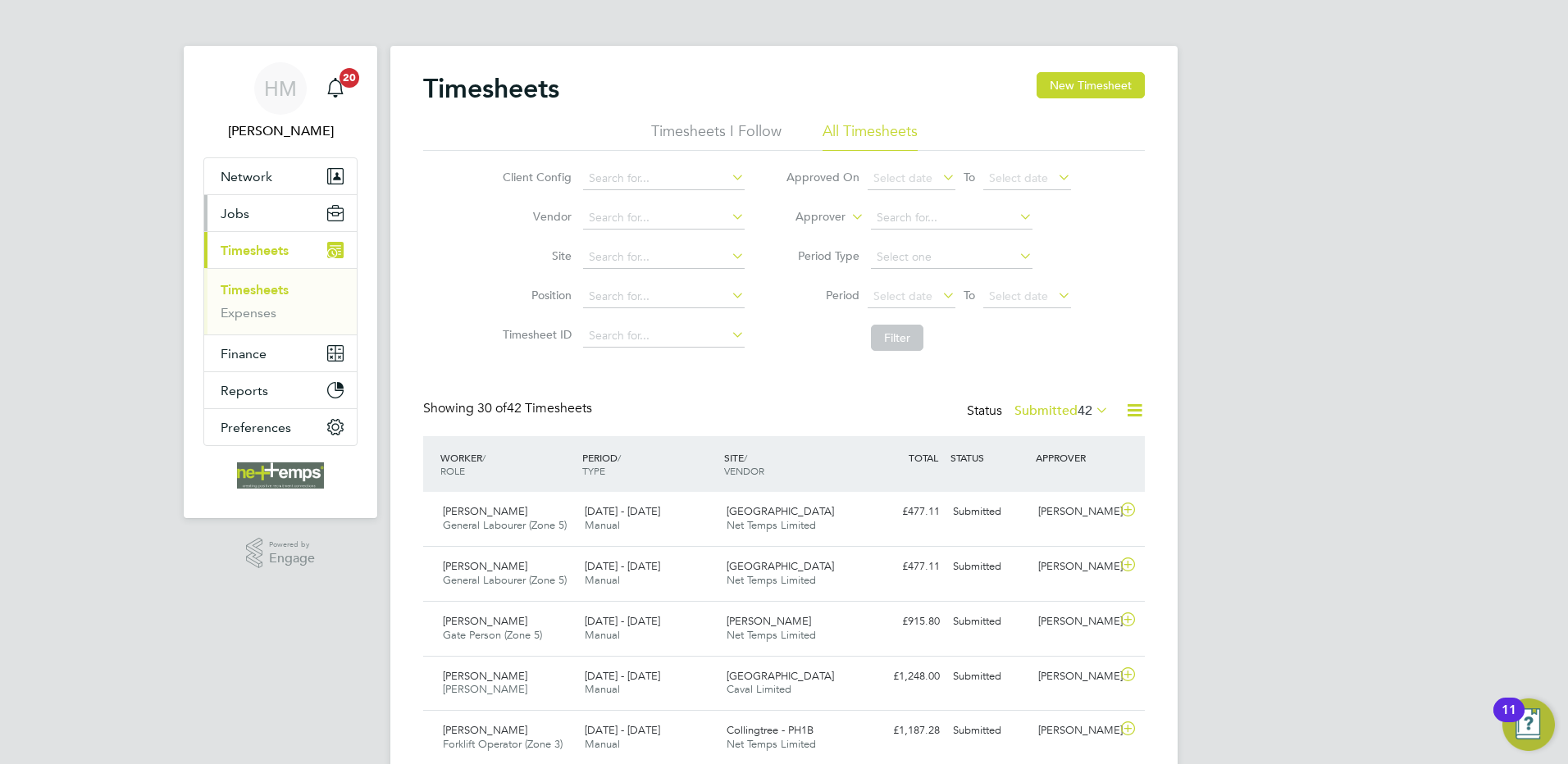
click at [247, 216] on span "Jobs" at bounding box center [235, 213] width 29 height 16
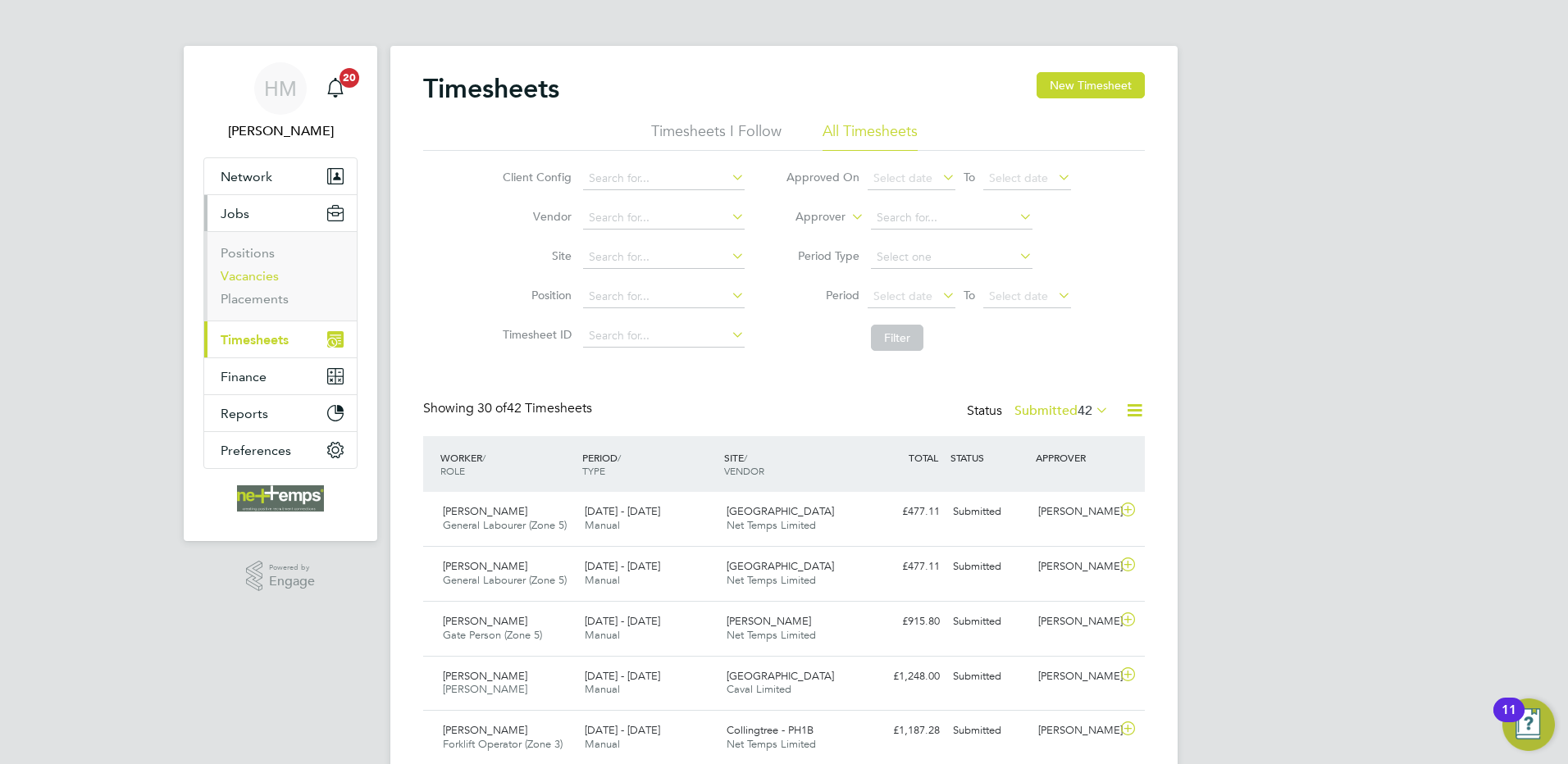
click at [253, 278] on link "Vacancies" at bounding box center [250, 275] width 58 height 16
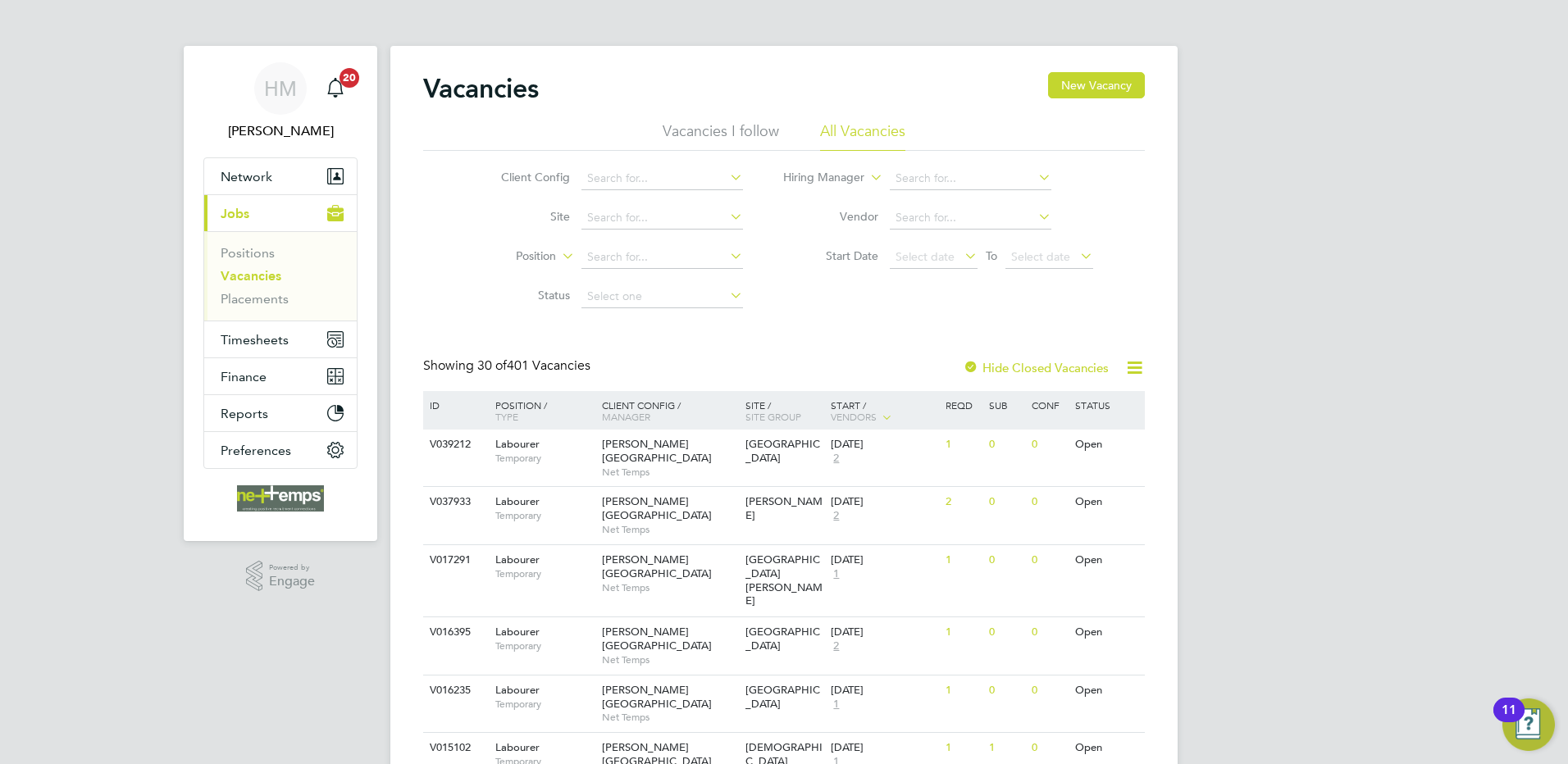
click at [250, 269] on link "Vacancies" at bounding box center [251, 275] width 61 height 16
click at [248, 275] on link "Vacancies" at bounding box center [251, 275] width 61 height 16
click at [269, 335] on span "Timesheets" at bounding box center [255, 339] width 68 height 16
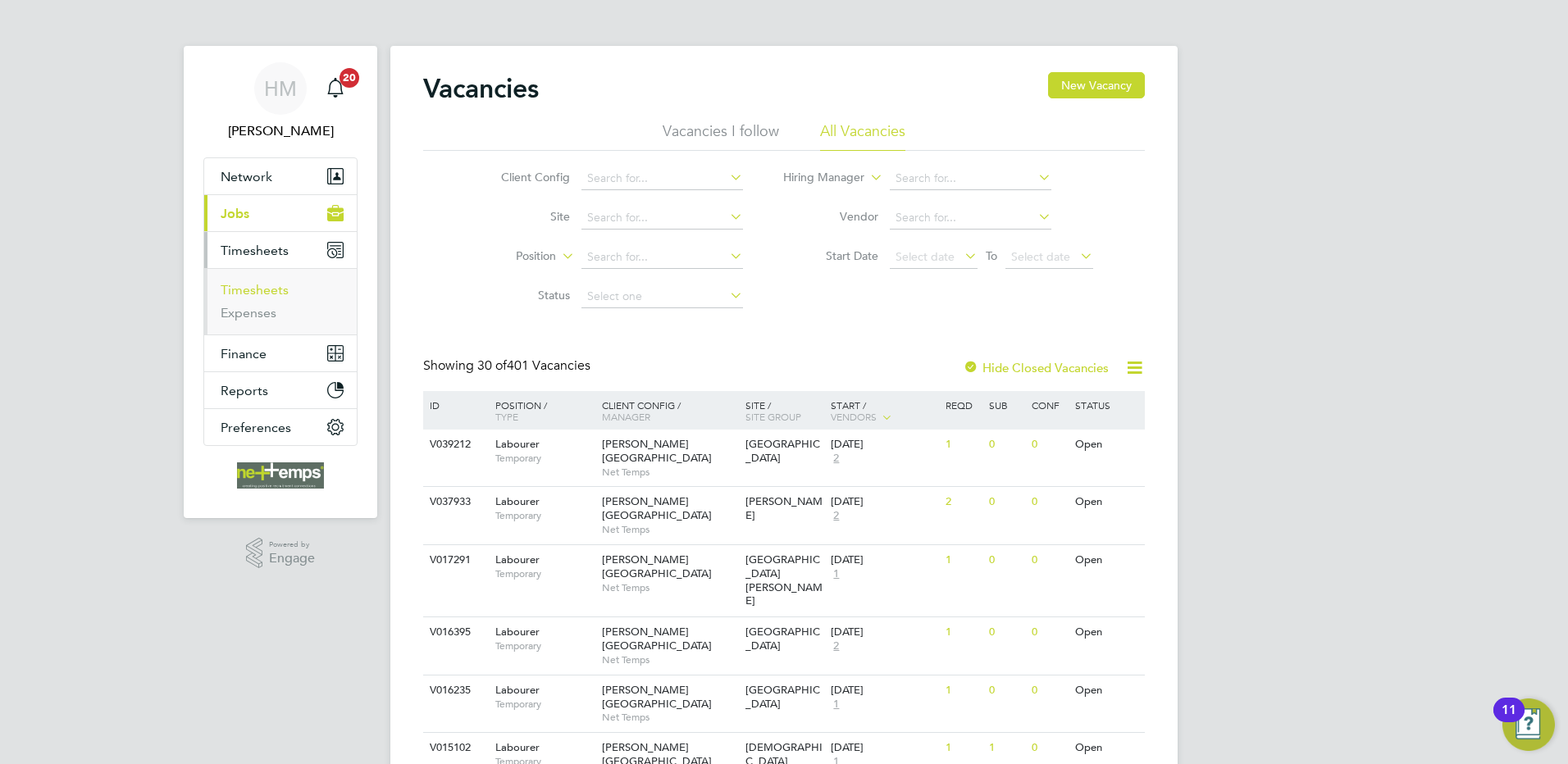
click at [272, 286] on link "Timesheets" at bounding box center [255, 290] width 68 height 16
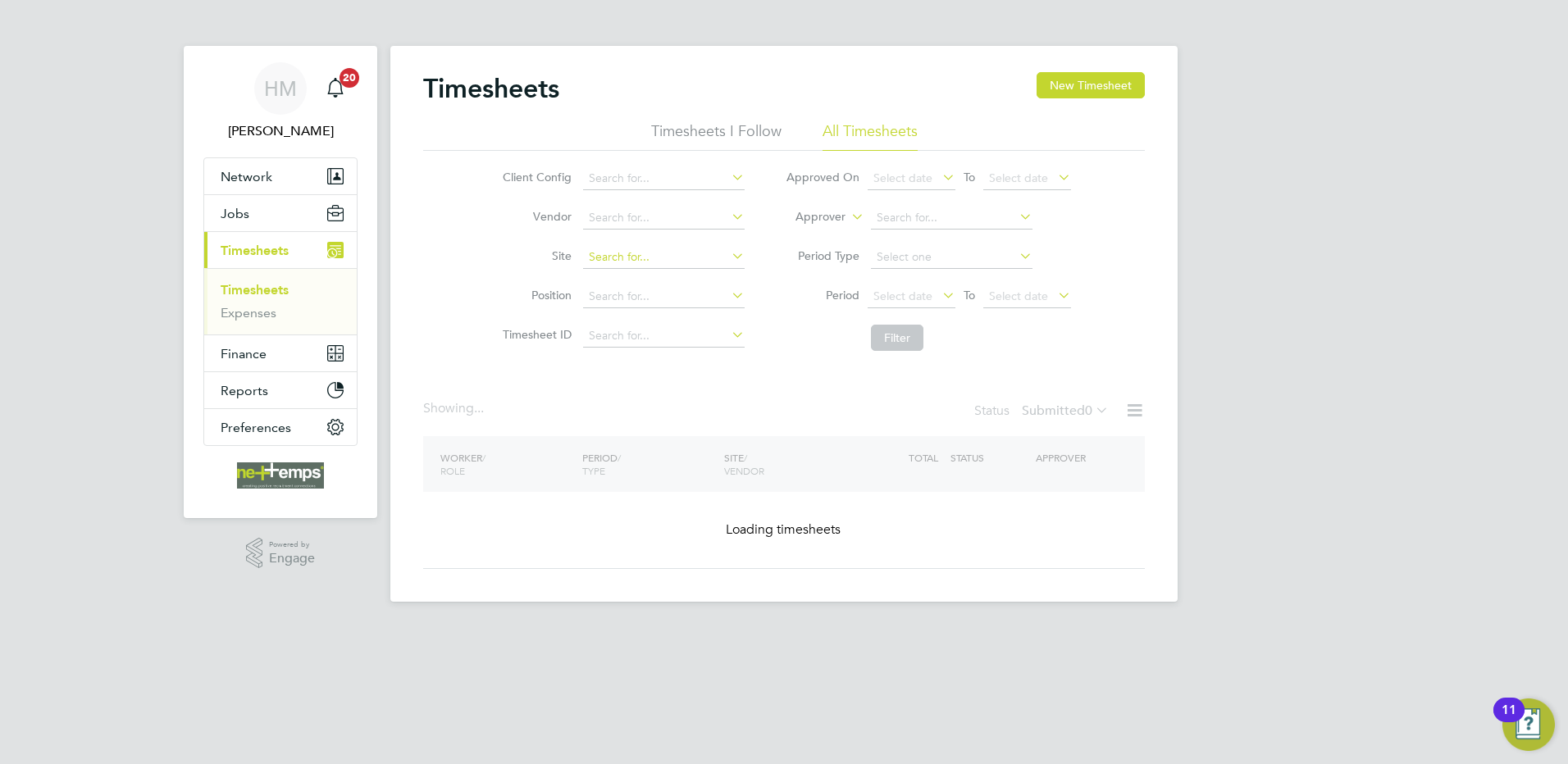
click at [612, 260] on input at bounding box center [664, 258] width 162 height 23
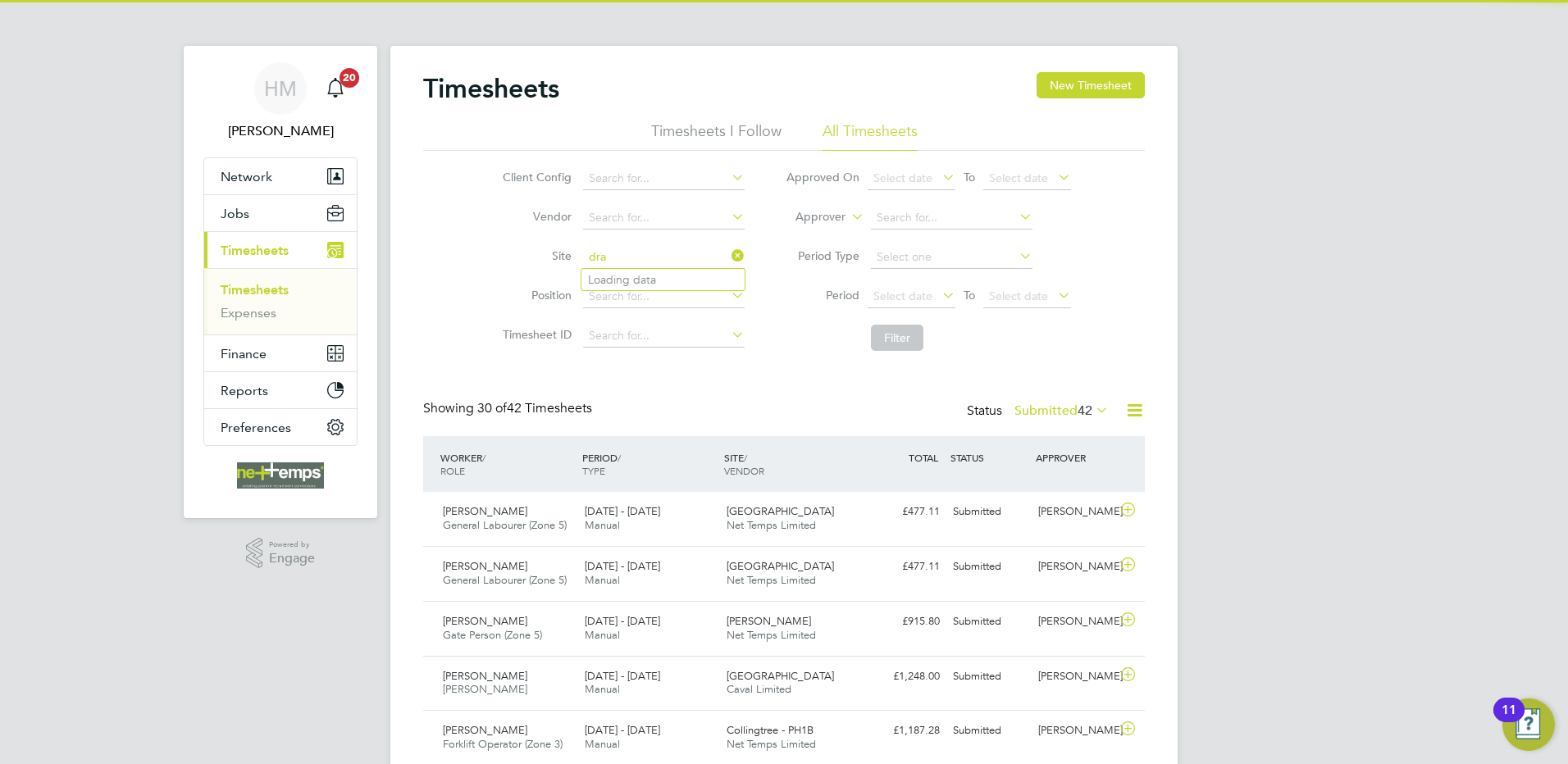
scroll to position [41, 143]
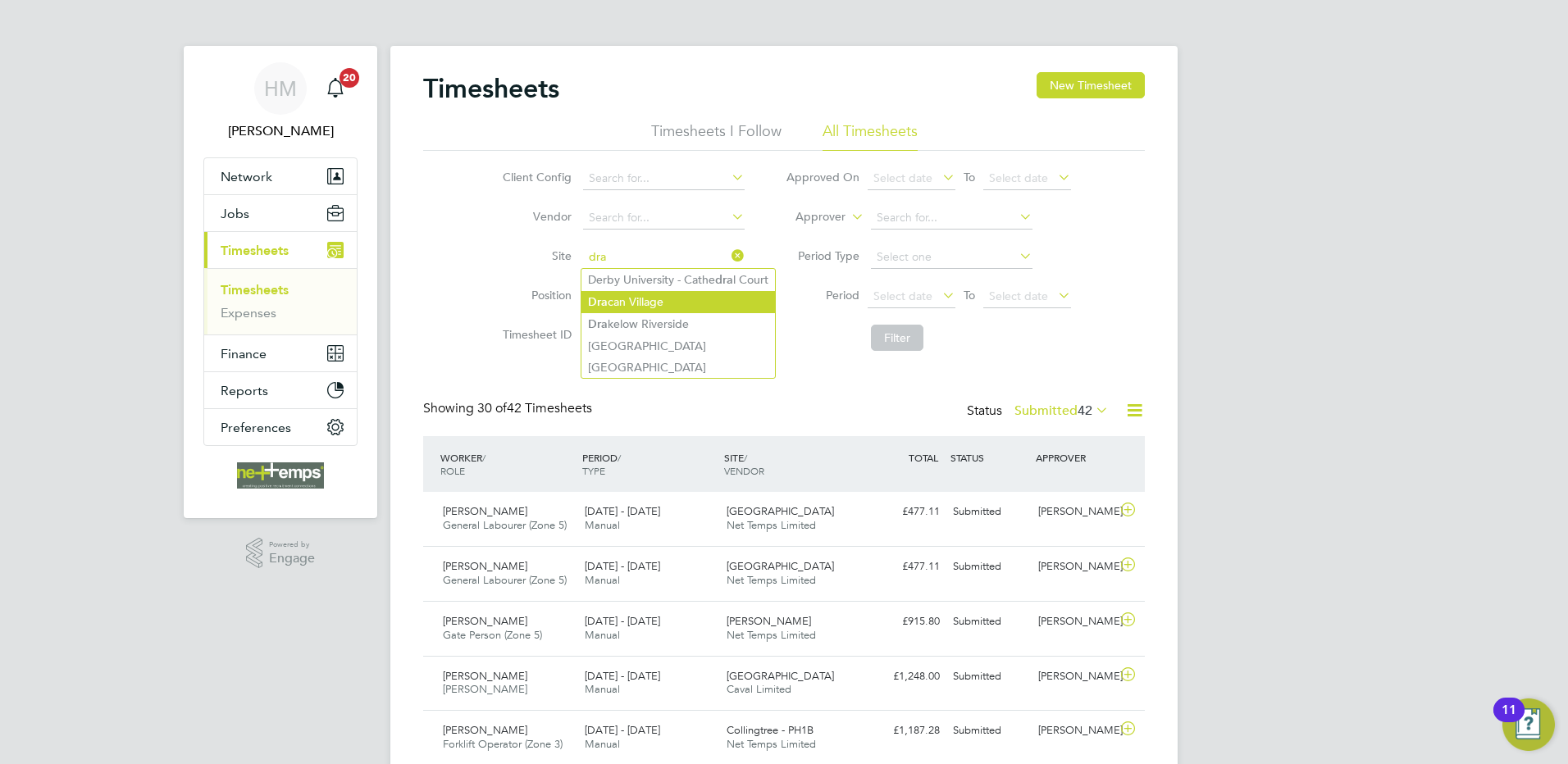
click at [665, 300] on li "Dra can Village" at bounding box center [678, 302] width 193 height 22
type input "[GEOGRAPHIC_DATA]"
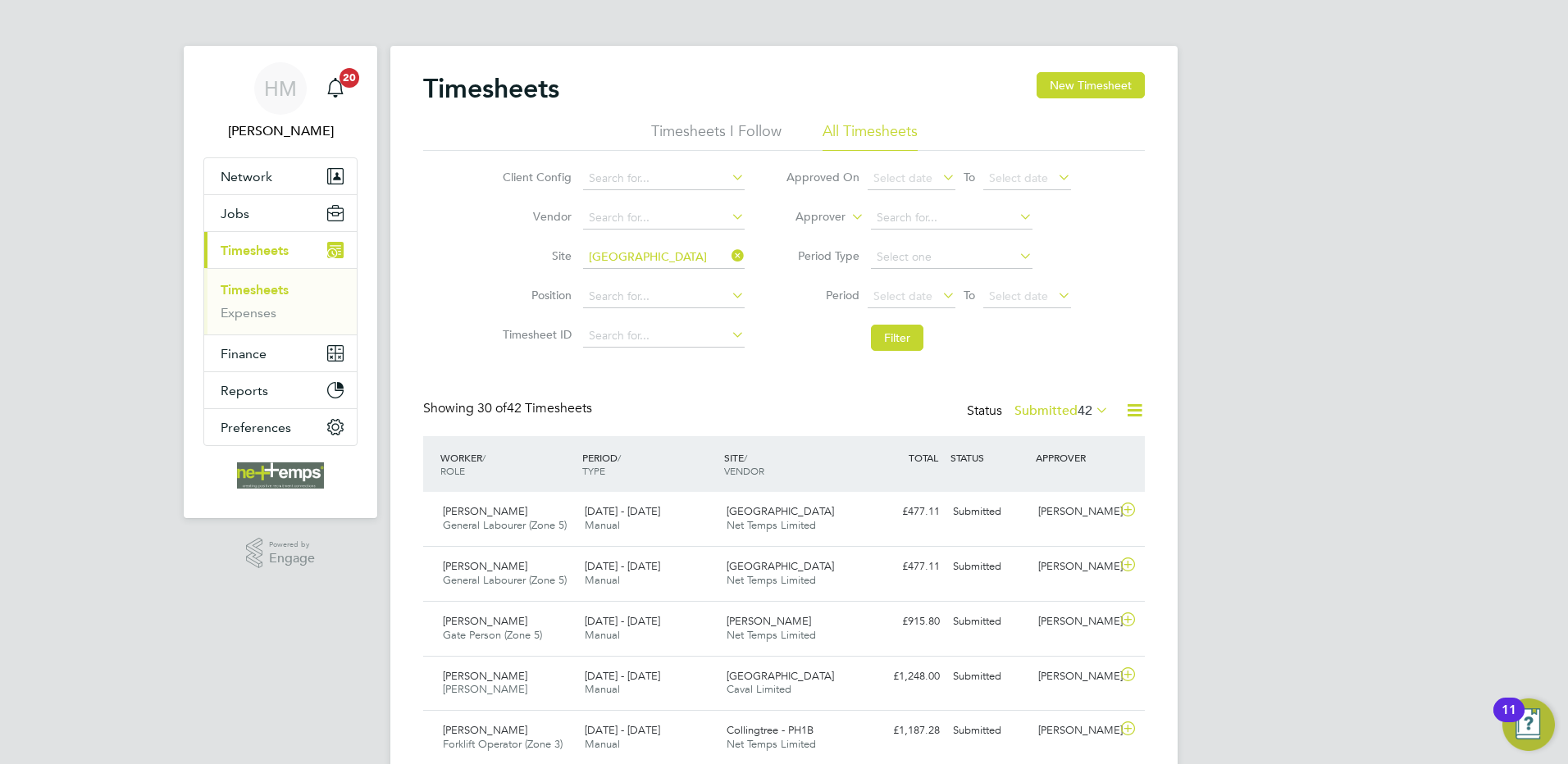
click at [1090, 337] on li "Filter" at bounding box center [928, 338] width 326 height 42
click at [971, 531] on div "Daljit Singh General Labourer (Zone 5) 22 - 28 Sep 2025 22 - 28 Sep 2025 Manual…" at bounding box center [784, 518] width 722 height 54
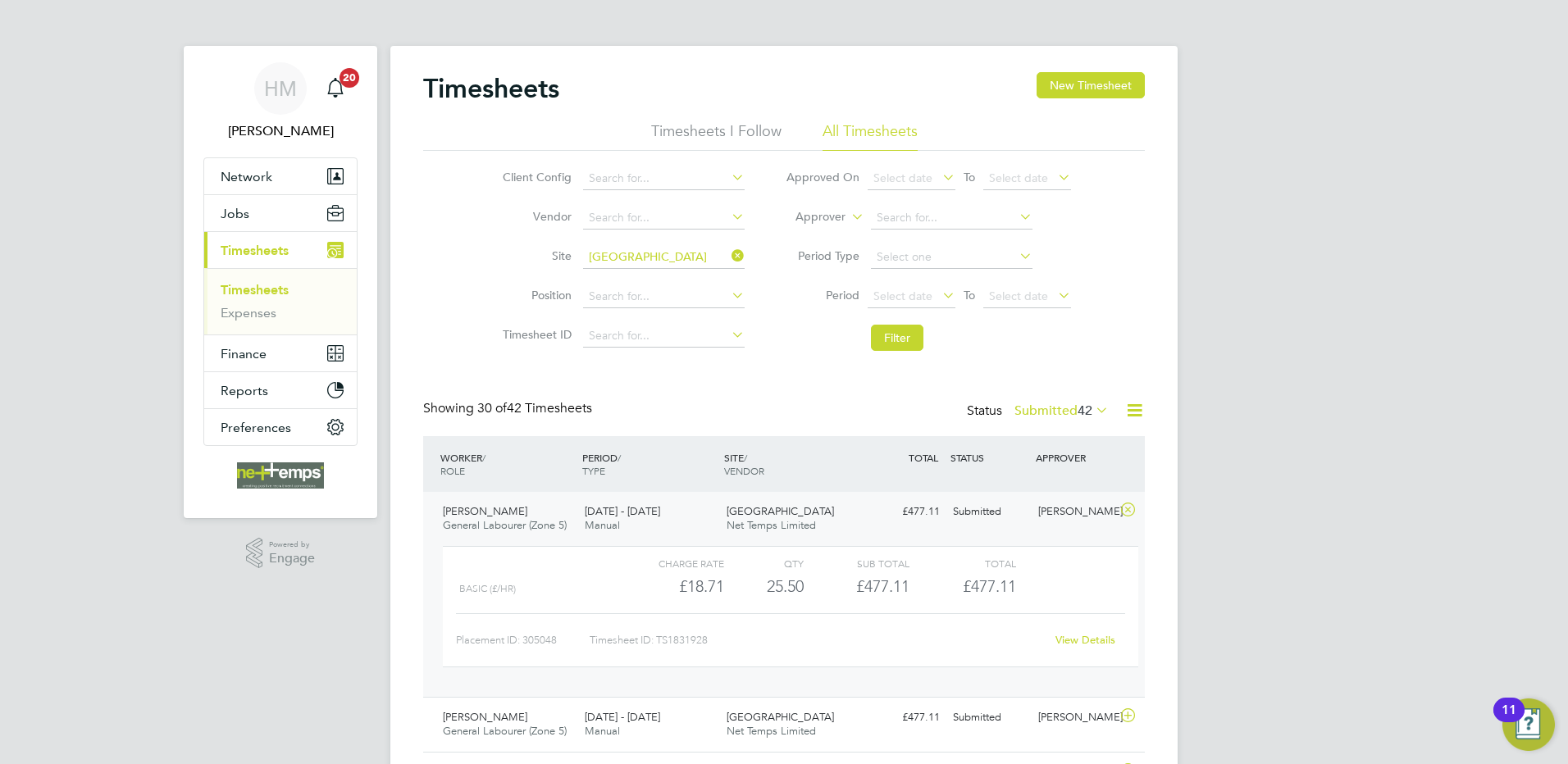
click at [1073, 635] on link "View Details" at bounding box center [1085, 640] width 60 height 14
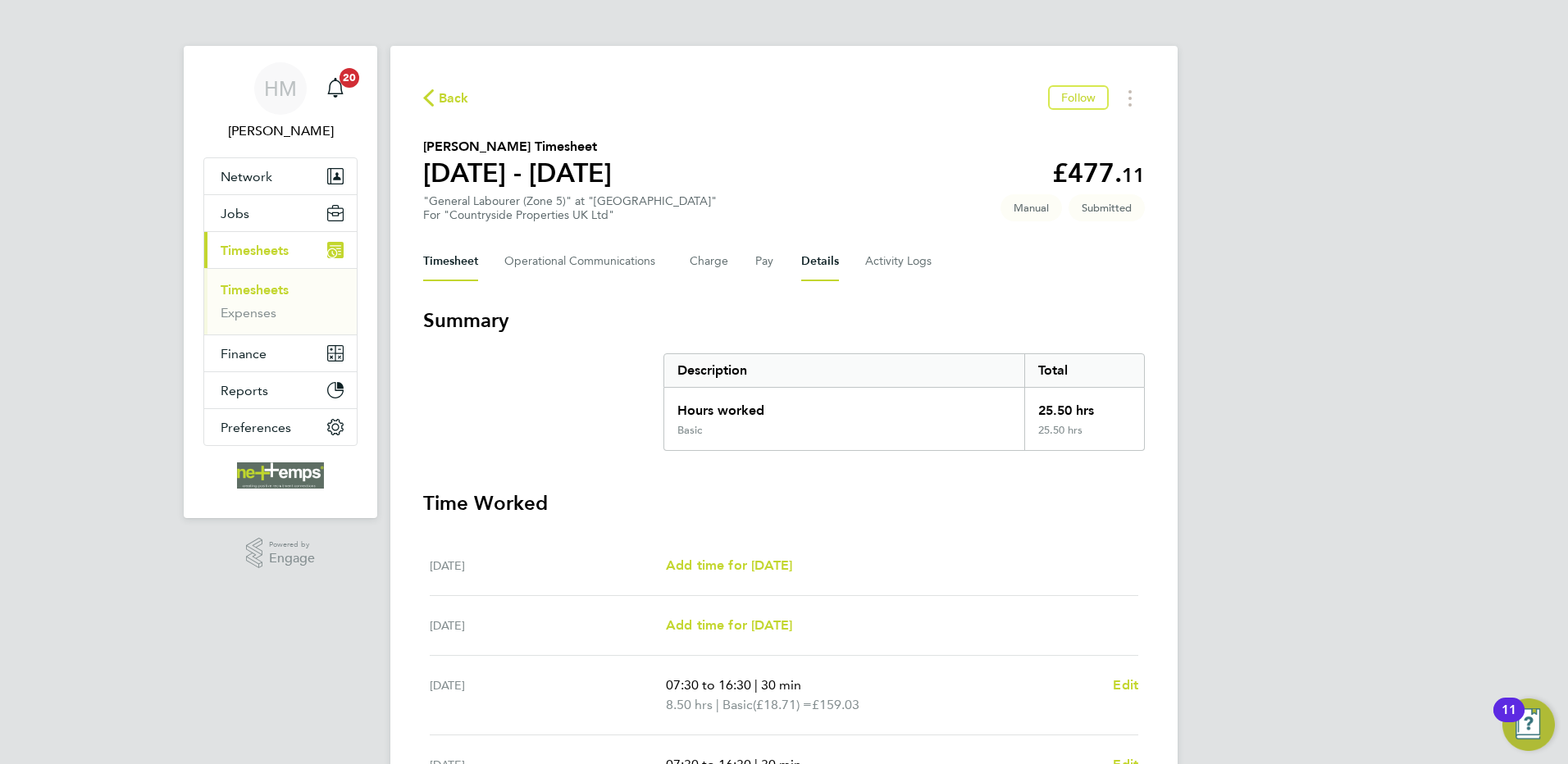
click at [811, 256] on button "Details" at bounding box center [820, 261] width 37 height 39
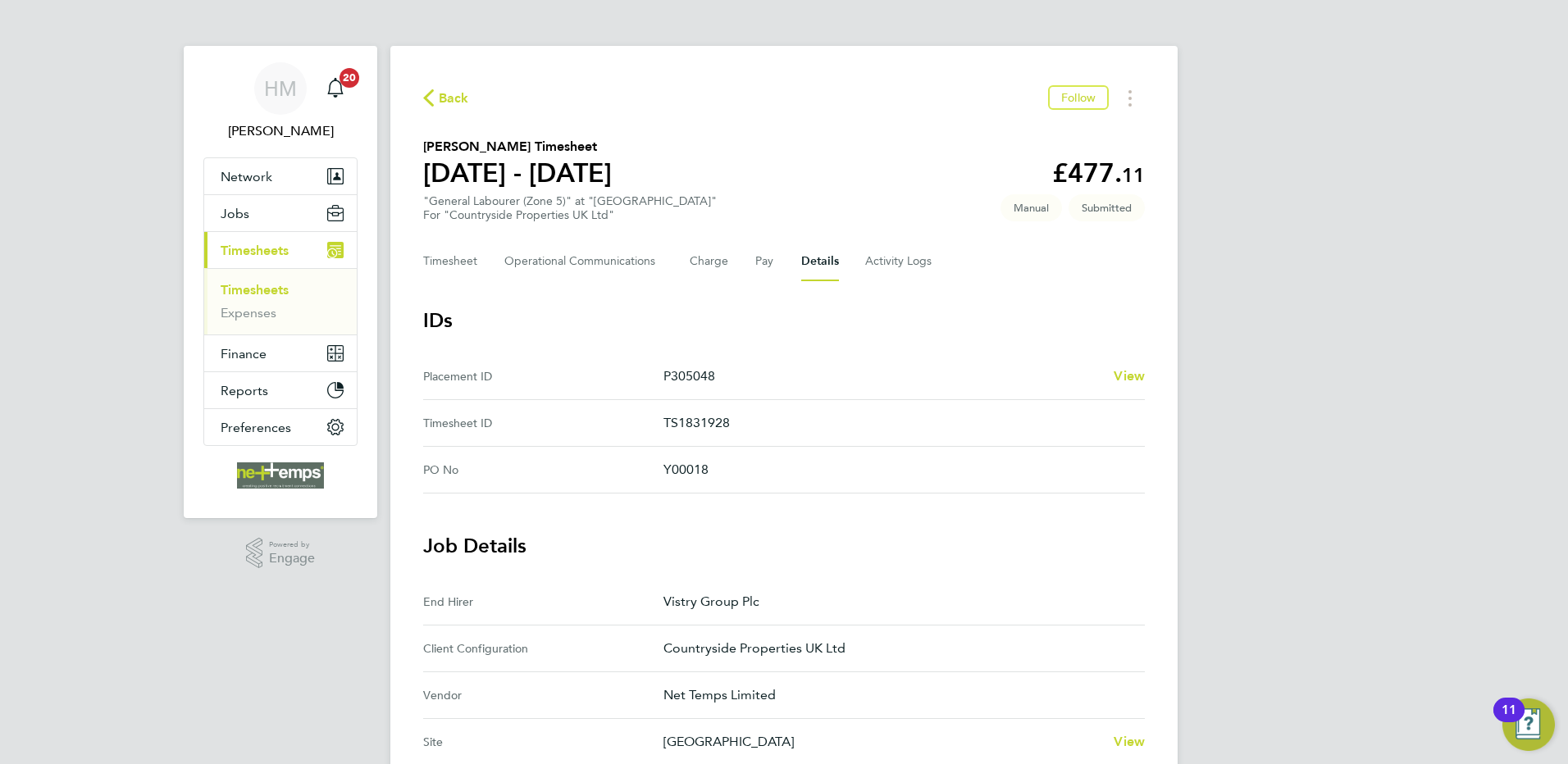
click at [449, 97] on span "Back" at bounding box center [454, 99] width 31 height 20
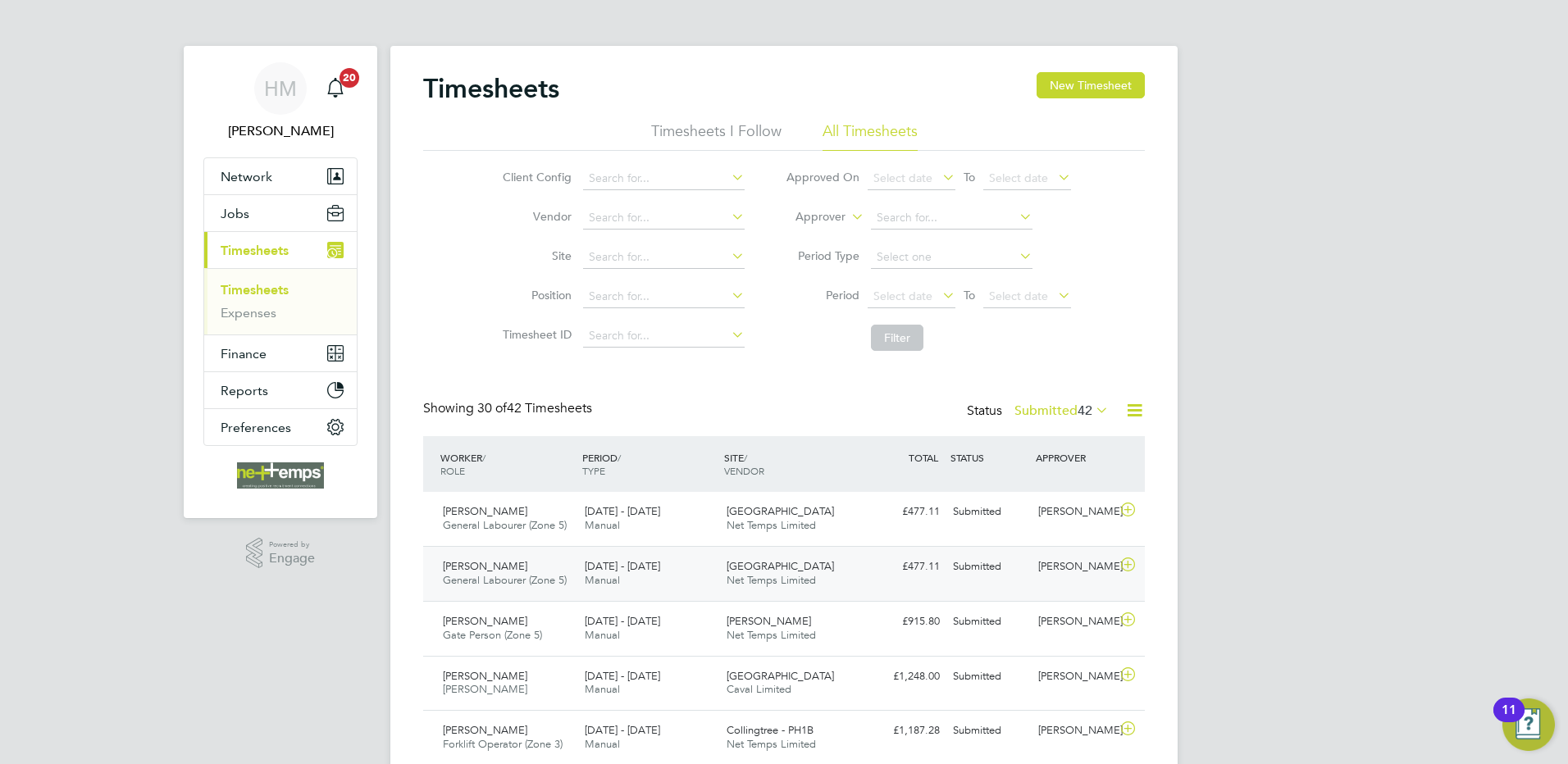
click at [913, 581] on div "[PERSON_NAME] General Labourer (Zone 5) [DATE] - [DATE] [DATE] - [DATE] Manual …" at bounding box center [784, 573] width 722 height 55
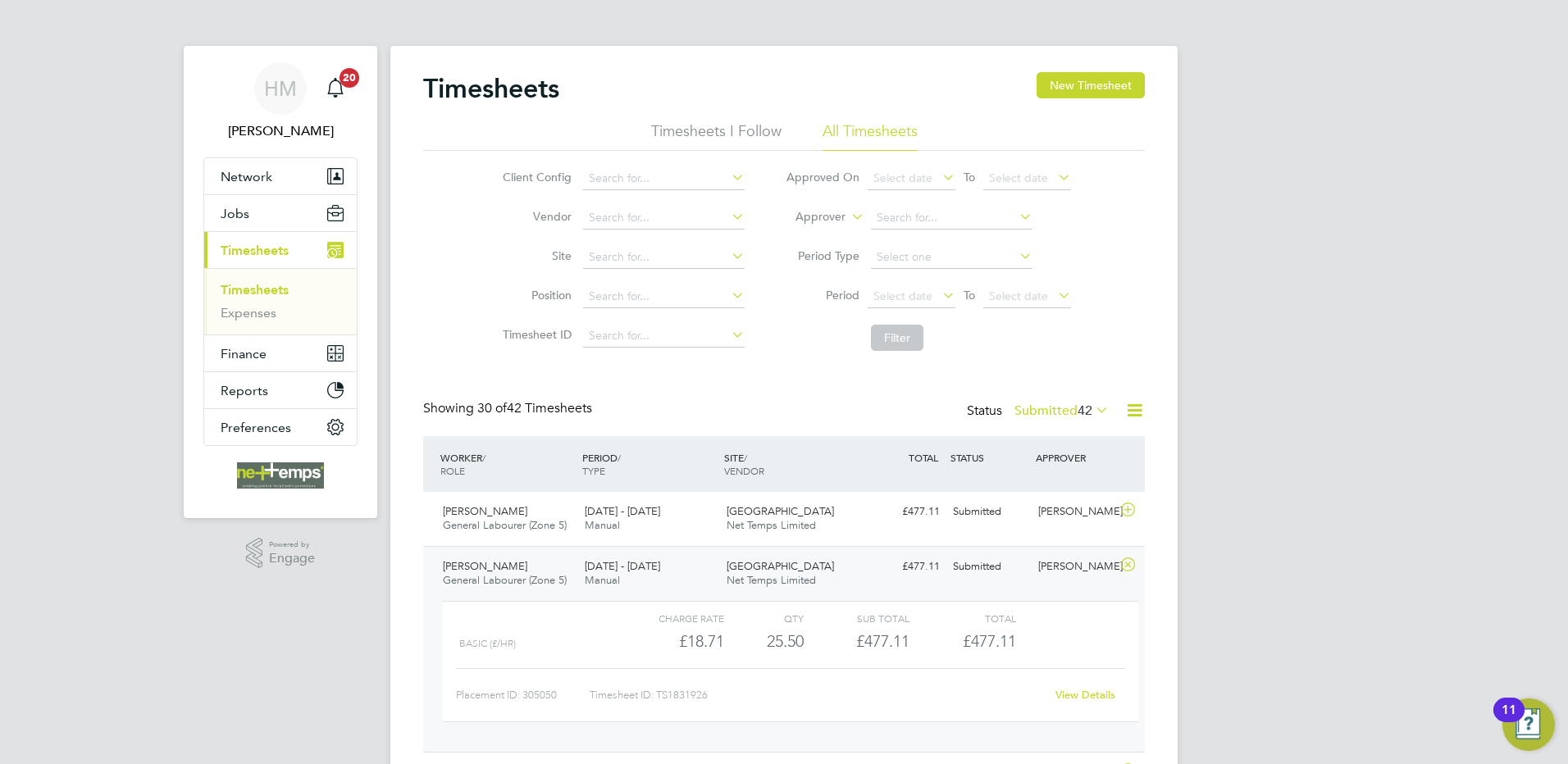
click at [1072, 691] on link "View Details" at bounding box center [1085, 695] width 60 height 14
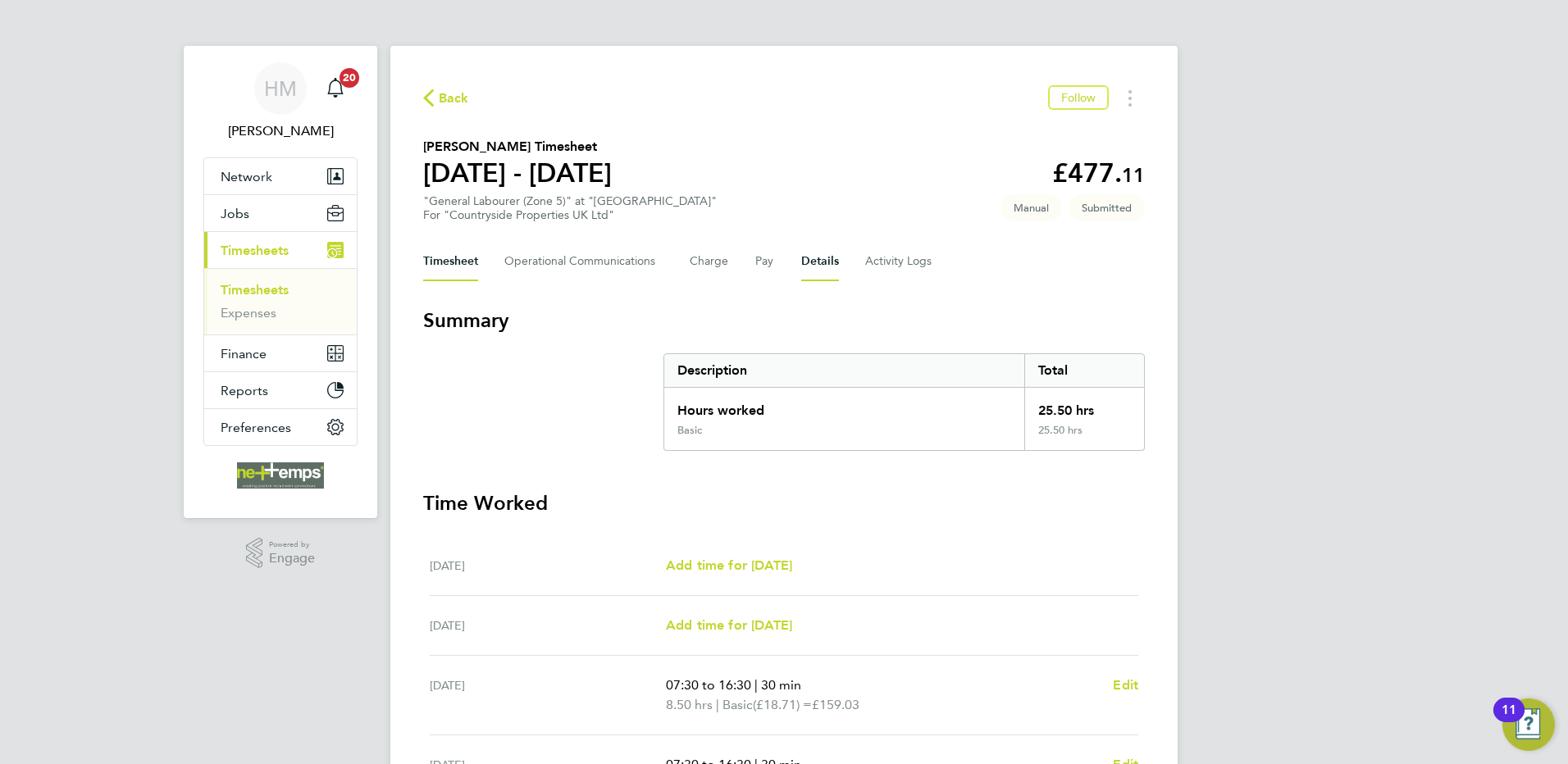
click at [805, 248] on button "Details" at bounding box center [820, 261] width 37 height 39
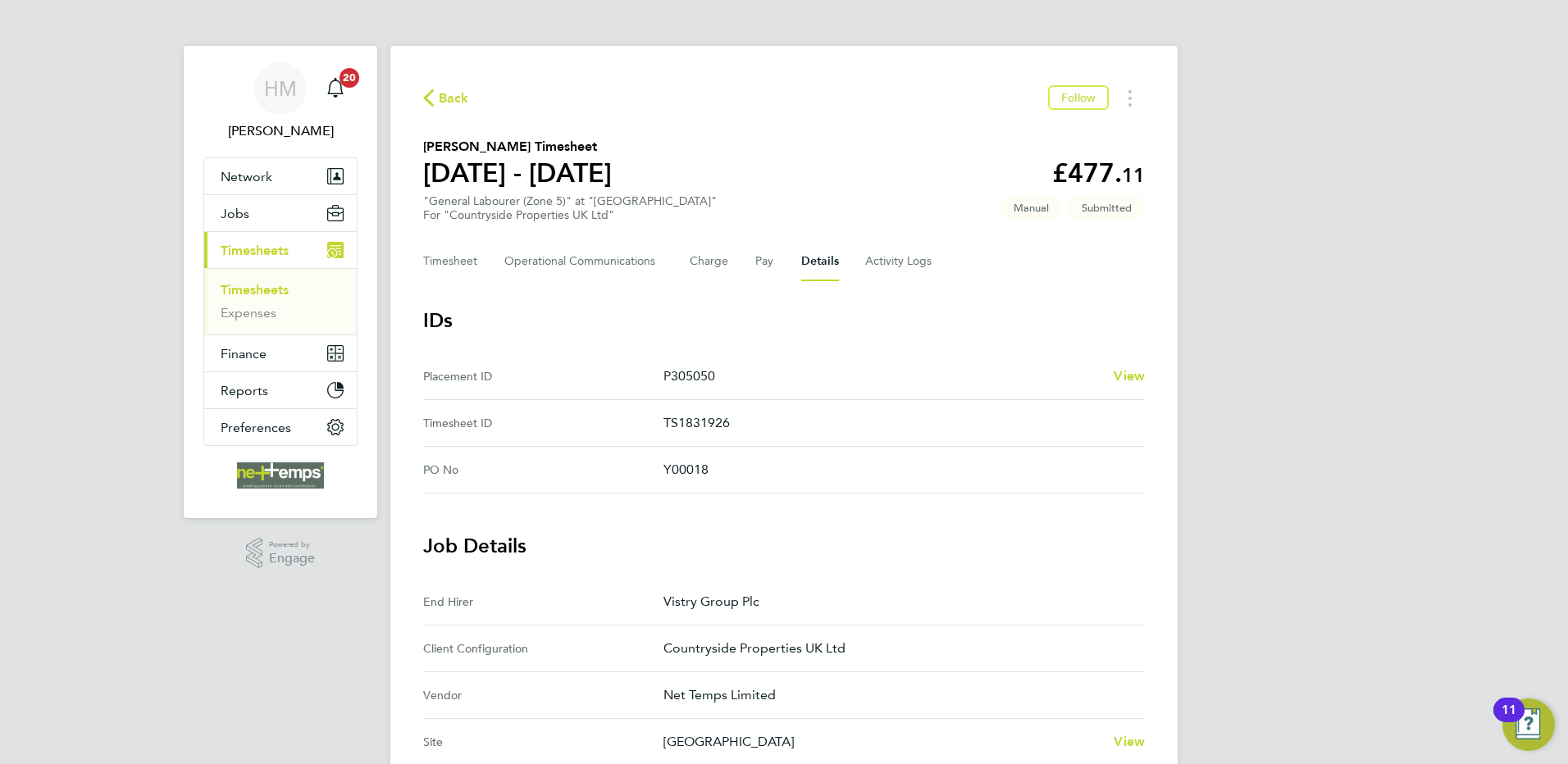
click at [449, 88] on button "Back" at bounding box center [446, 98] width 46 height 21
